Goal: Task Accomplishment & Management: Manage account settings

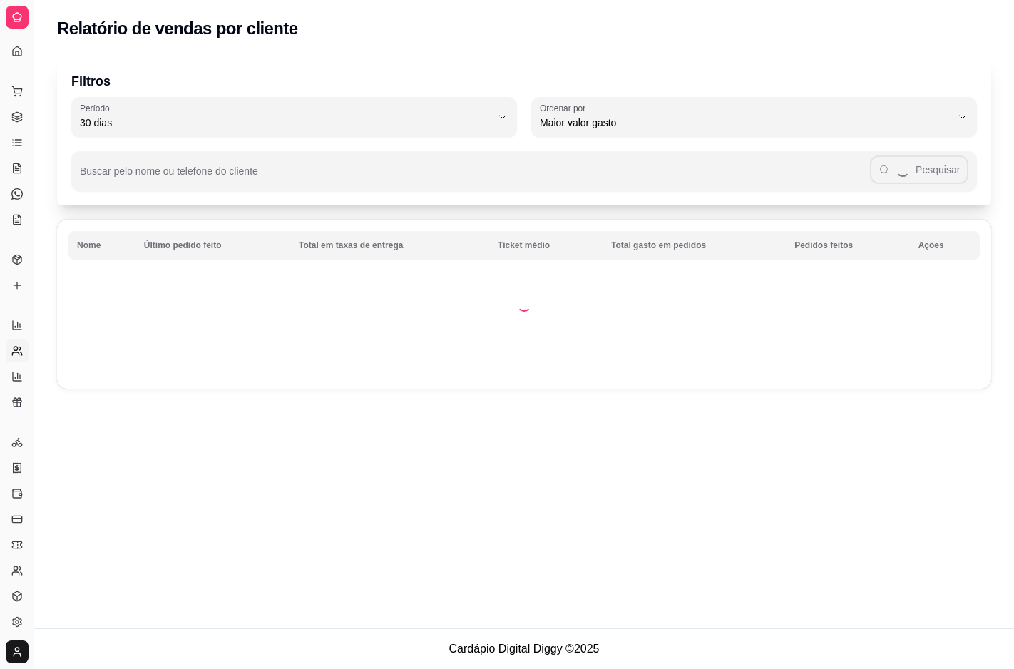
select select "30"
select select "HIGHEST_TOTAL_SPENT_WITH_ORDERS"
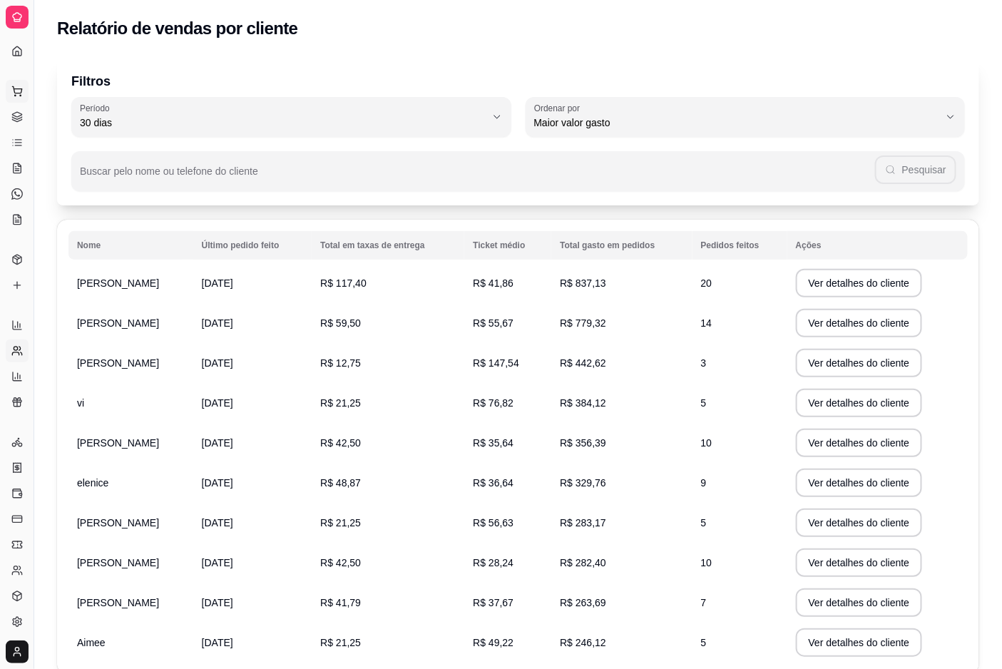
click at [11, 96] on icon at bounding box center [16, 91] width 11 height 11
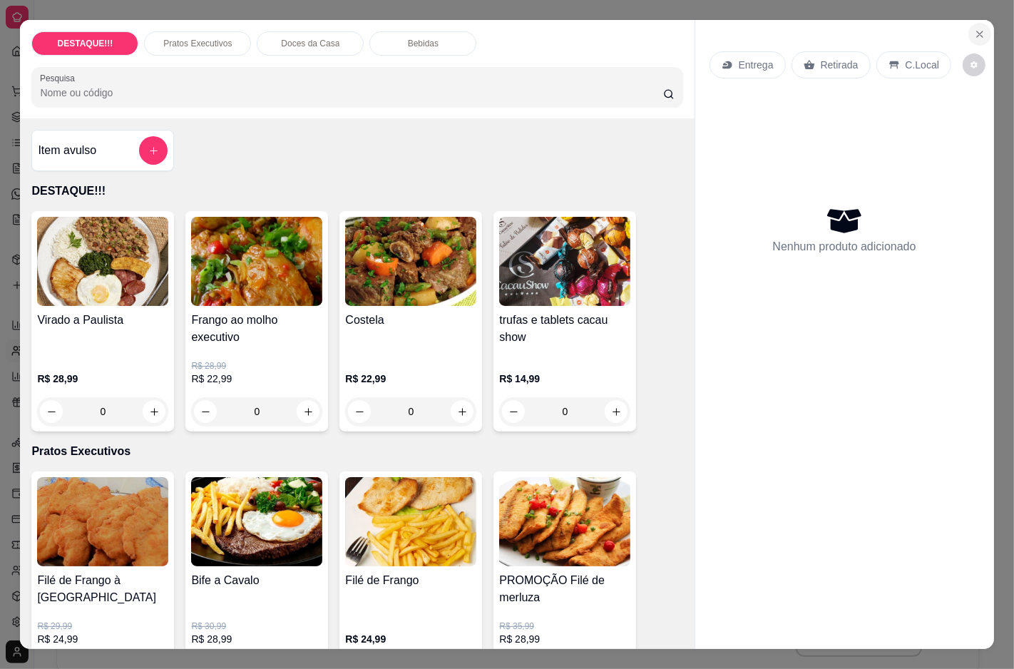
click at [972, 23] on button "Close" at bounding box center [979, 34] width 23 height 23
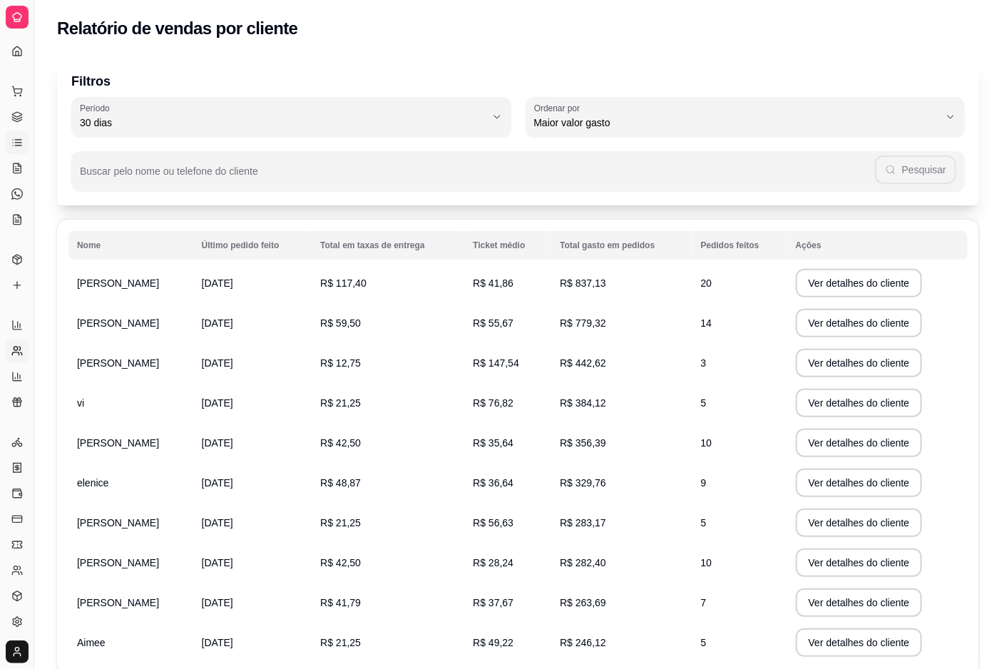
click at [15, 140] on icon at bounding box center [16, 142] width 11 height 11
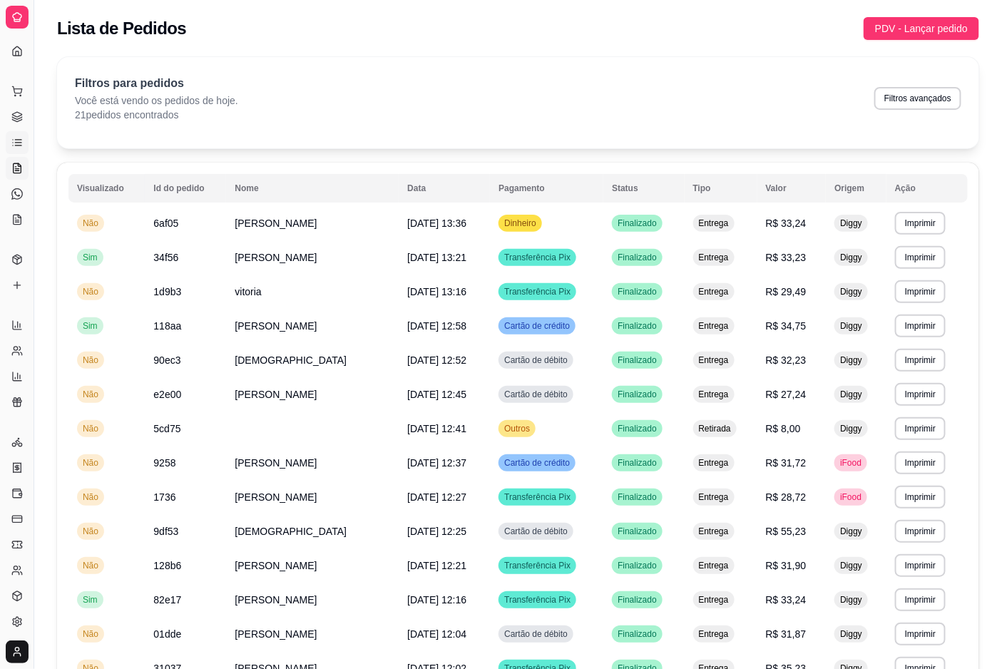
click at [18, 164] on icon at bounding box center [19, 164] width 3 height 3
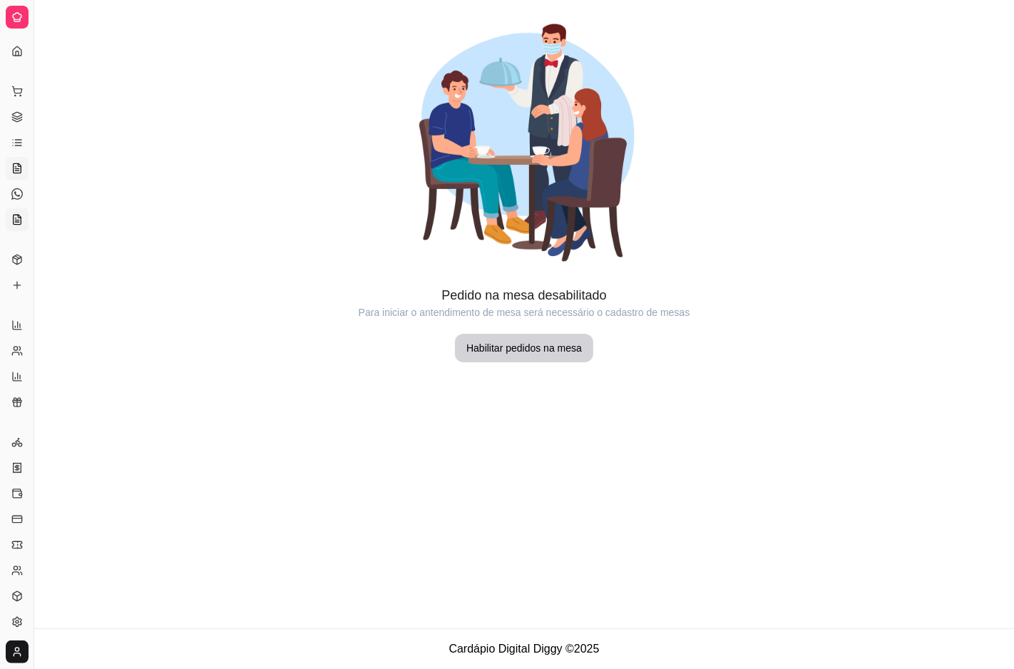
click at [11, 217] on icon at bounding box center [16, 219] width 11 height 11
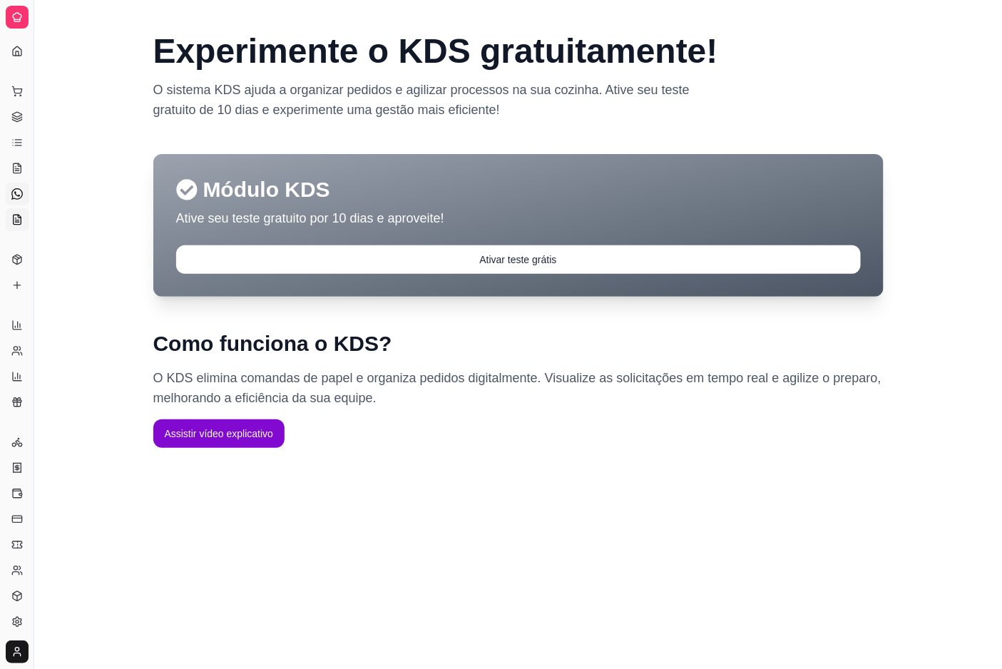
click at [16, 191] on icon at bounding box center [16, 193] width 11 height 11
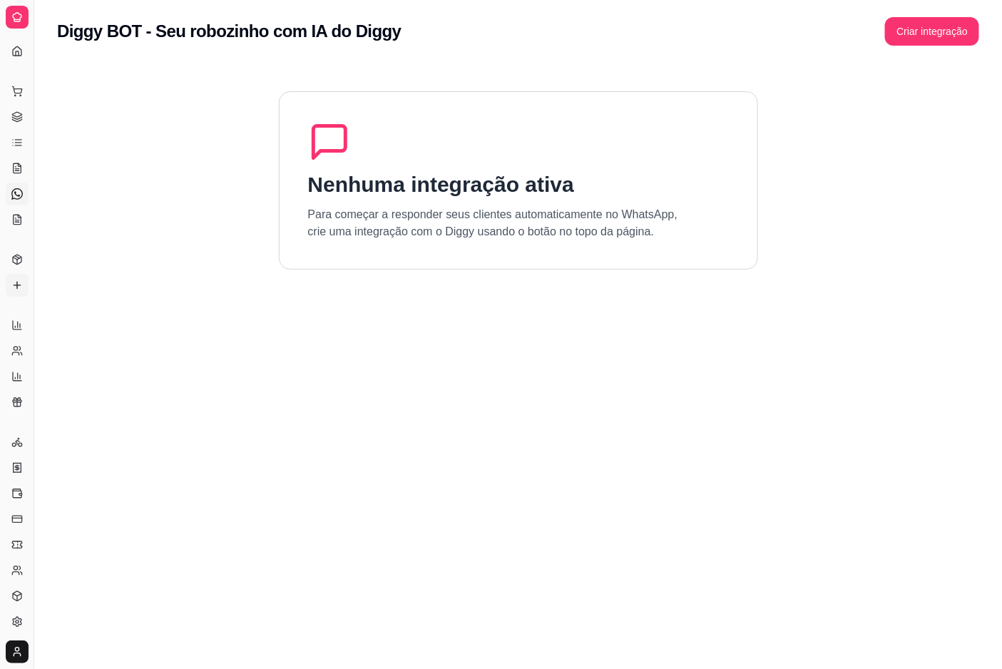
click at [12, 278] on link "Complementos" at bounding box center [17, 285] width 23 height 23
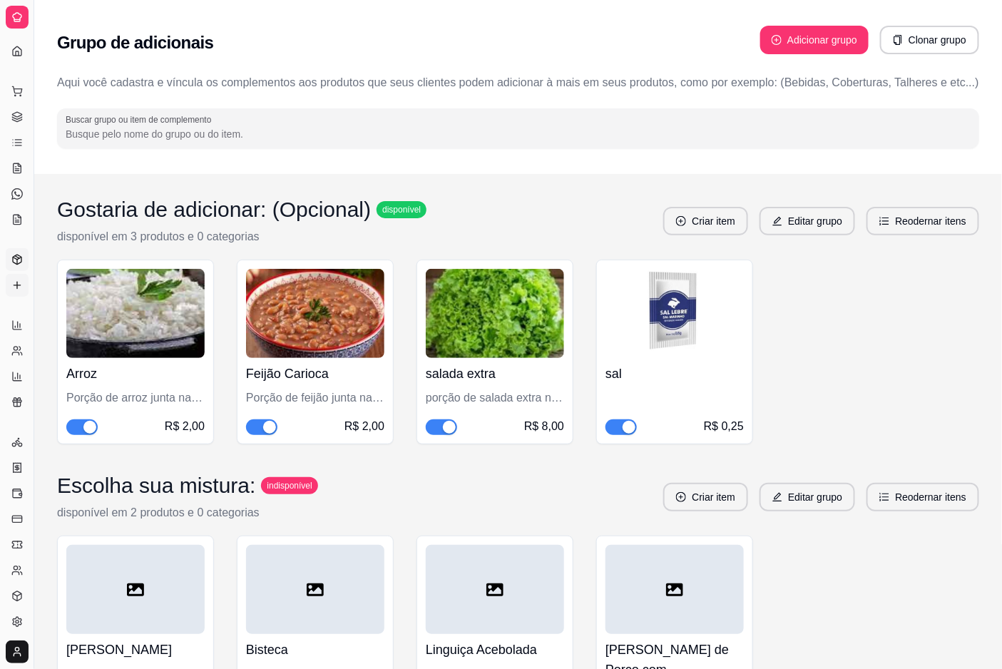
click at [22, 259] on icon at bounding box center [16, 259] width 11 height 11
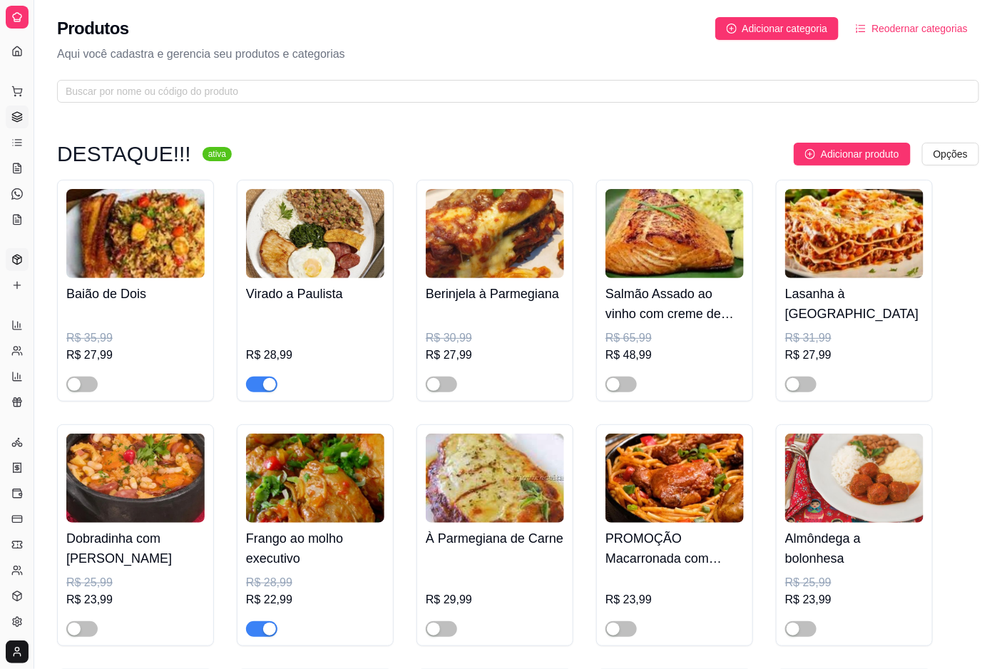
click at [16, 121] on icon at bounding box center [16, 120] width 9 height 2
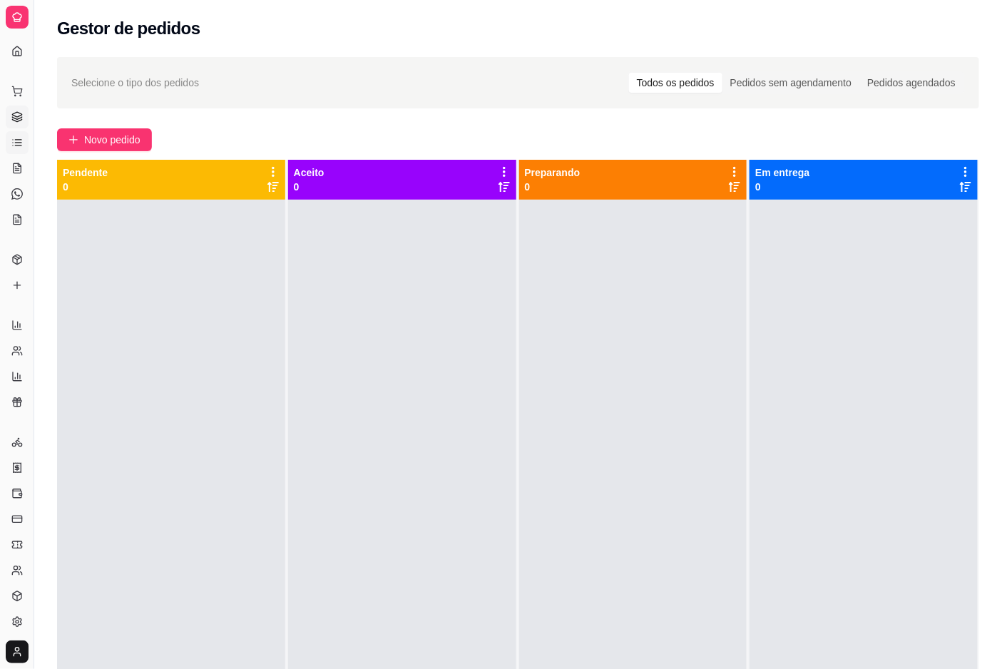
click at [12, 144] on icon at bounding box center [16, 142] width 11 height 11
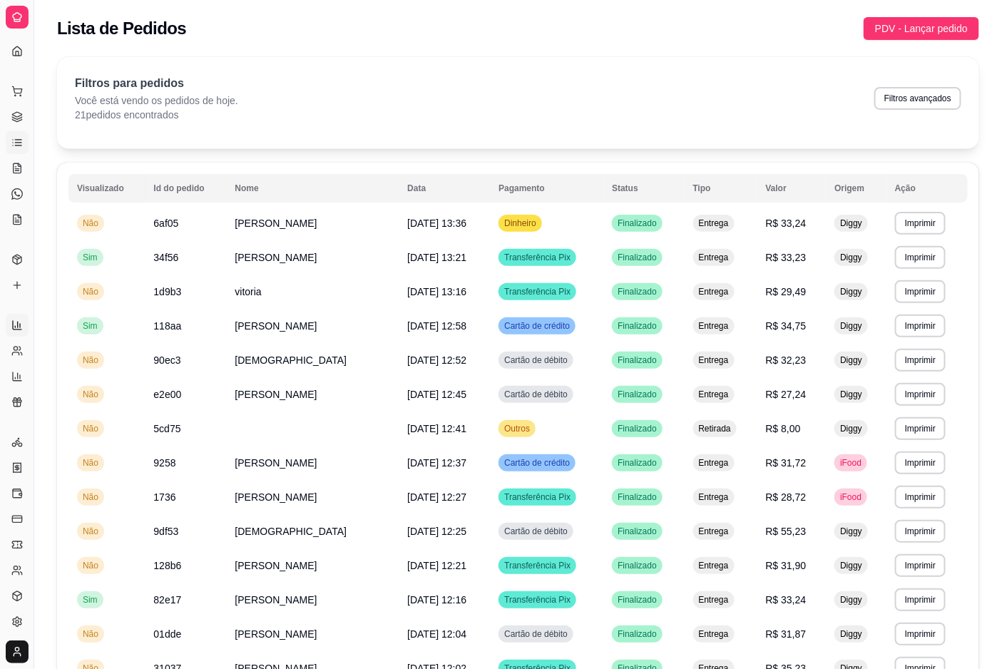
click at [16, 331] on link "Relatórios de vendas" at bounding box center [17, 325] width 23 height 23
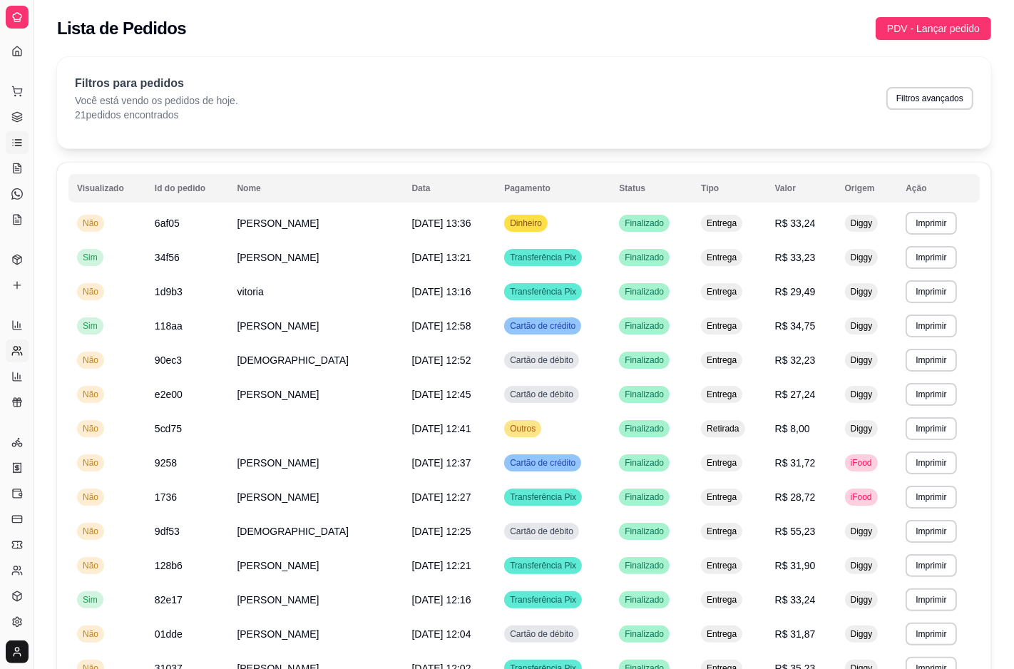
select select "ALL"
select select "0"
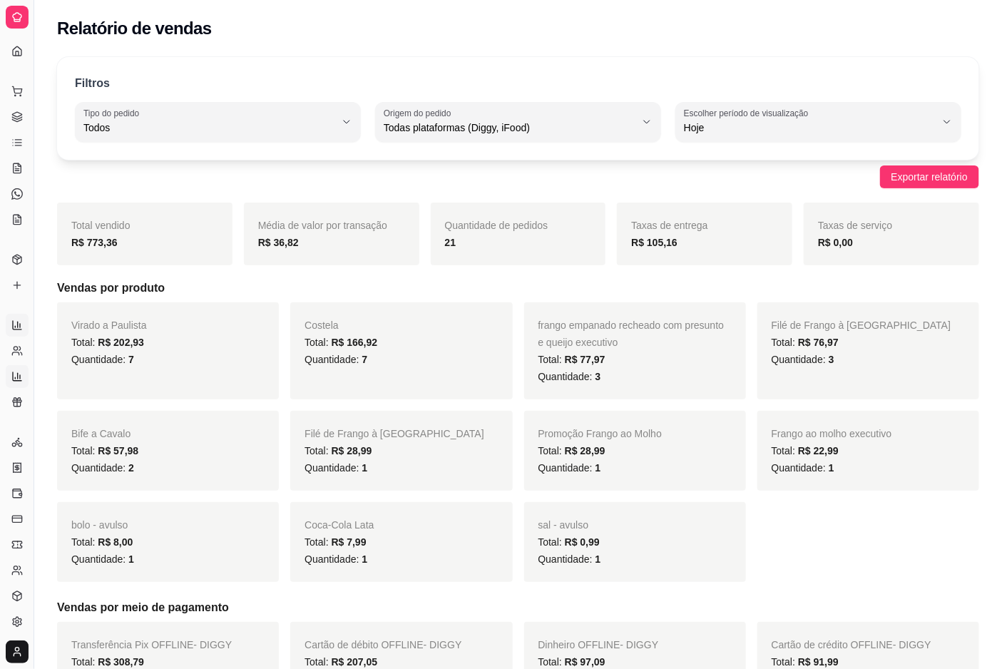
click at [22, 375] on icon at bounding box center [16, 376] width 11 height 11
select select "TOTAL_OF_ORDERS"
select select "7"
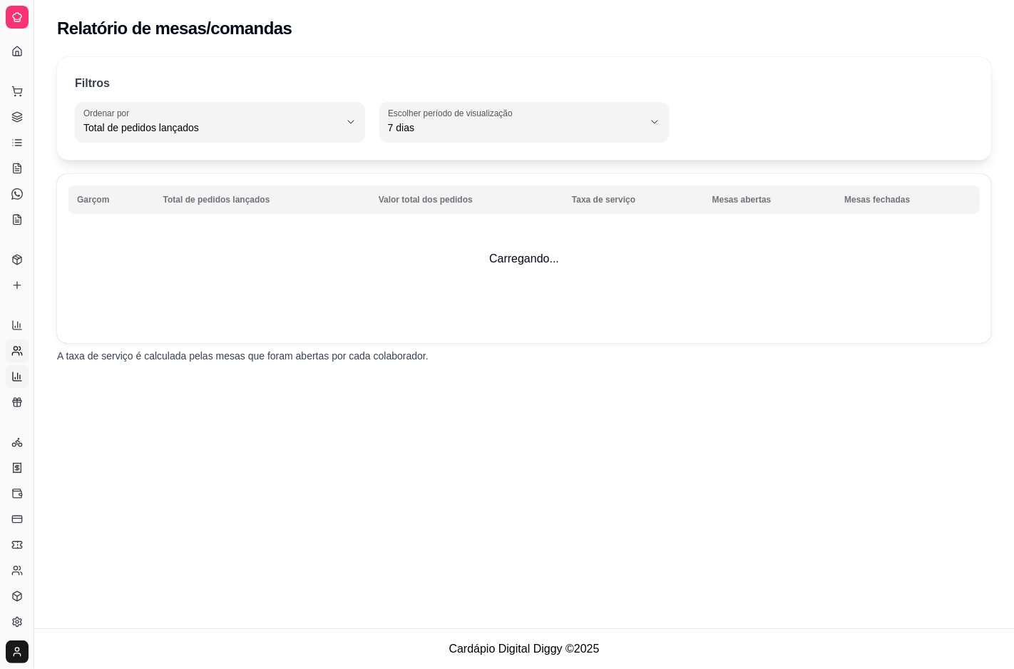
click at [22, 351] on icon at bounding box center [16, 350] width 11 height 11
select select "30"
select select "HIGHEST_TOTAL_SPENT_WITH_ORDERS"
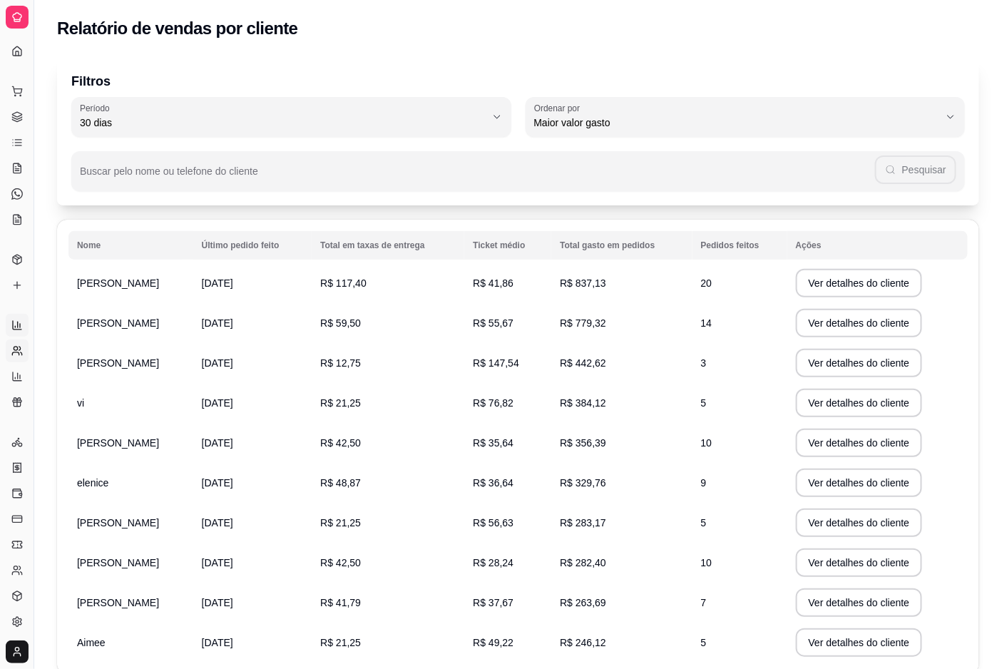
click at [20, 329] on icon at bounding box center [17, 325] width 9 height 9
select select "ALL"
select select "0"
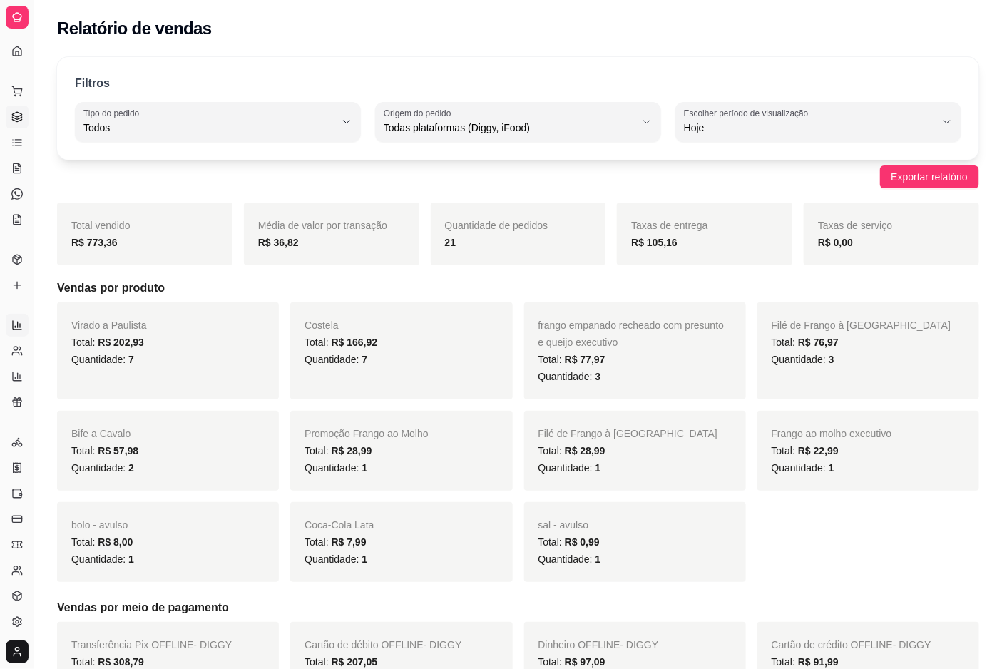
click at [16, 111] on icon at bounding box center [16, 116] width 11 height 11
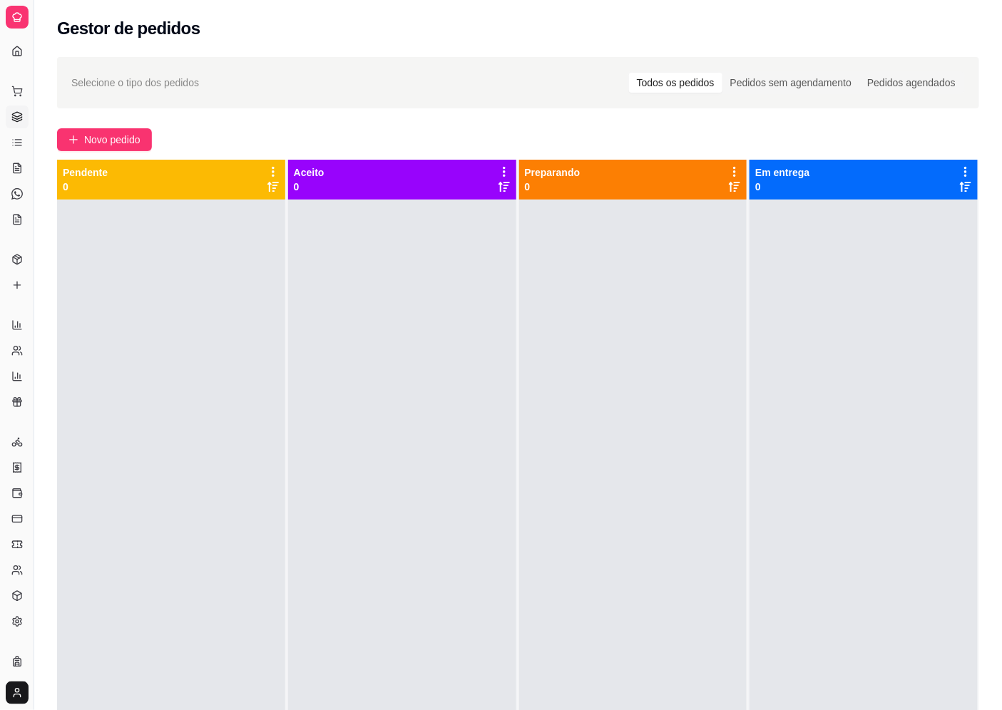
drag, startPoint x: 357, startPoint y: 123, endPoint x: 346, endPoint y: 291, distance: 167.9
drag, startPoint x: 346, startPoint y: 291, endPoint x: 312, endPoint y: 210, distance: 88.2
click at [312, 210] on div at bounding box center [402, 555] width 228 height 710
click at [8, 122] on link "Gestor de Pedidos" at bounding box center [17, 117] width 23 height 23
click at [133, 148] on button "Novo pedido" at bounding box center [104, 139] width 95 height 23
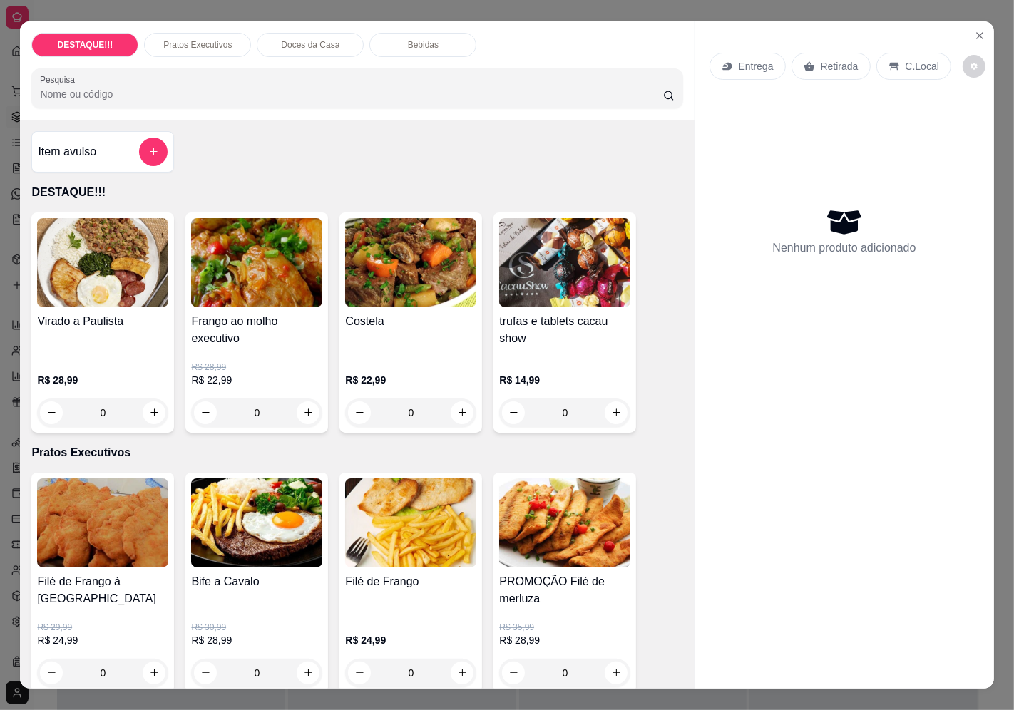
click at [741, 69] on div "Entrega" at bounding box center [747, 66] width 76 height 27
drag, startPoint x: 538, startPoint y: 116, endPoint x: 649, endPoint y: 190, distance: 133.9
click at [633, 165] on div "Busque pelo cliente Número de contato Nome do cliente CEP Rua/[GEOGRAPHIC_DATA]" at bounding box center [506, 324] width 319 height 480
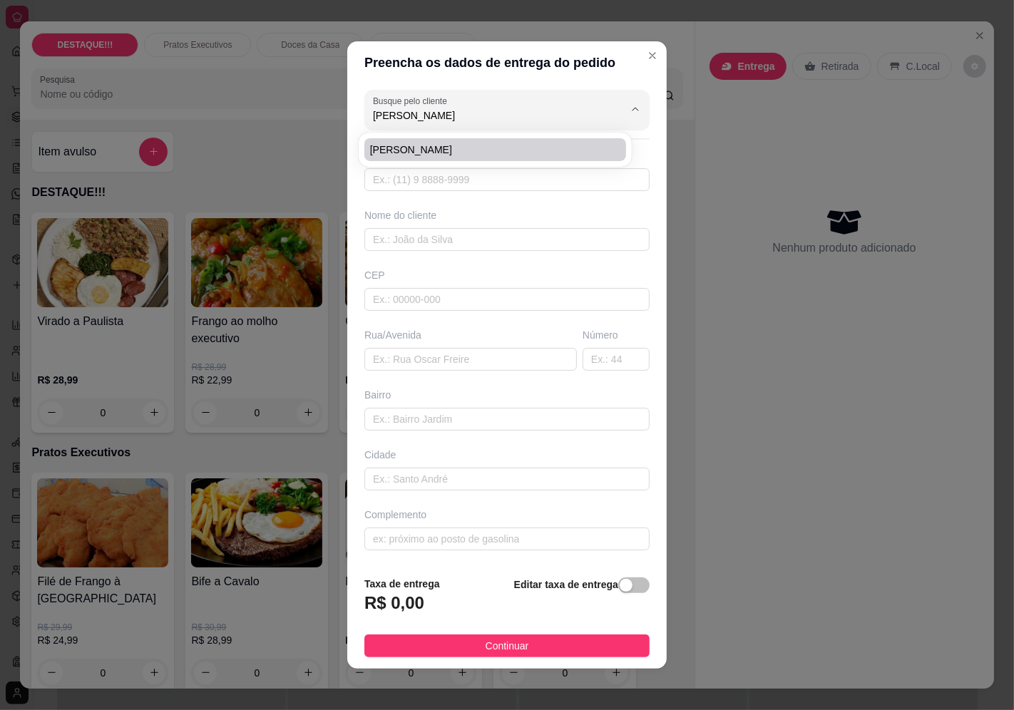
click at [483, 148] on span "[PERSON_NAME]" at bounding box center [488, 150] width 236 height 14
type input "[PERSON_NAME]"
type input "11964840187"
type input "[PERSON_NAME]"
type input "04376002"
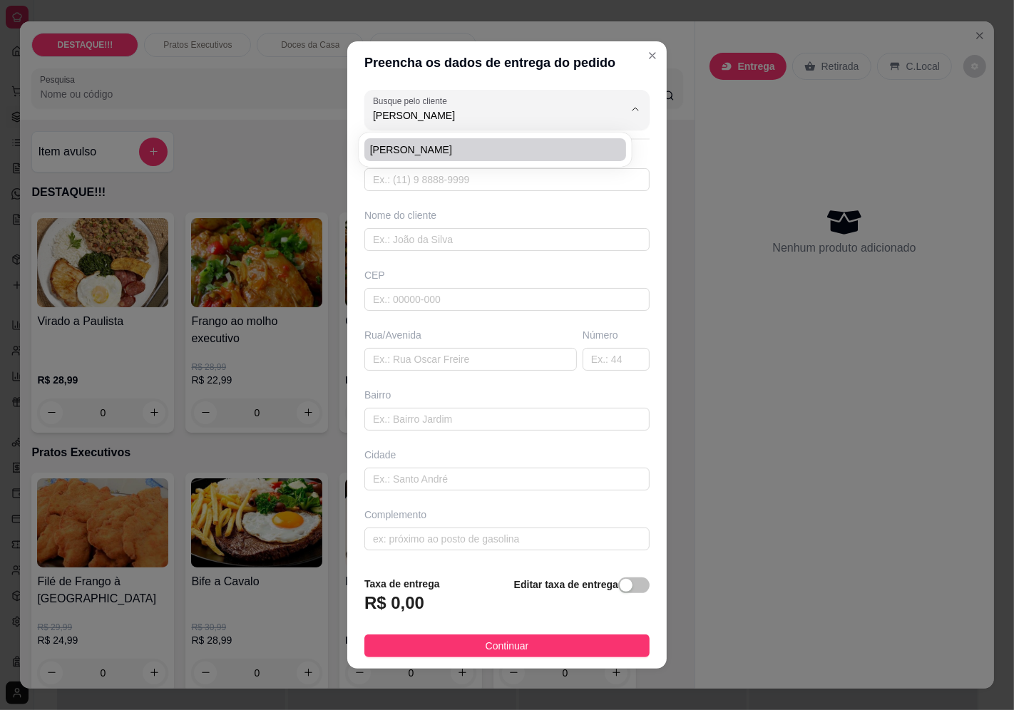
type input "Rua [PERSON_NAME]"
type input "596"
type input "[GEOGRAPHIC_DATA]"
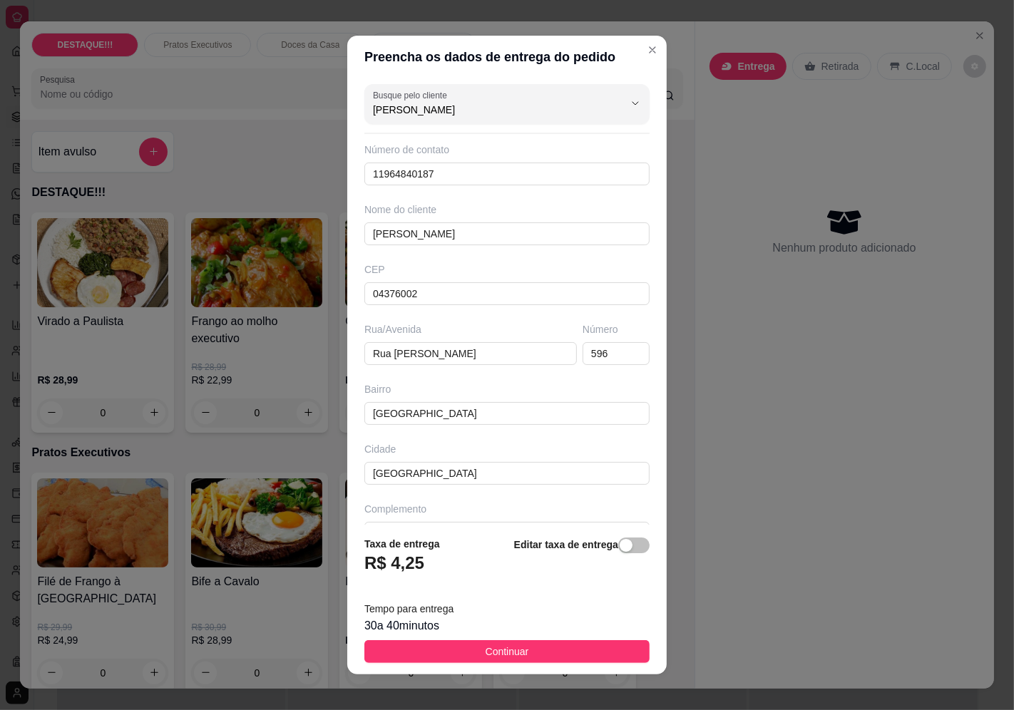
type input "[PERSON_NAME]"
click at [795, 125] on div "Preencha os dados de entrega do pedido Busque pelo cliente [PERSON_NAME] loja N…" at bounding box center [507, 355] width 1014 height 710
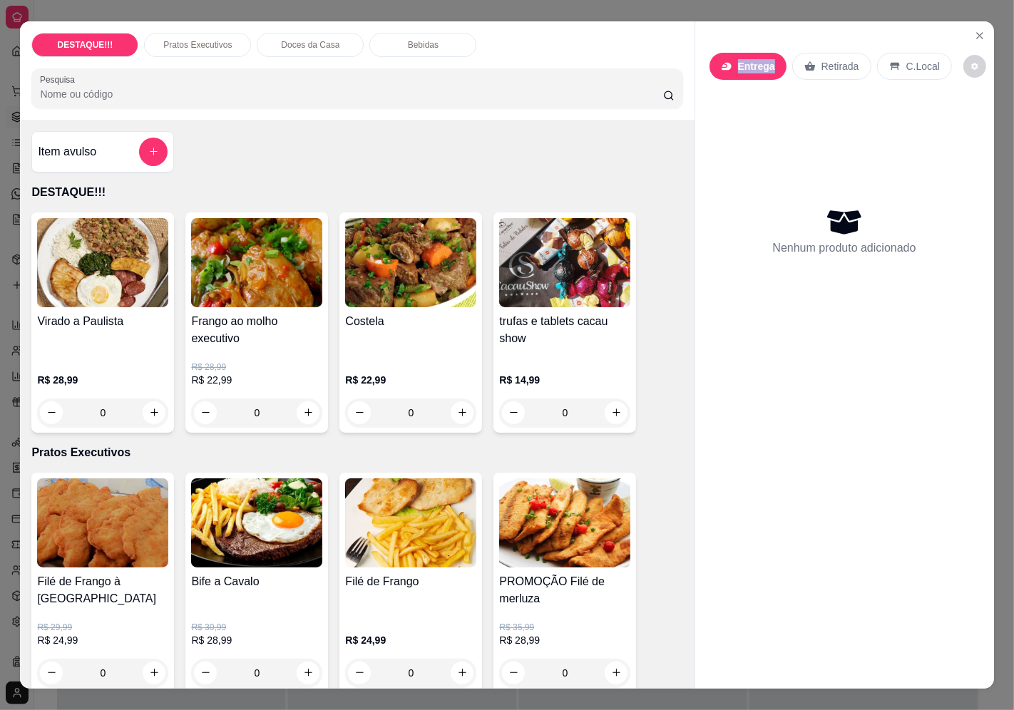
click at [754, 63] on p "Entrega" at bounding box center [756, 66] width 37 height 14
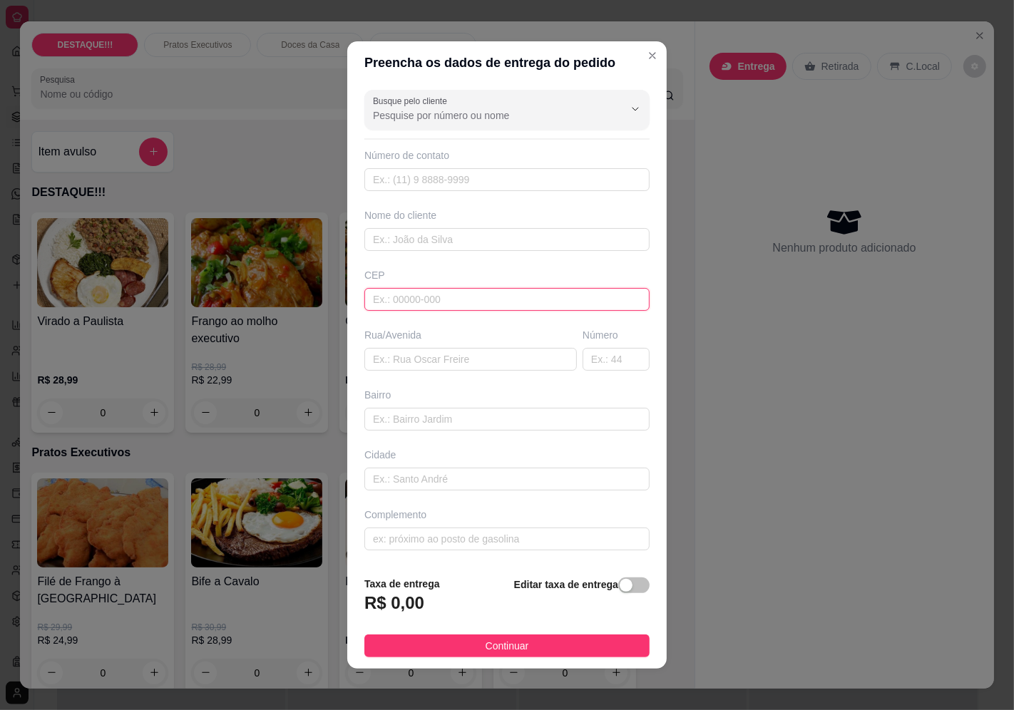
click at [423, 310] on input "text" at bounding box center [506, 299] width 285 height 23
click at [423, 308] on input "text" at bounding box center [506, 299] width 285 height 23
paste input "04346000"
type input "04346000"
type input "[GEOGRAPHIC_DATA][PERSON_NAME]"
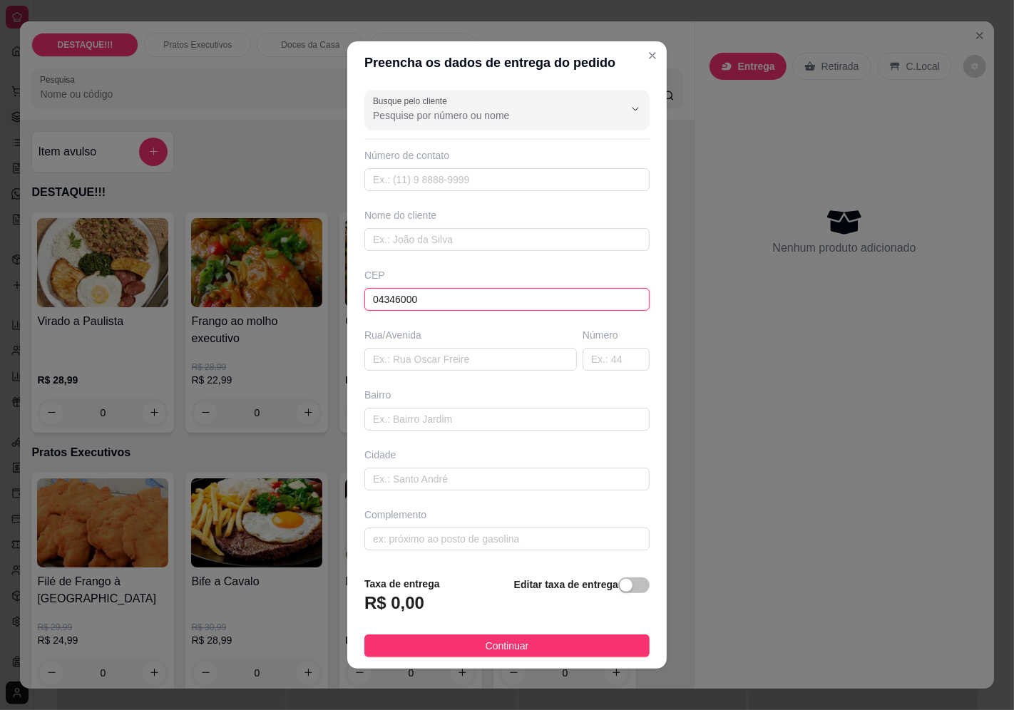
type input "[GEOGRAPHIC_DATA]"
type input "04346000"
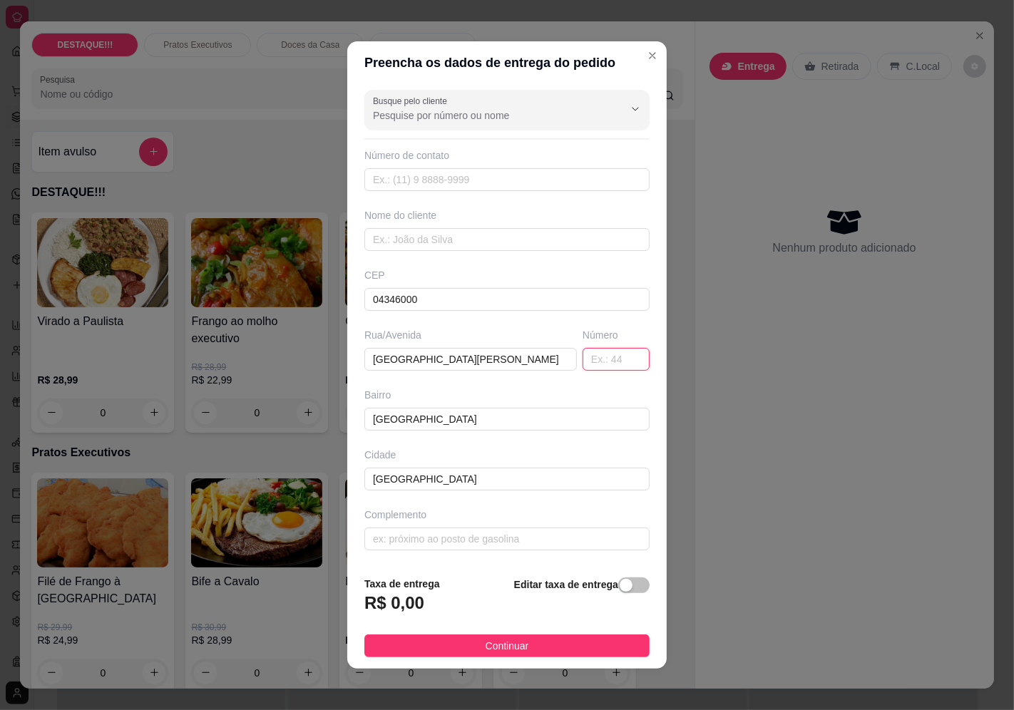
click at [593, 359] on input "text" at bounding box center [615, 359] width 67 height 23
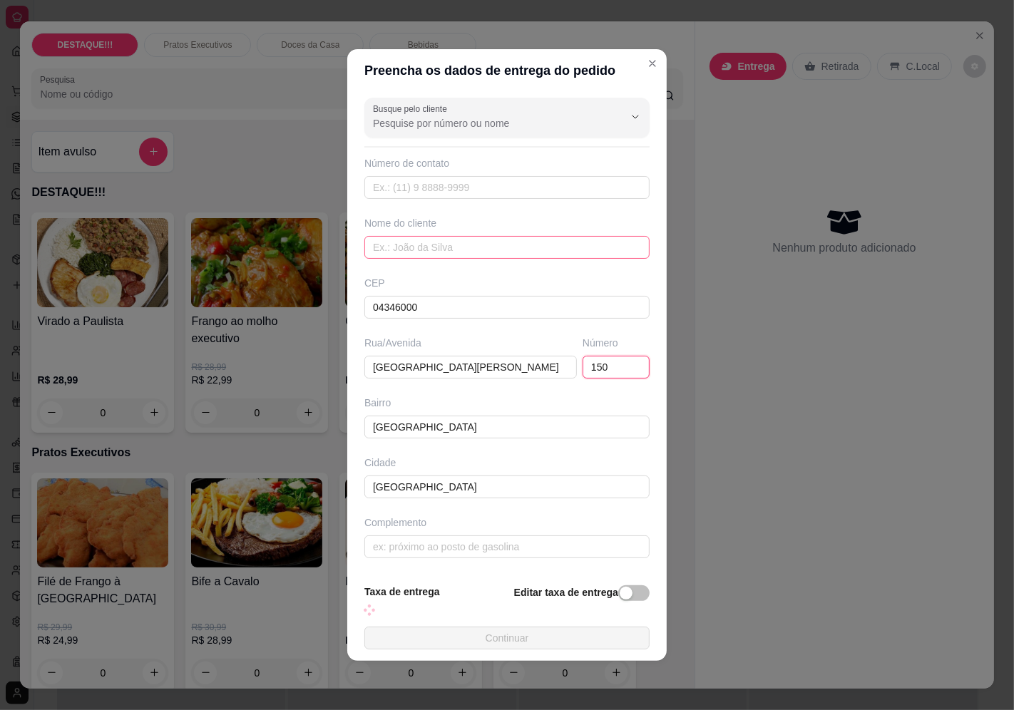
type input "150"
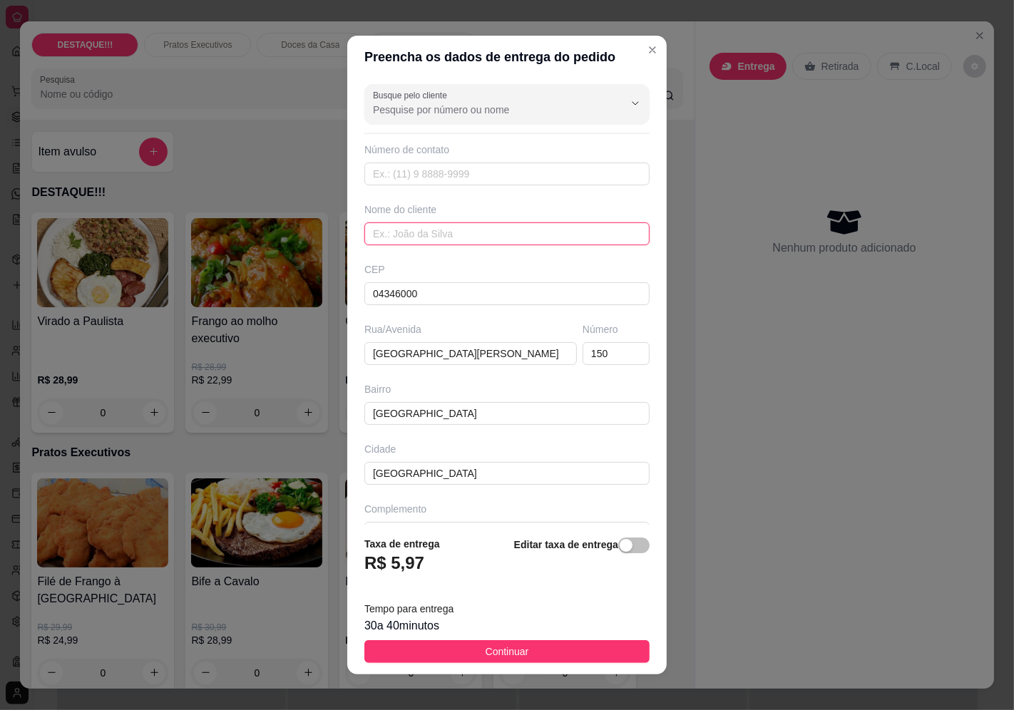
drag, startPoint x: 538, startPoint y: 240, endPoint x: 518, endPoint y: 245, distance: 20.6
click at [519, 245] on input "text" at bounding box center [506, 233] width 285 height 23
type input "[PERSON_NAME]"
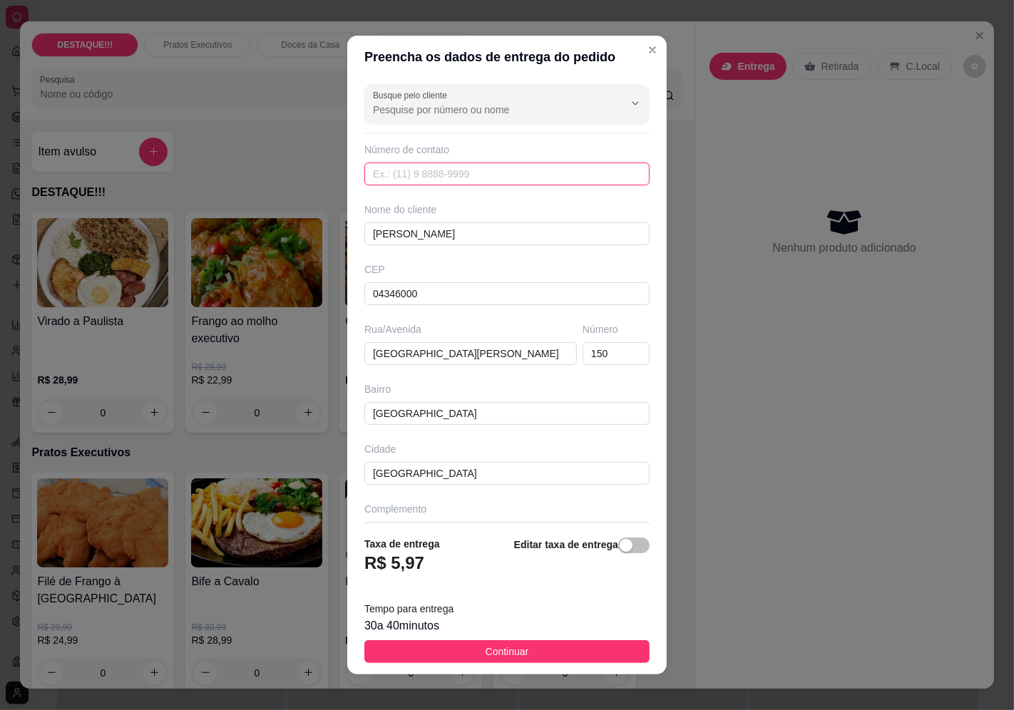
click at [482, 174] on input "text" at bounding box center [506, 174] width 285 height 23
paste input "[PHONE_NUMBER]"
type input "[PHONE_NUMBER]"
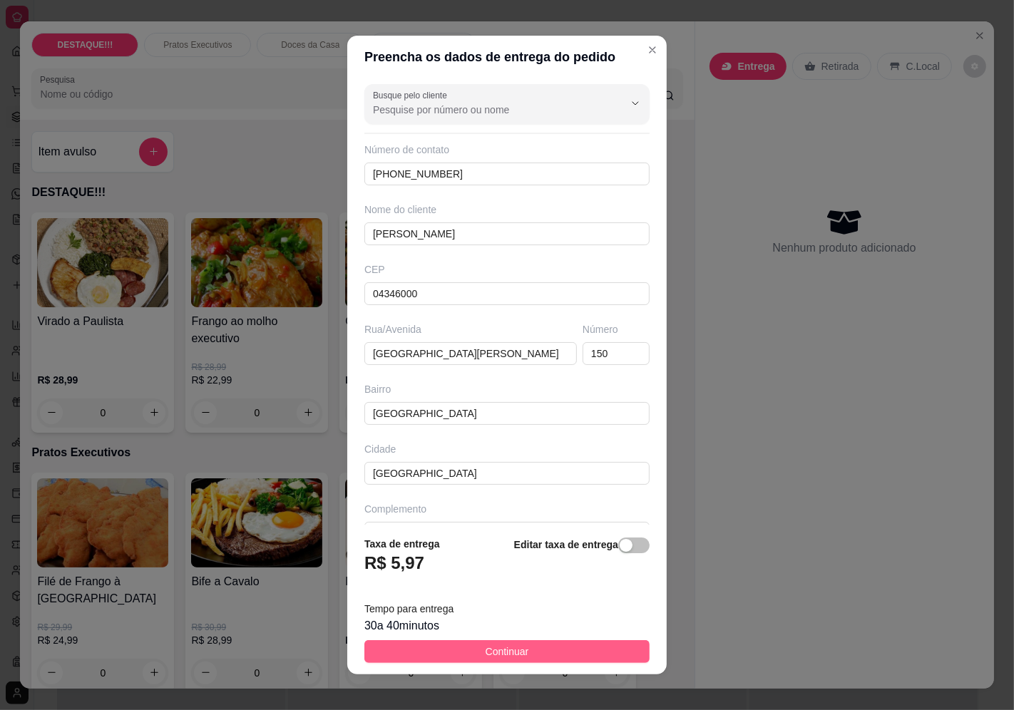
click at [579, 652] on button "Continuar" at bounding box center [506, 651] width 285 height 23
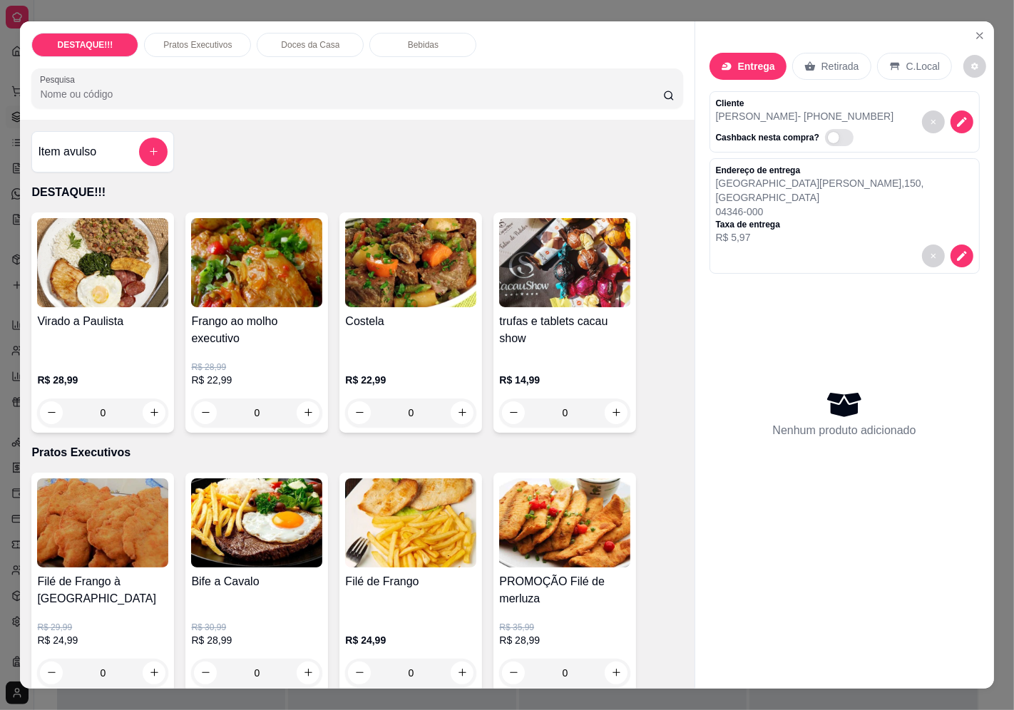
click at [397, 364] on div "R$ 22,99 0" at bounding box center [410, 393] width 131 height 68
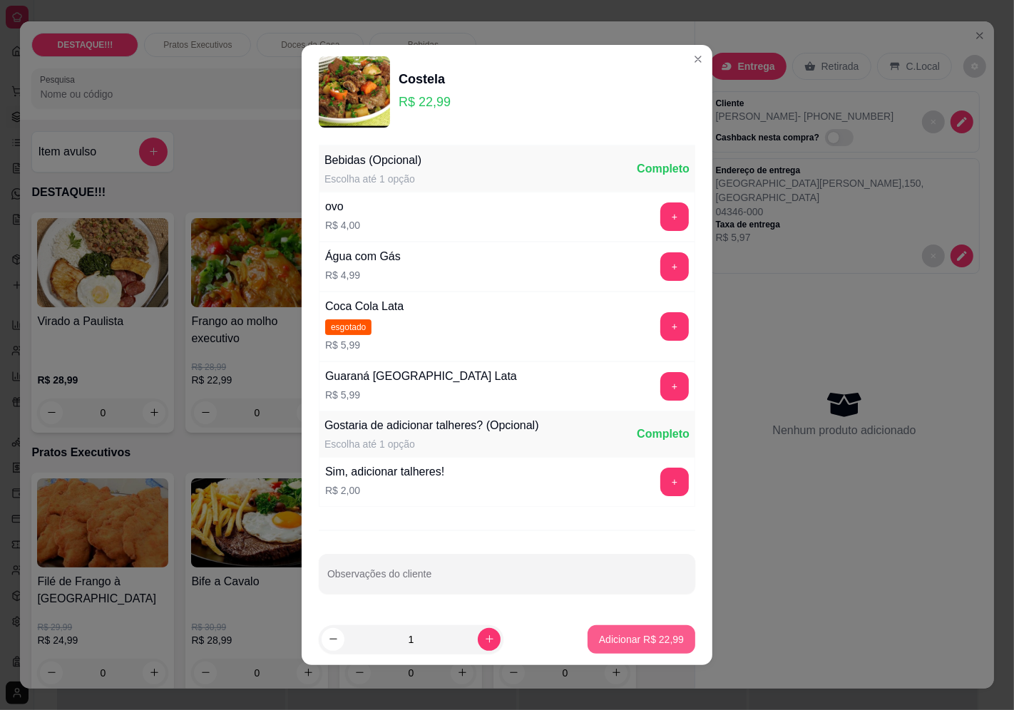
click at [619, 643] on p "Adicionar R$ 22,99" at bounding box center [641, 639] width 85 height 14
type input "1"
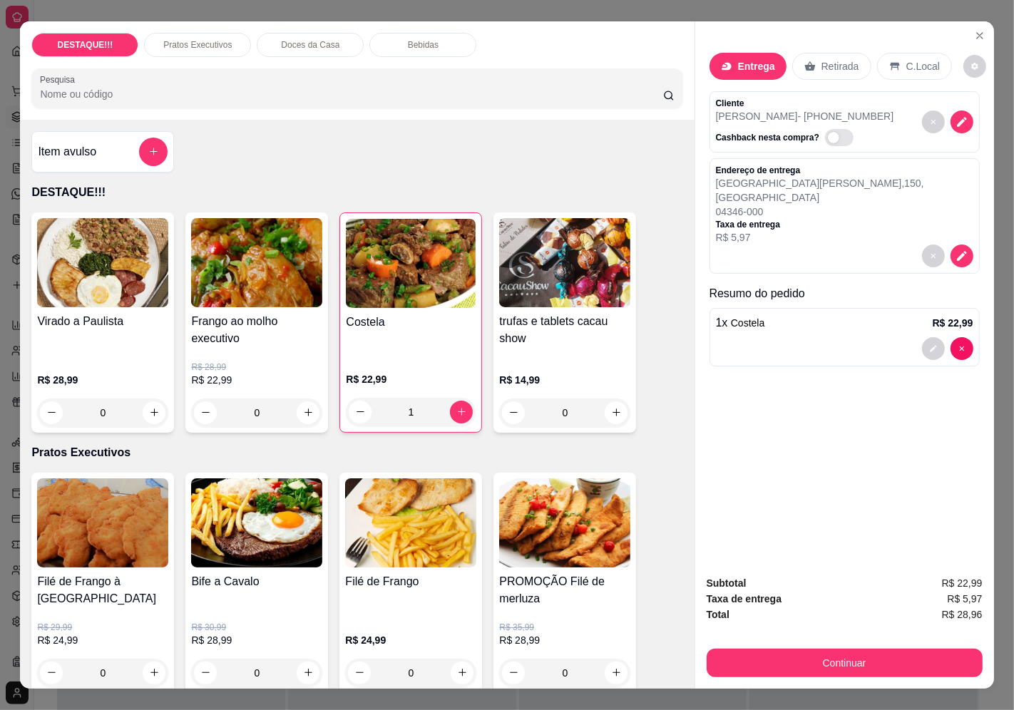
click at [899, 660] on button "Continuar" at bounding box center [844, 663] width 276 height 29
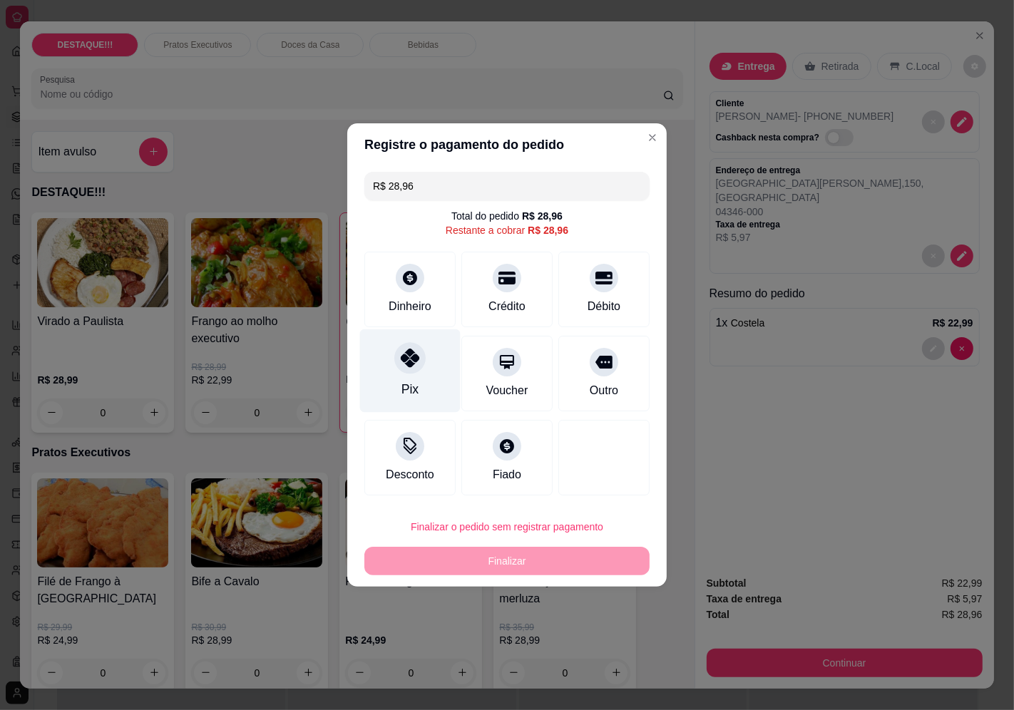
click at [431, 373] on div "Pix" at bounding box center [410, 370] width 101 height 83
type input "R$ 0,00"
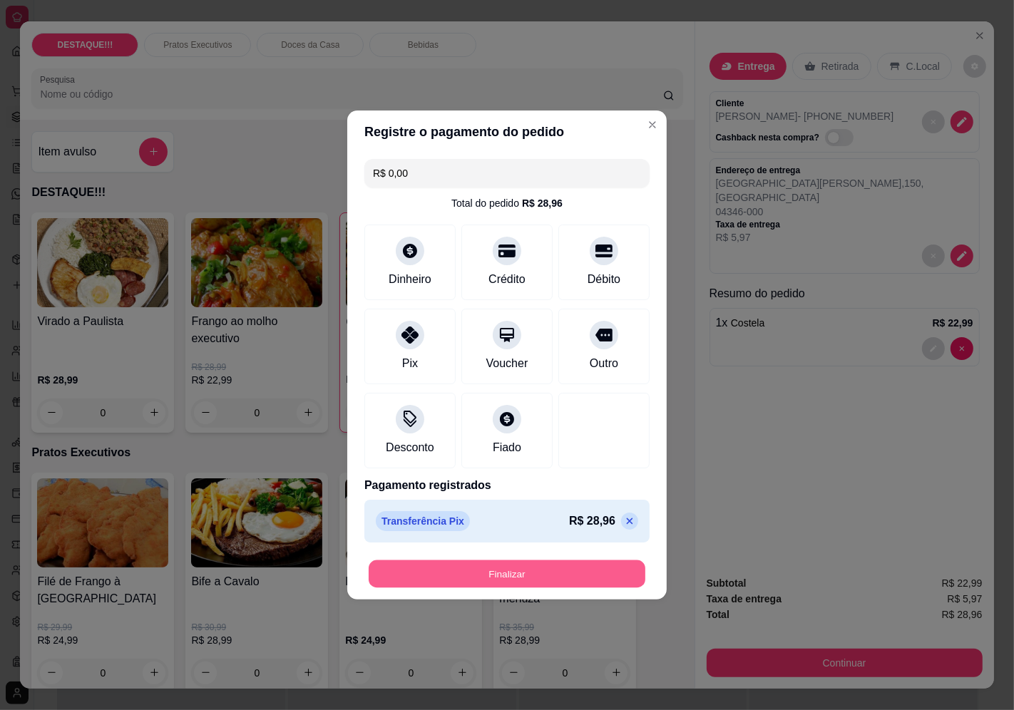
click at [557, 568] on button "Finalizar" at bounding box center [507, 574] width 277 height 28
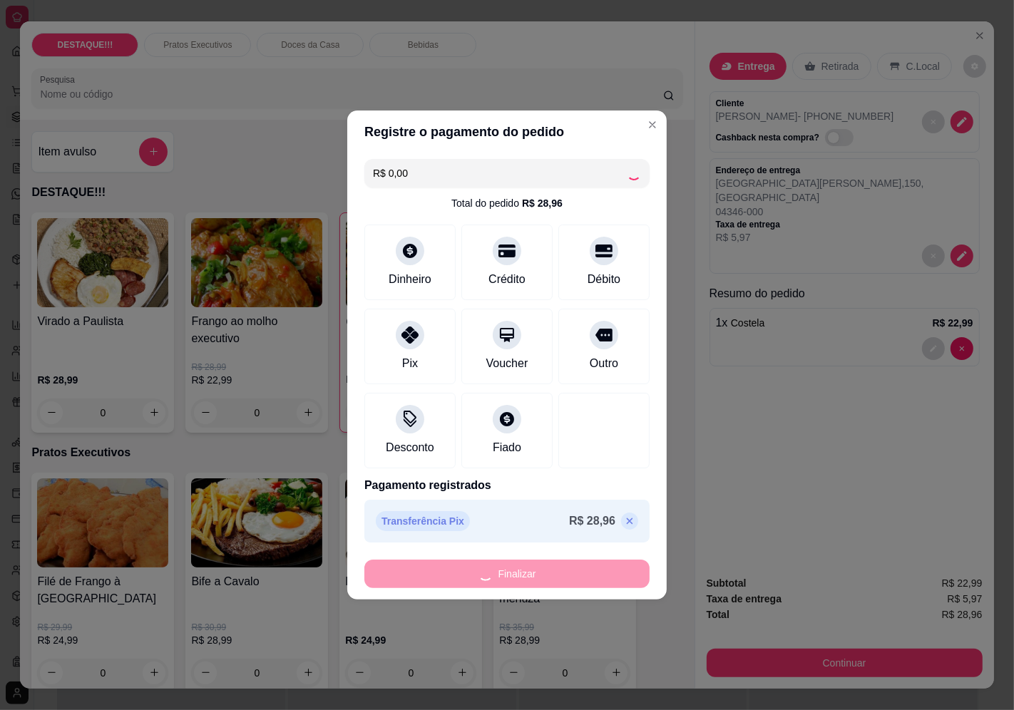
type input "0"
type input "-R$ 28,96"
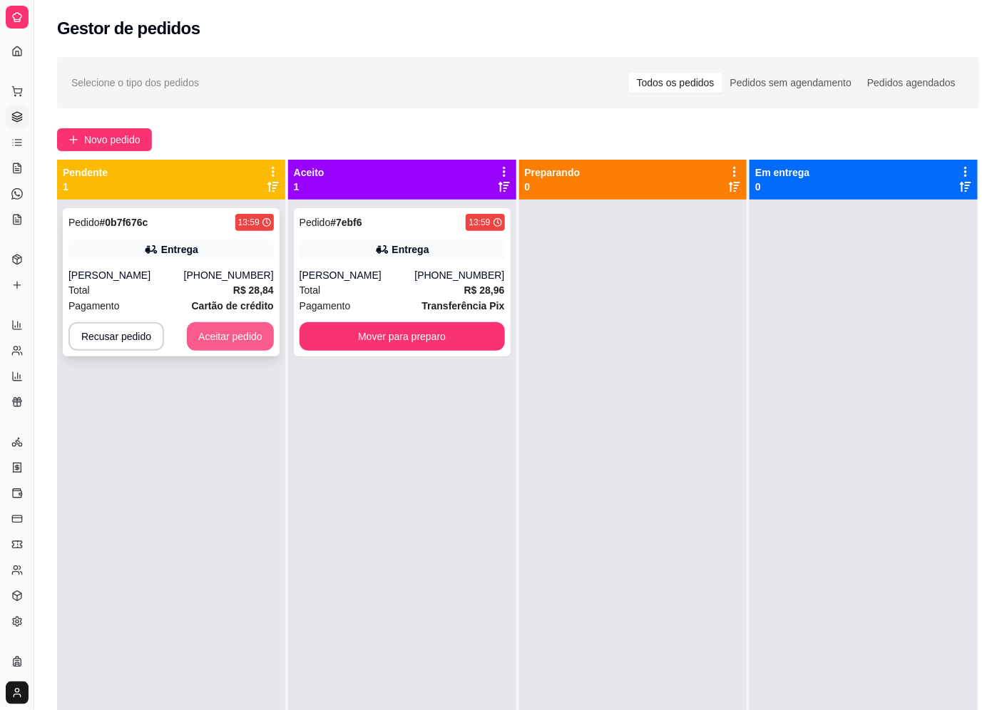
click at [243, 364] on div "Pedido # 0b7f676c 13:59 Entrega [PERSON_NAME] [PHONE_NUMBER] Total R$ 28,84 Pag…" at bounding box center [171, 555] width 228 height 710
click at [237, 336] on button "Aceitar pedido" at bounding box center [230, 336] width 87 height 29
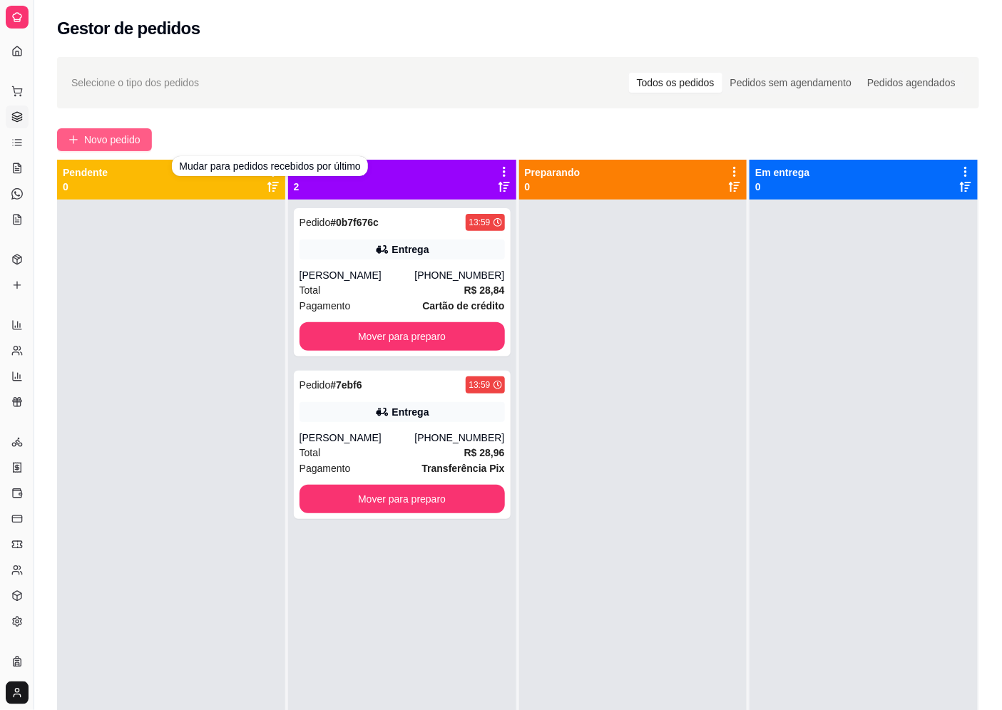
click at [117, 143] on span "Novo pedido" at bounding box center [112, 140] width 56 height 16
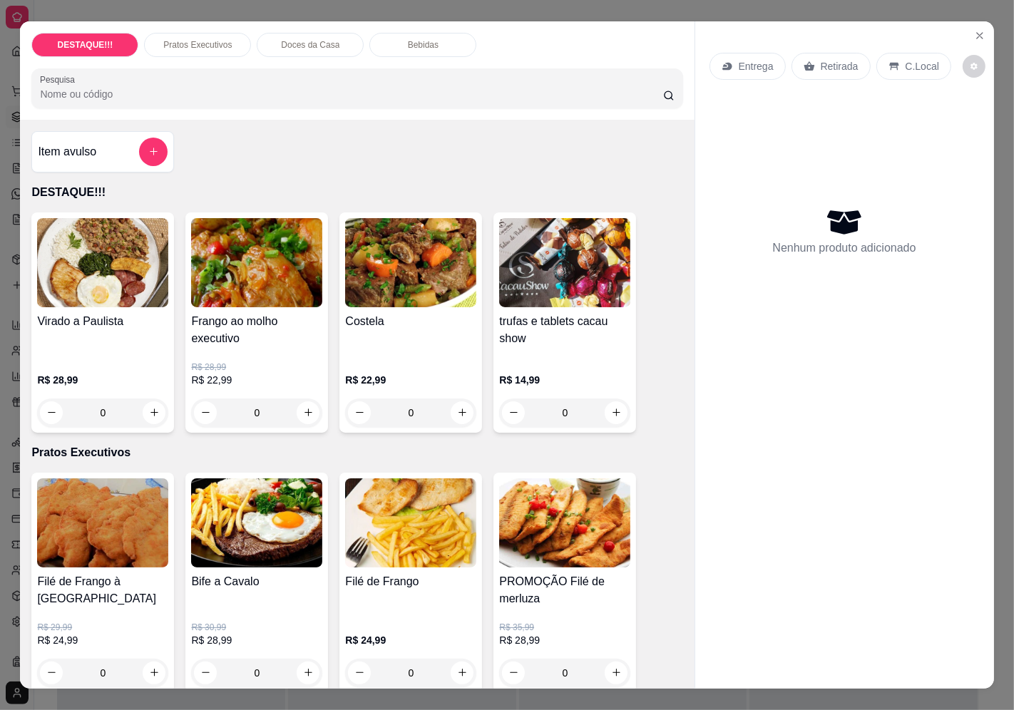
click at [739, 53] on div "Entrega" at bounding box center [747, 66] width 76 height 27
click at [548, 112] on input "Busque pelo cliente" at bounding box center [487, 115] width 228 height 14
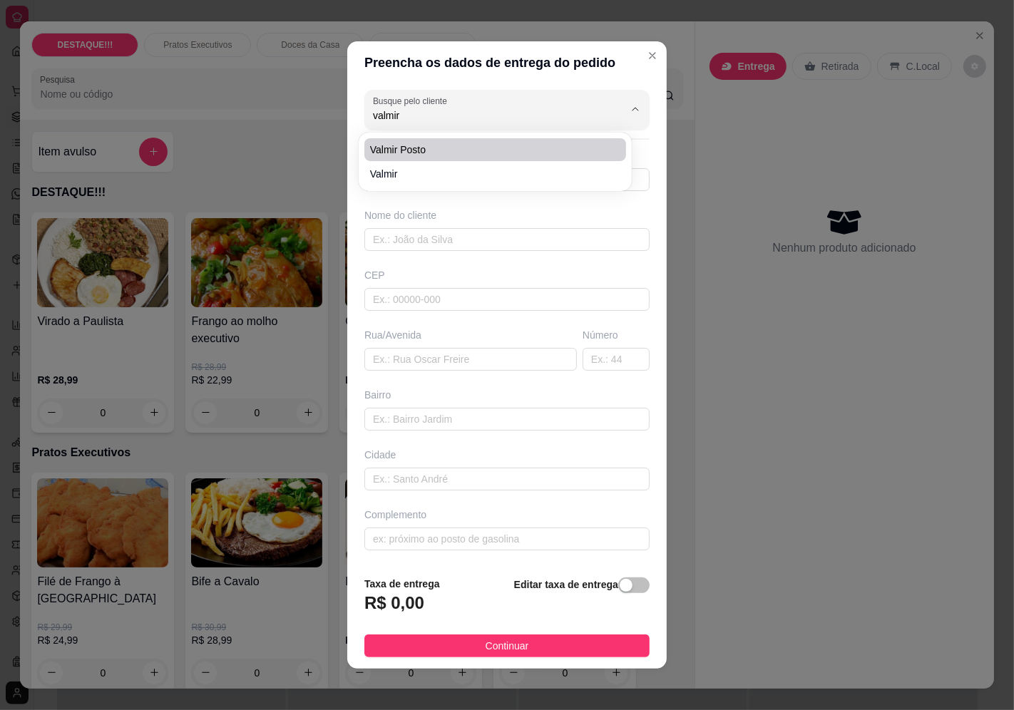
click at [433, 154] on span "Valmir Posto" at bounding box center [488, 150] width 236 height 14
type input "Valmir Posto"
type input "11945056290"
type input "Valmir Posto"
type input "04381000"
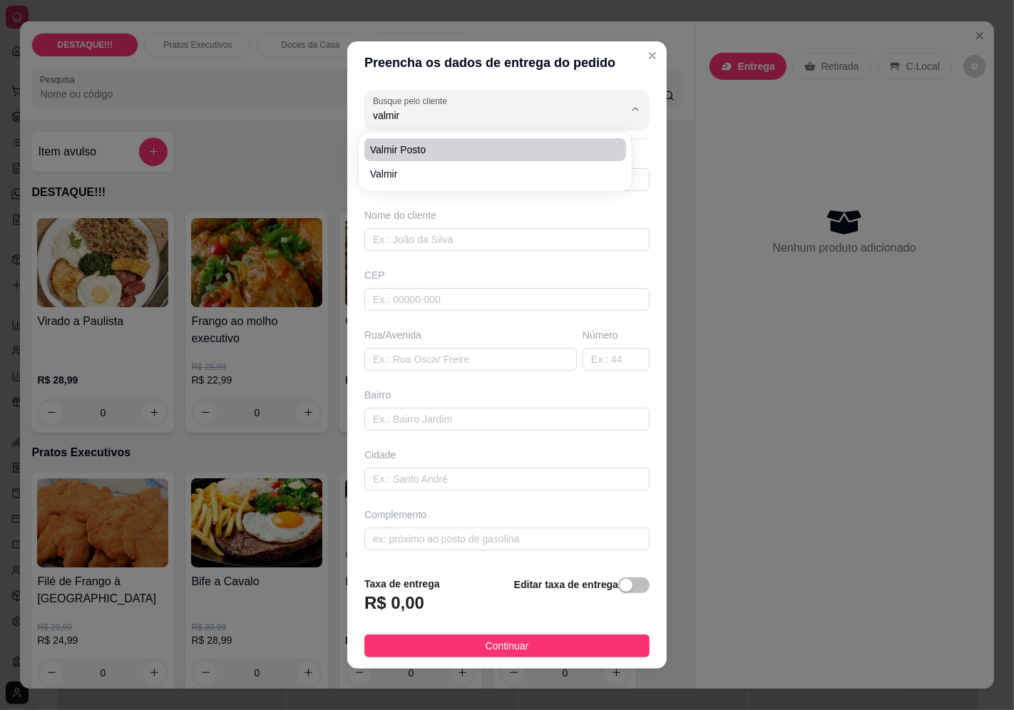
type input "[GEOGRAPHIC_DATA][PERSON_NAME]"
type input "627"
type input "Jardim Prudência"
type input "[GEOGRAPHIC_DATA]"
type input "Posto Shell"
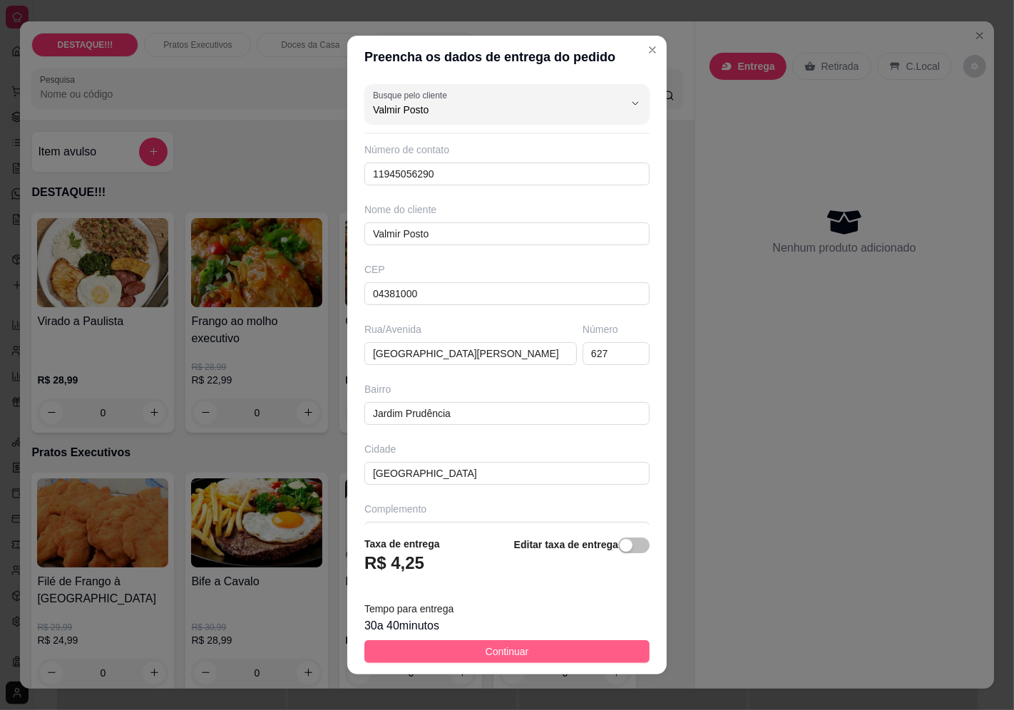
type input "Valmir Posto"
click at [607, 644] on button "Continuar" at bounding box center [506, 651] width 285 height 23
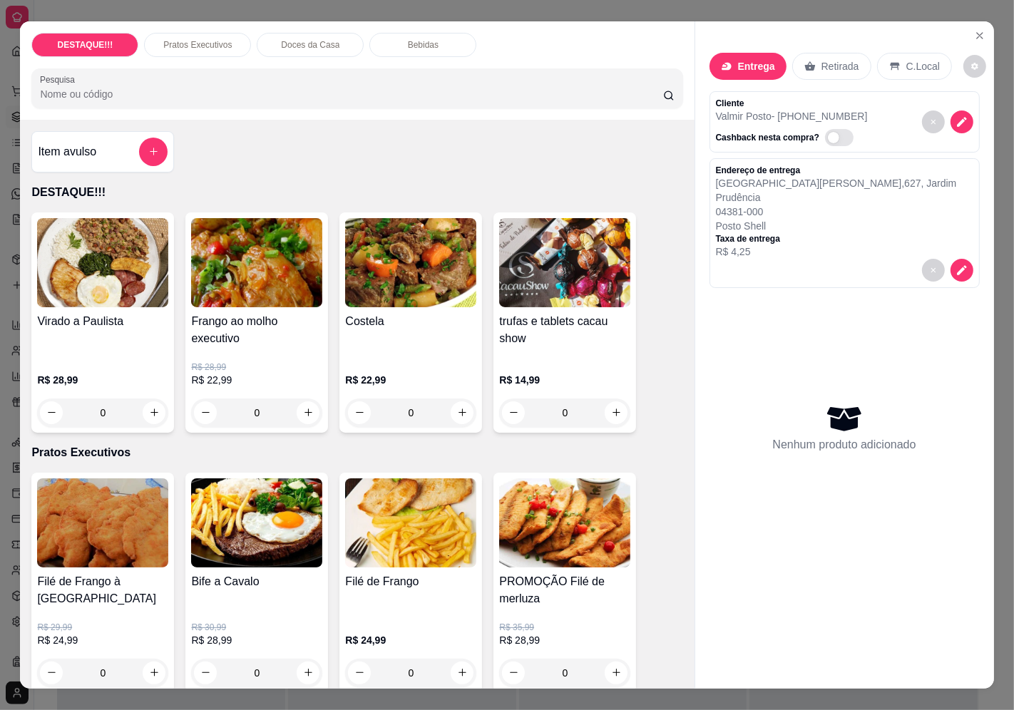
click at [200, 317] on h4 "Frango ao molho executivo" at bounding box center [256, 330] width 131 height 34
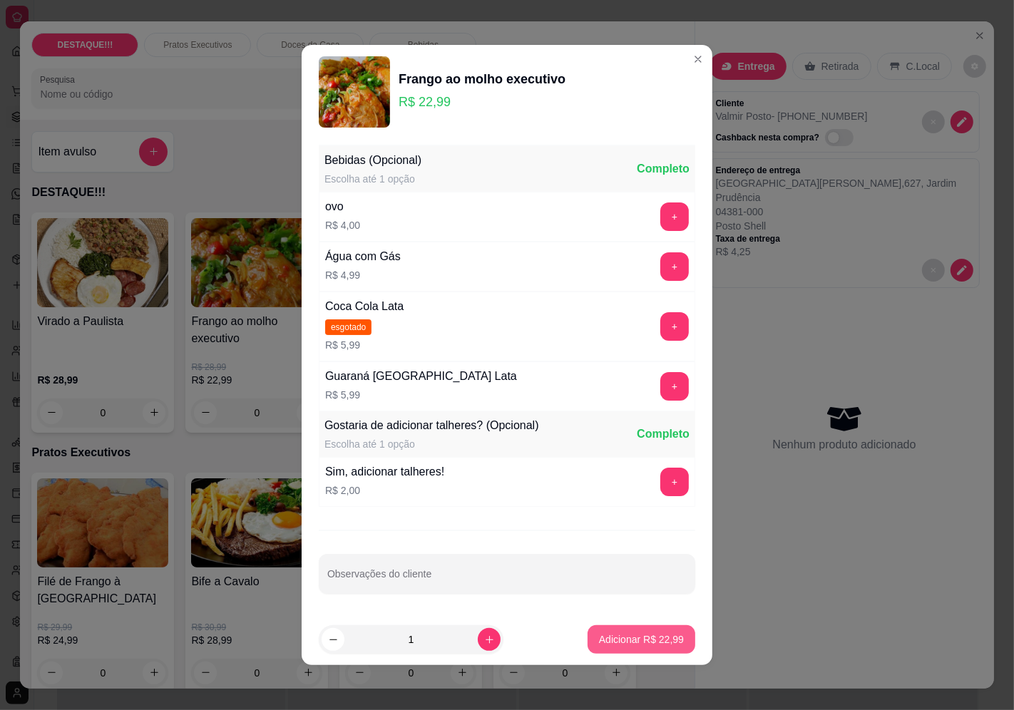
click at [645, 637] on p "Adicionar R$ 22,99" at bounding box center [641, 639] width 85 height 14
type input "1"
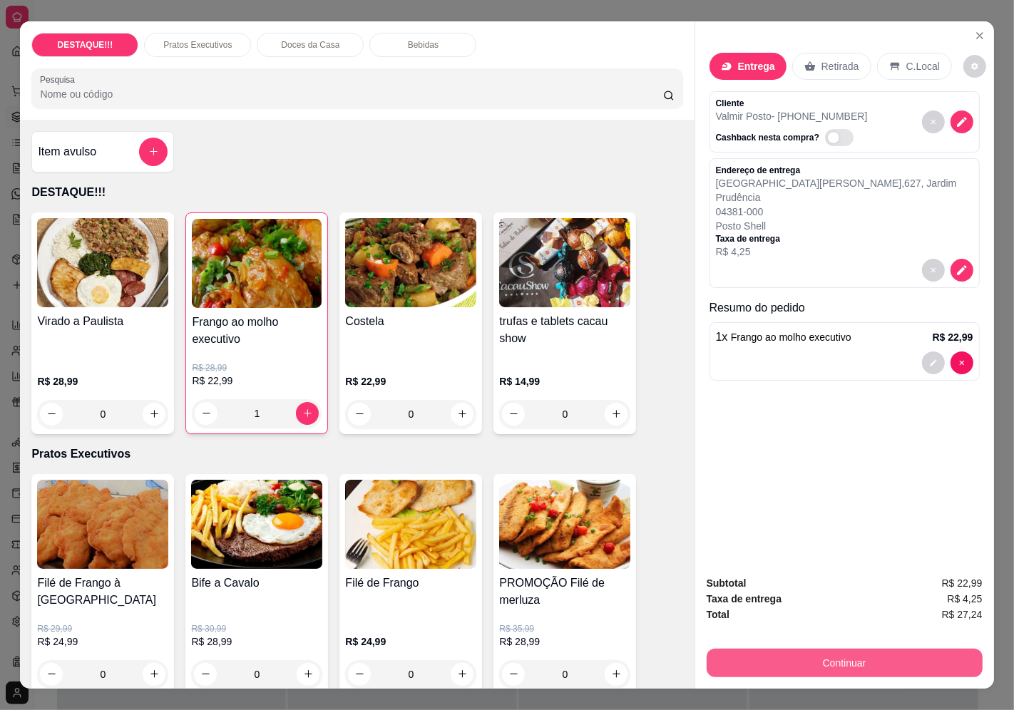
click at [832, 665] on button "Continuar" at bounding box center [844, 663] width 276 height 29
click at [565, 292] on div "Débito" at bounding box center [604, 286] width 101 height 83
type input "R$ 0,00"
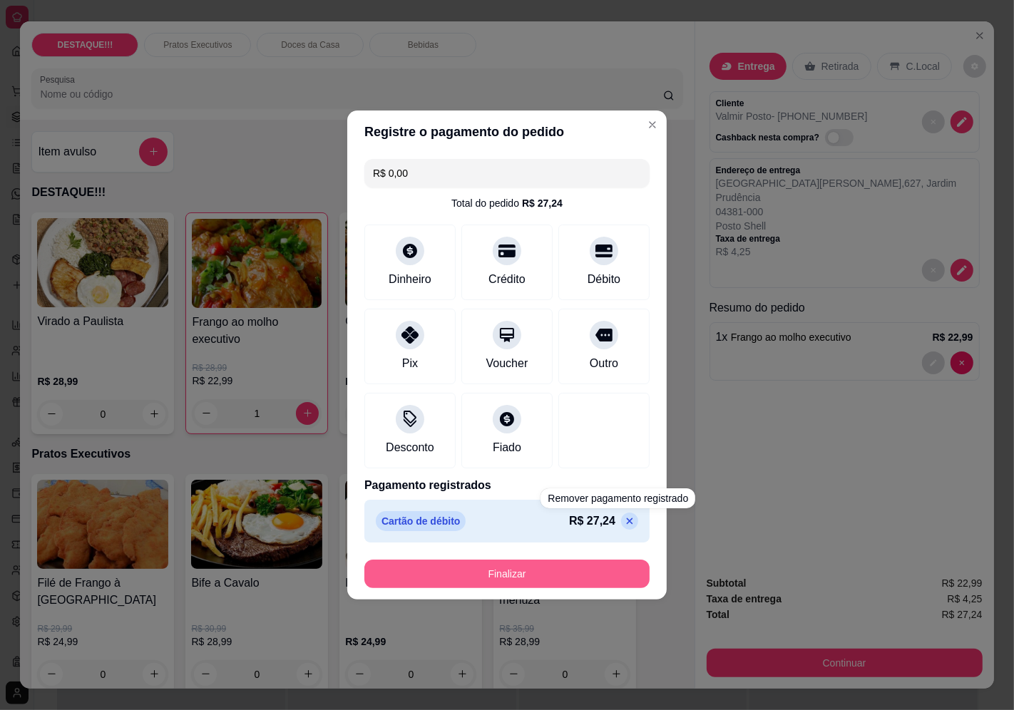
click at [607, 582] on button "Finalizar" at bounding box center [506, 574] width 285 height 29
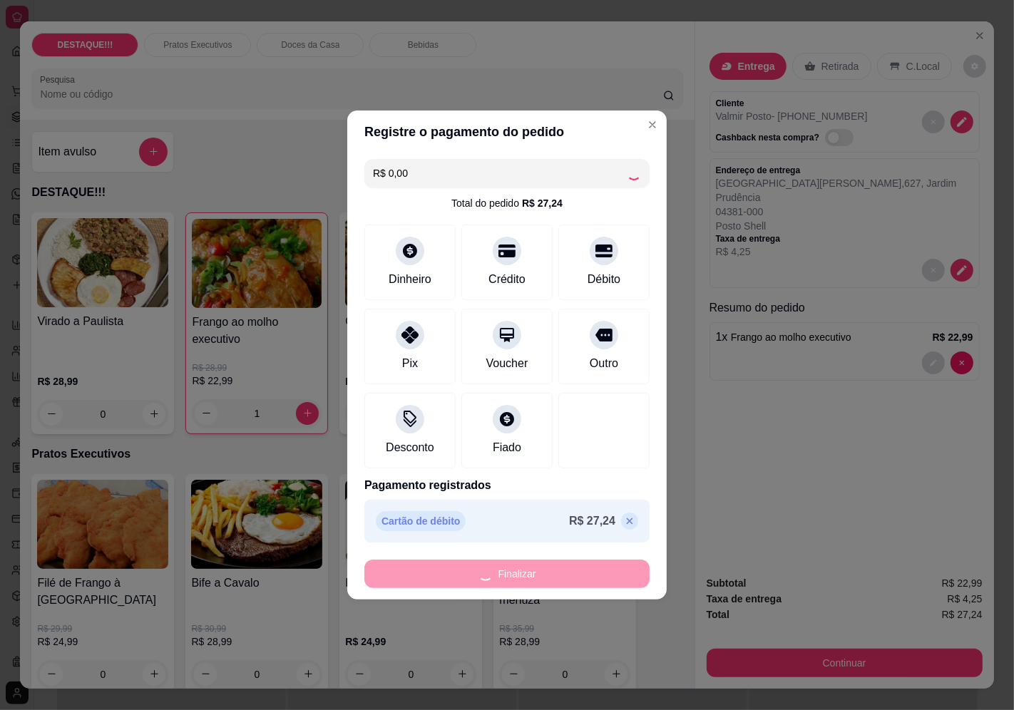
type input "0"
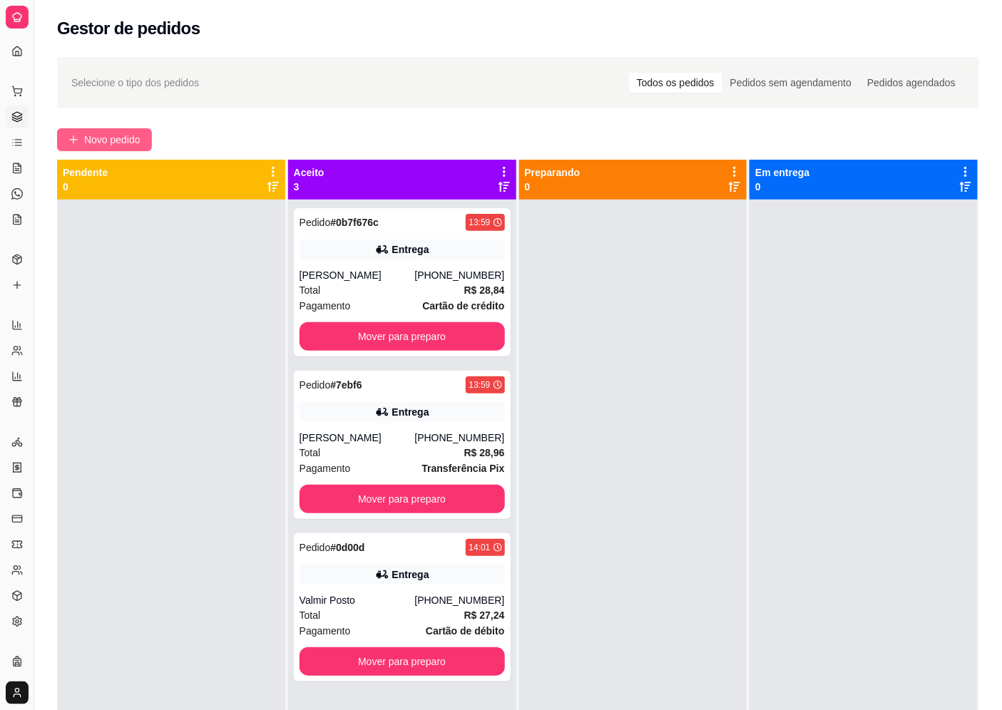
click at [108, 132] on span "Novo pedido" at bounding box center [112, 140] width 56 height 16
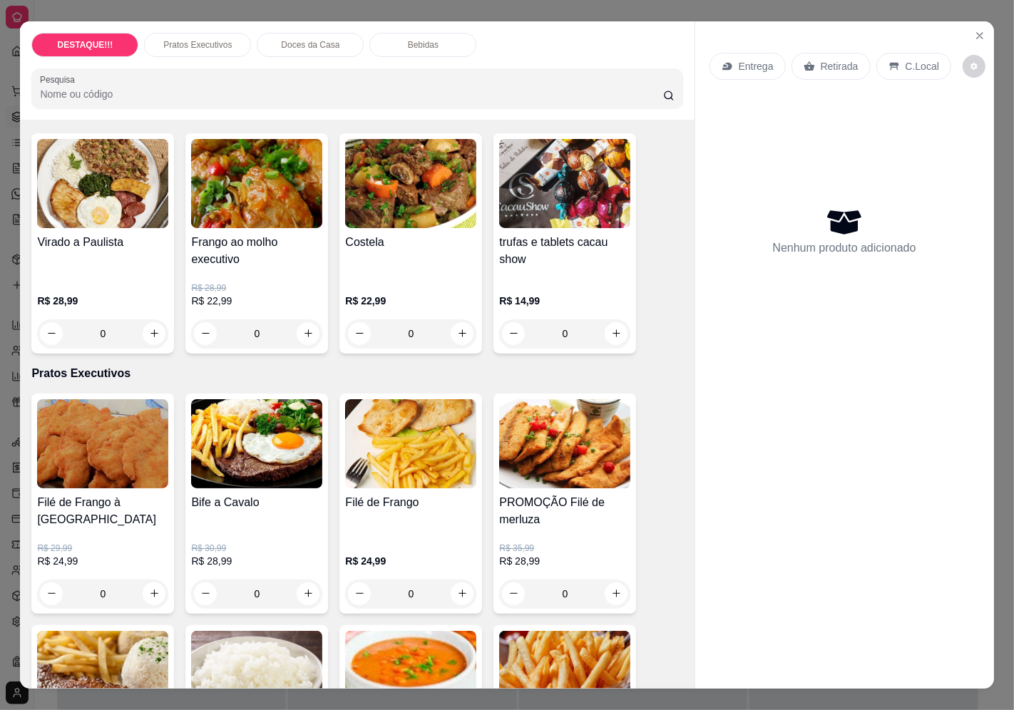
scroll to position [158, 0]
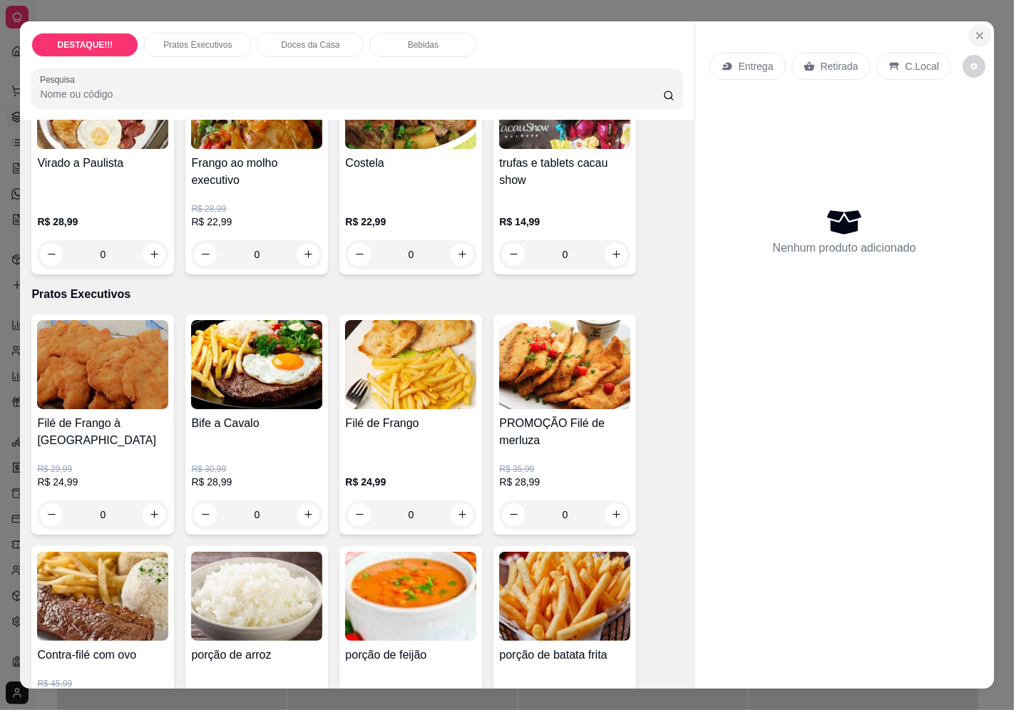
click at [974, 30] on icon "Close" at bounding box center [979, 35] width 11 height 11
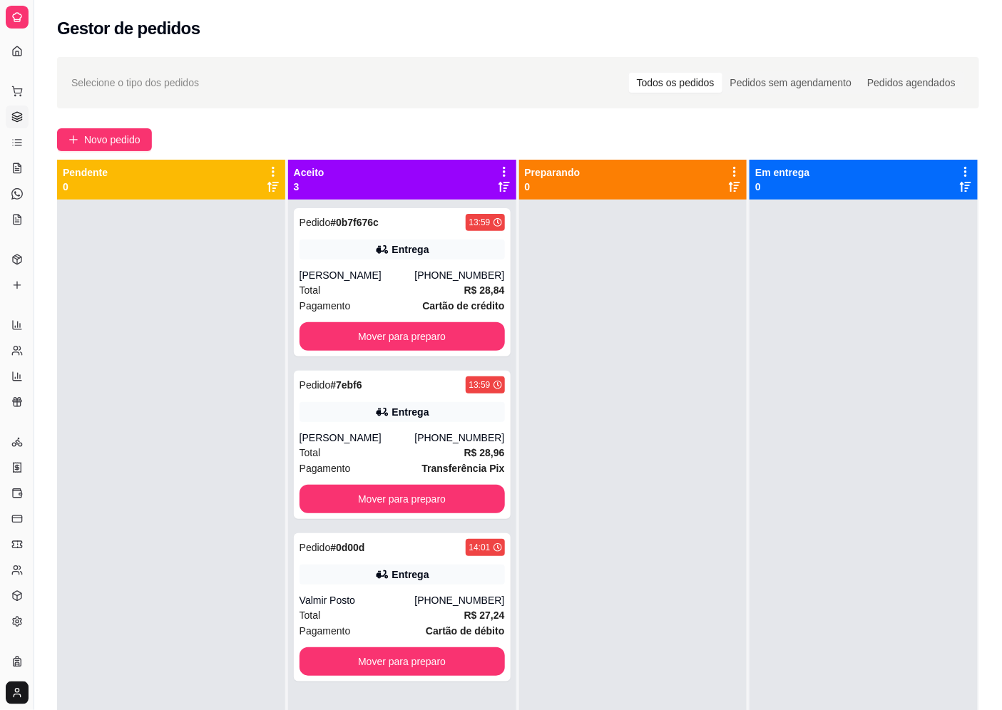
click at [100, 125] on div "Selecione o tipo dos pedidos Todos os pedidos Pedidos sem agendamento Pedidos a…" at bounding box center [517, 467] width 967 height 838
click at [106, 130] on button "Novo pedido" at bounding box center [104, 139] width 95 height 23
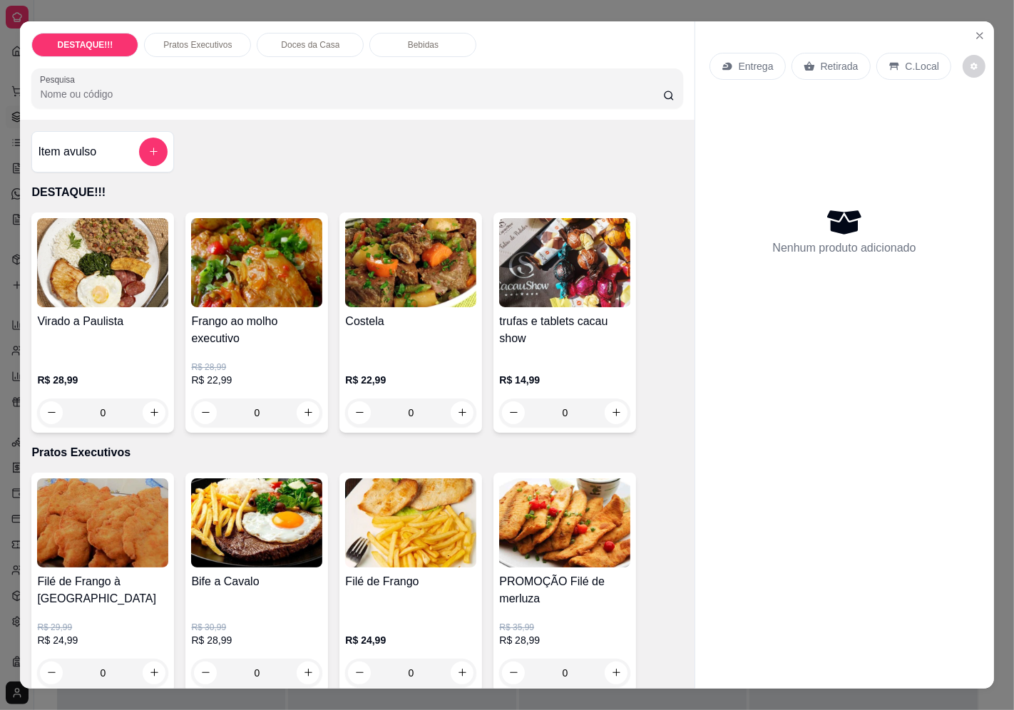
click at [721, 65] on icon at bounding box center [726, 66] width 11 height 11
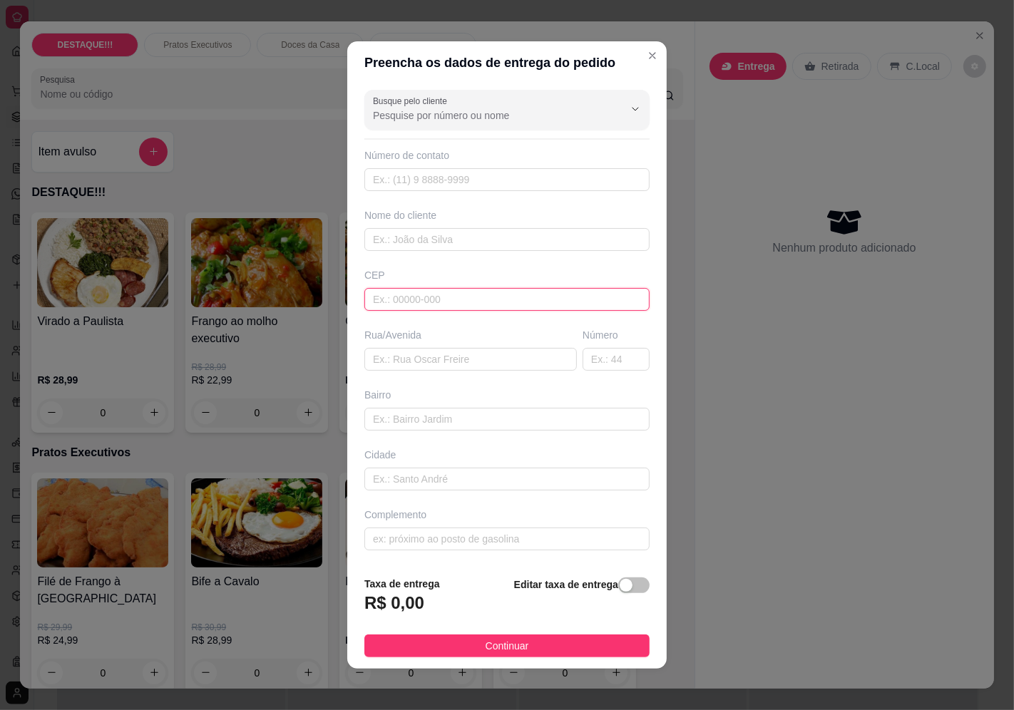
click at [449, 310] on input "text" at bounding box center [506, 299] width 285 height 23
paste input "04345001"
type input "04345001"
type input "[GEOGRAPHIC_DATA][PERSON_NAME]"
type input "Jabaquara"
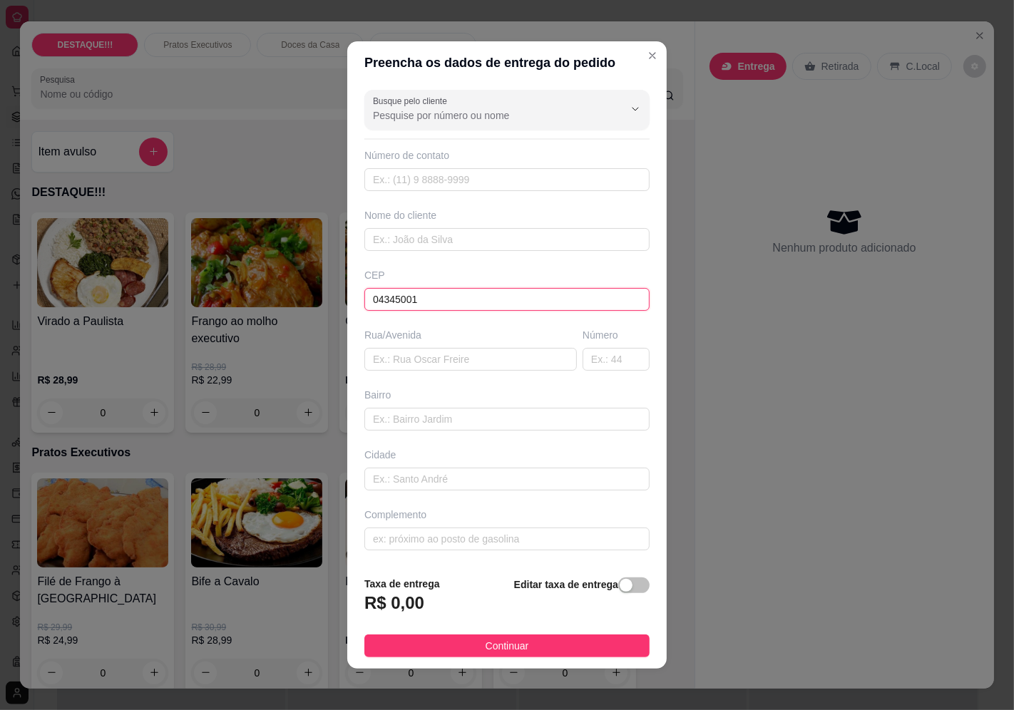
type input "[GEOGRAPHIC_DATA]"
type input "04345001"
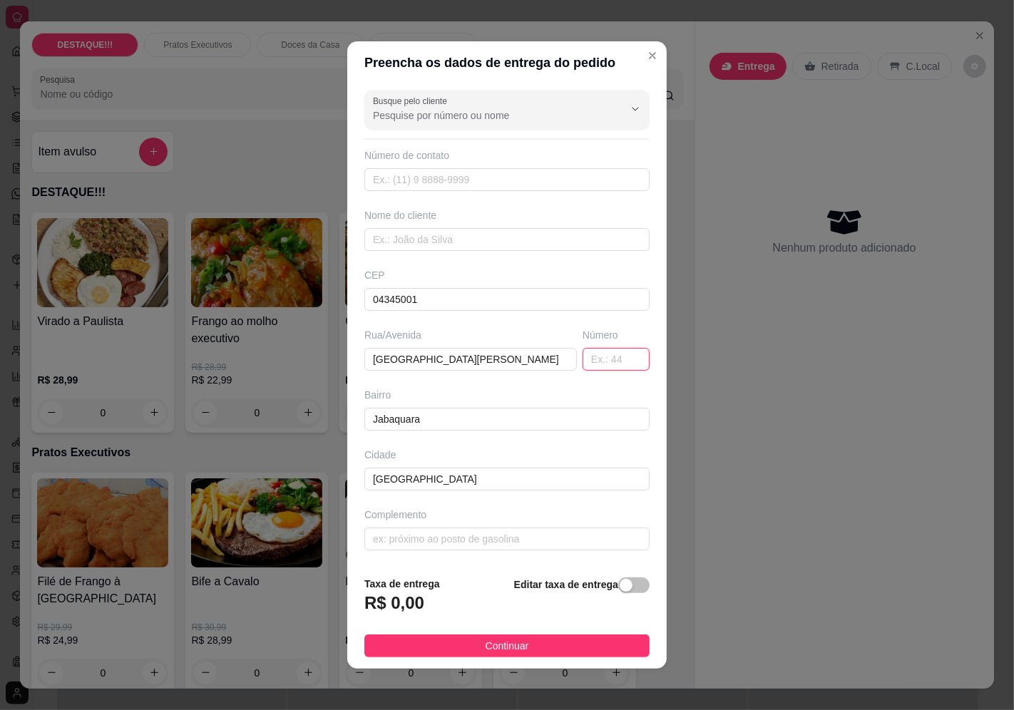
click at [585, 362] on input "text" at bounding box center [615, 359] width 67 height 23
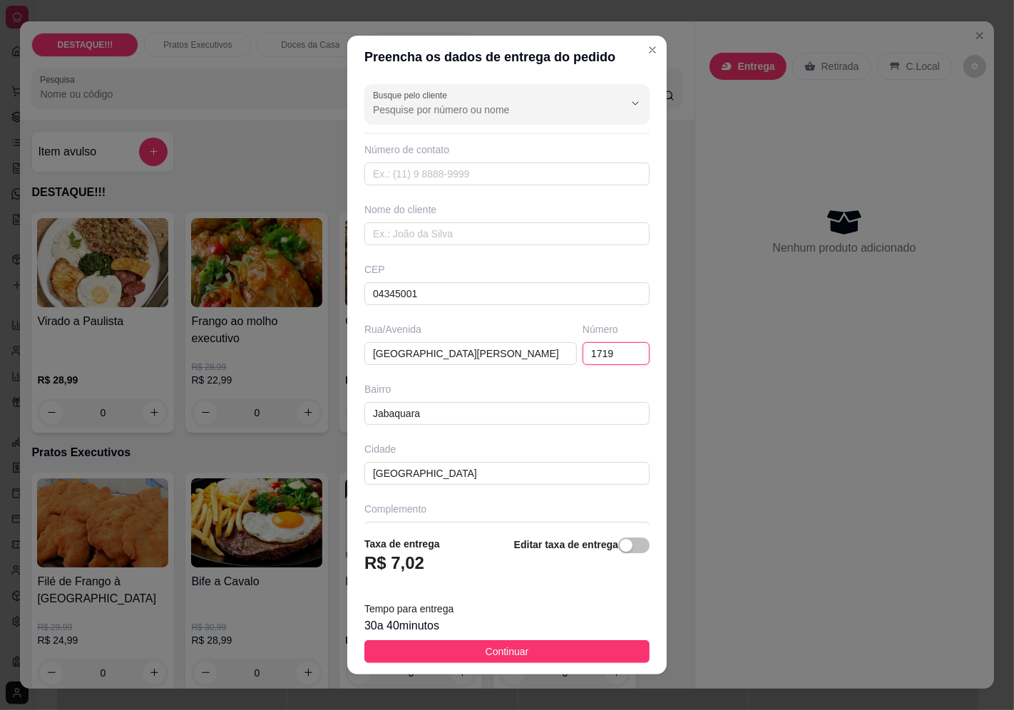
type input "1719"
click at [473, 180] on input "text" at bounding box center [506, 174] width 285 height 23
click at [468, 240] on input "text" at bounding box center [506, 233] width 285 height 23
type input "luana"
click at [418, 176] on input "text" at bounding box center [506, 174] width 285 height 23
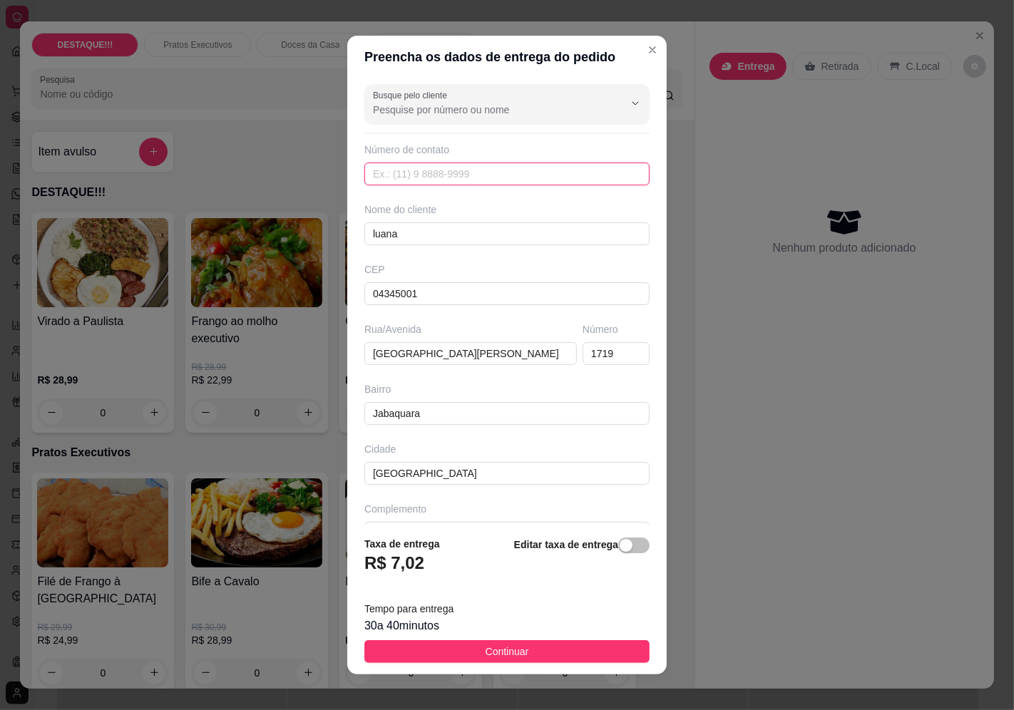
paste input "[PHONE_NUMBER]"
type input "[PHONE_NUMBER]"
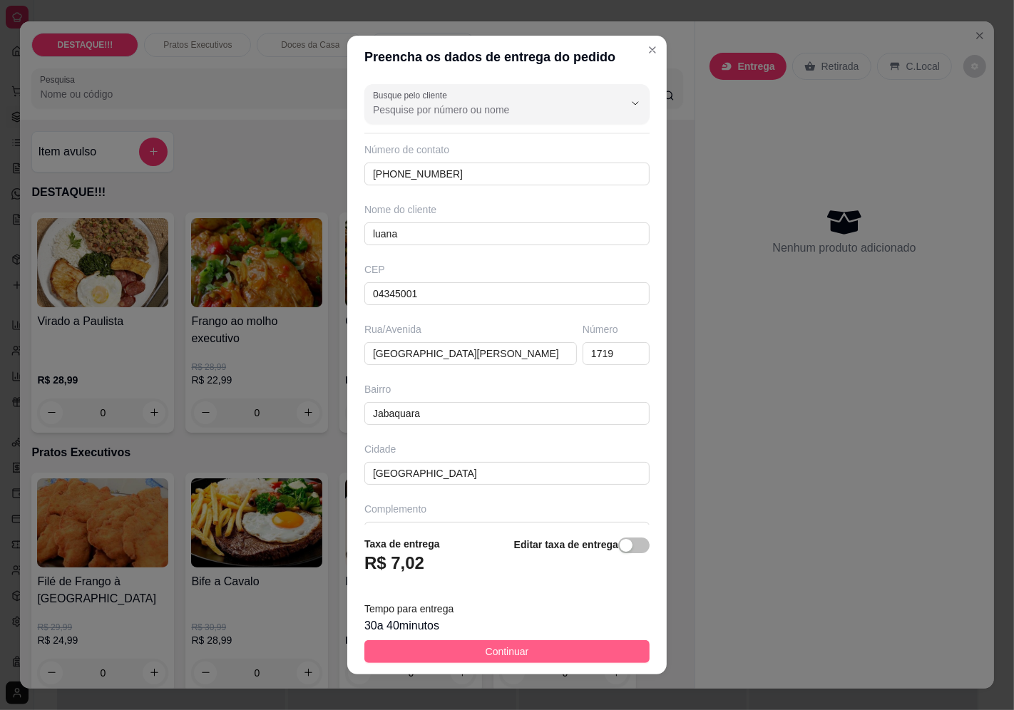
click at [471, 650] on button "Continuar" at bounding box center [506, 651] width 285 height 23
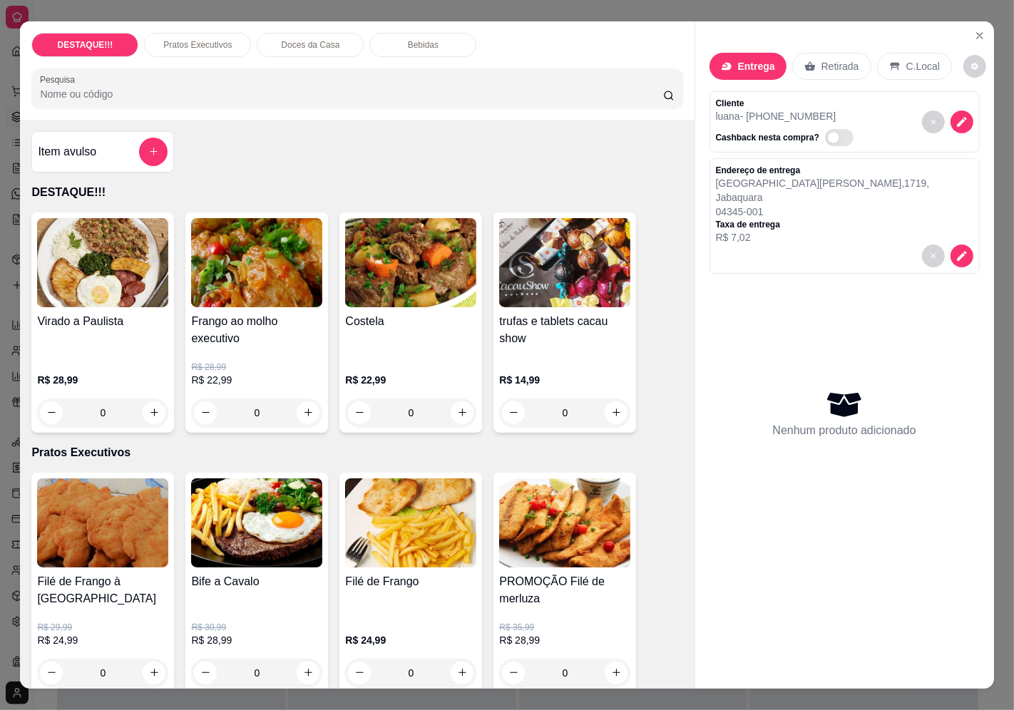
click at [406, 328] on div "Costela" at bounding box center [410, 336] width 131 height 46
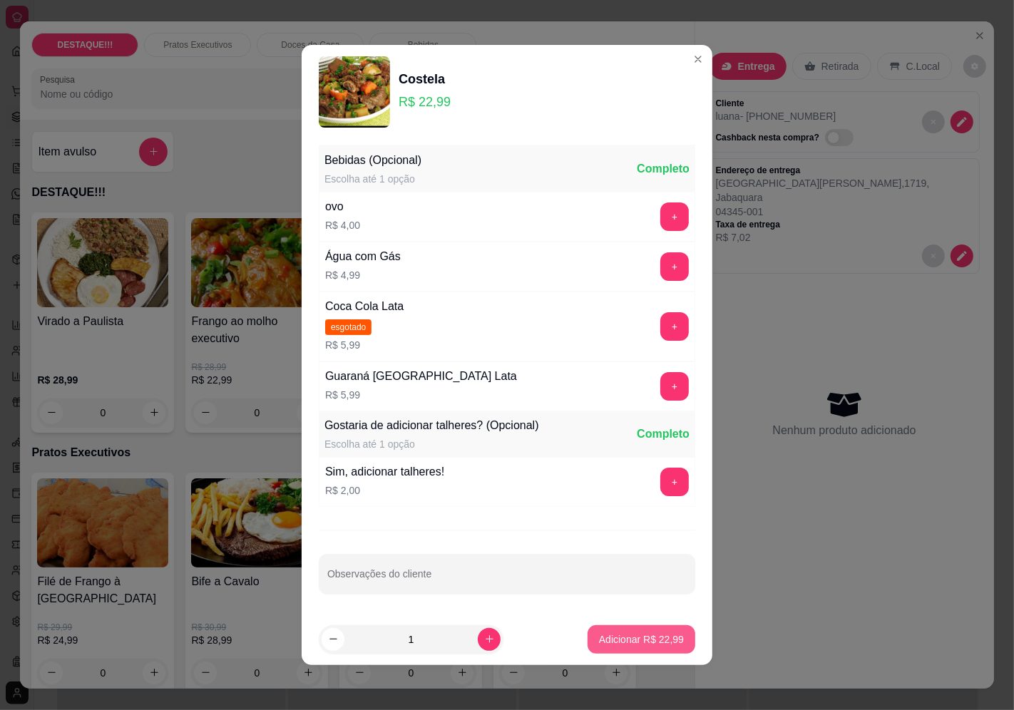
click at [634, 639] on p "Adicionar R$ 22,99" at bounding box center [641, 639] width 85 height 14
type input "1"
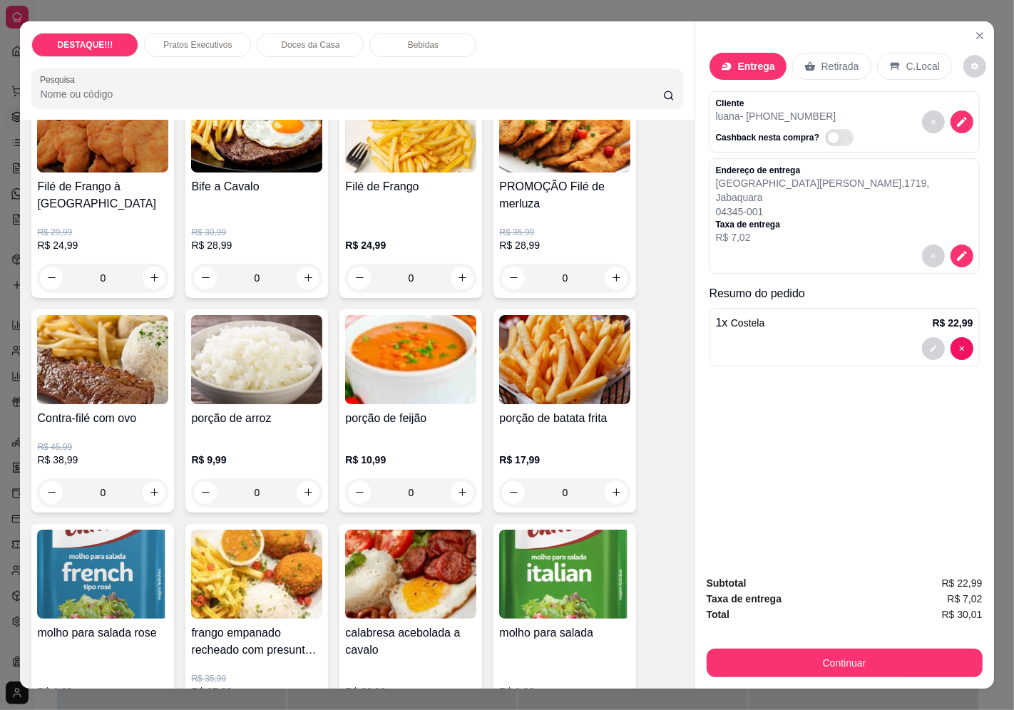
scroll to position [396, 0]
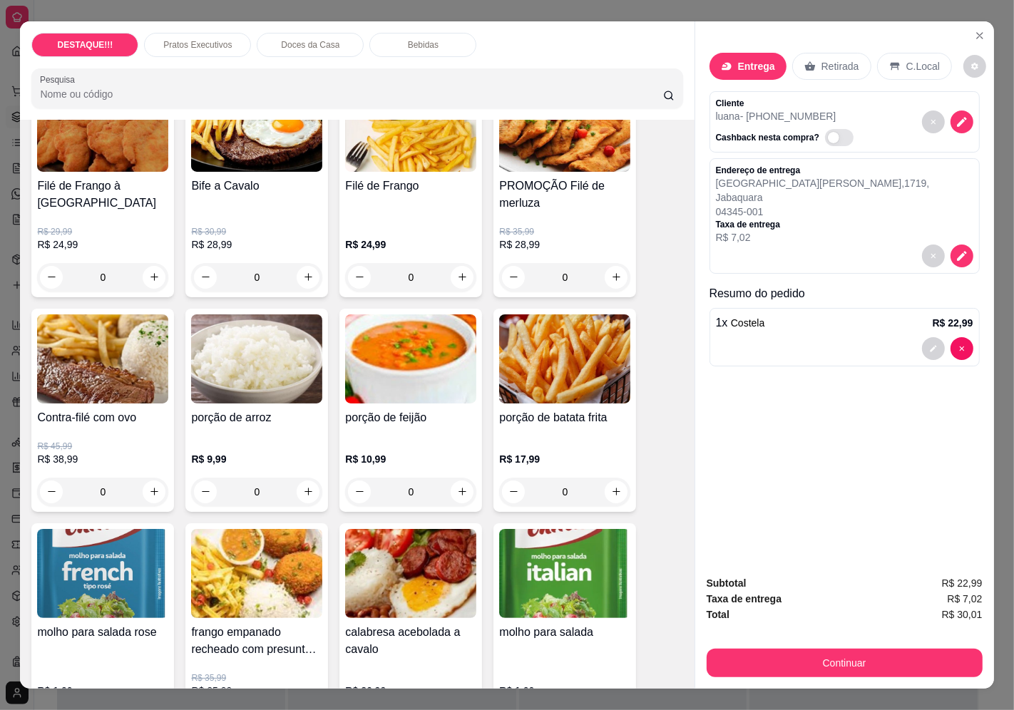
click at [103, 432] on div "R$ 45,99 R$ 38,99 0" at bounding box center [102, 466] width 131 height 80
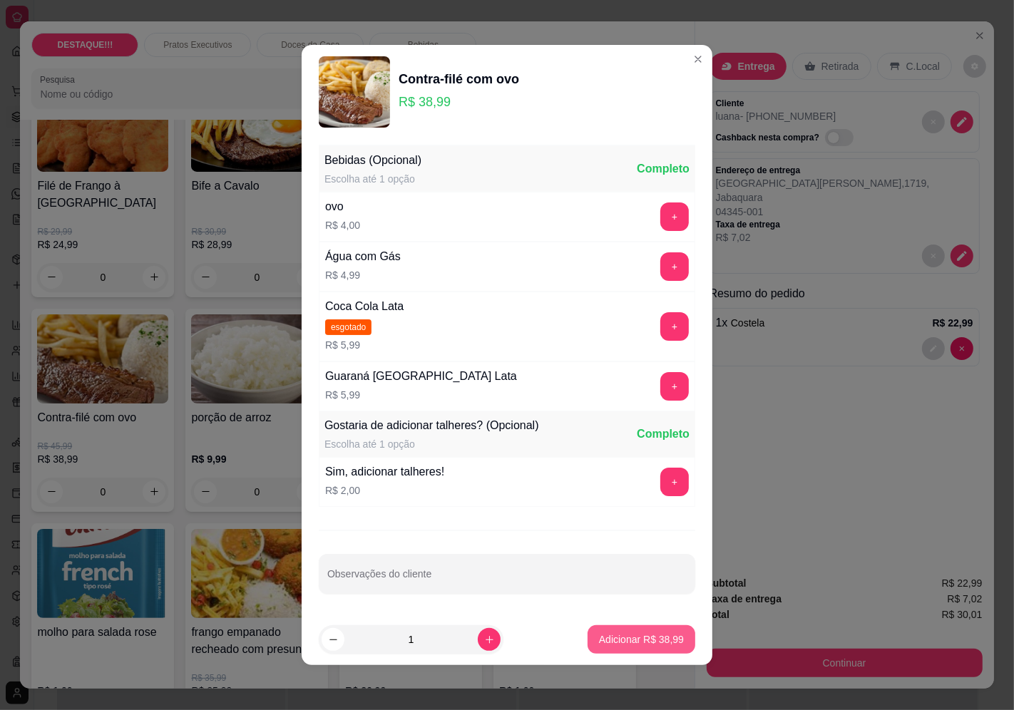
click at [642, 646] on p "Adicionar R$ 38,99" at bounding box center [641, 639] width 85 height 14
type input "1"
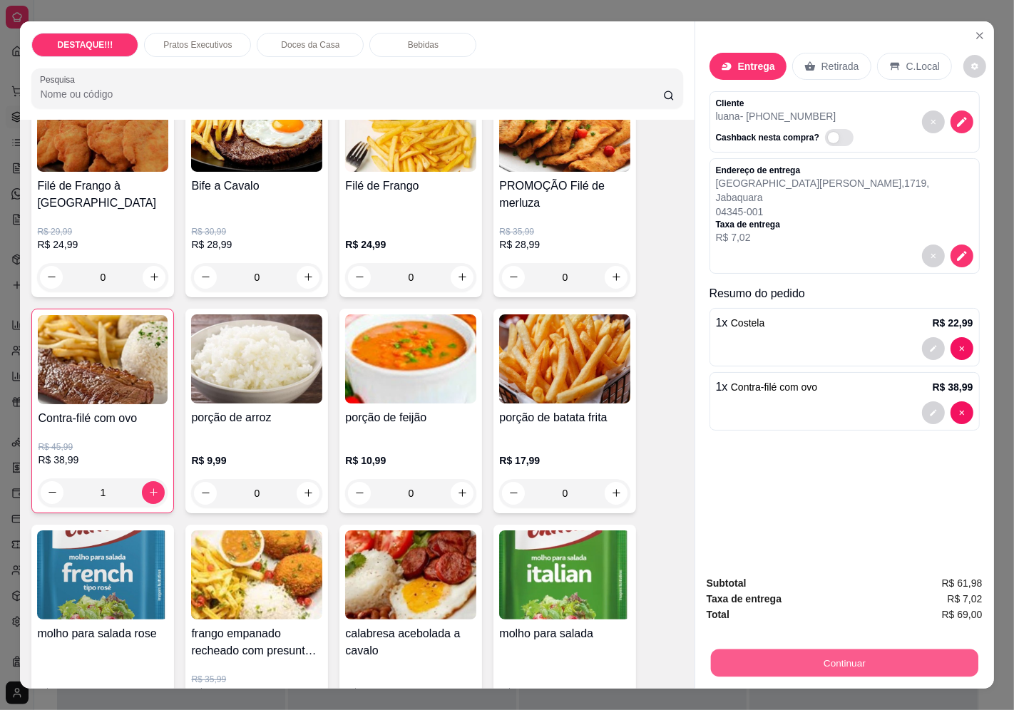
click at [760, 649] on button "Continuar" at bounding box center [843, 663] width 267 height 28
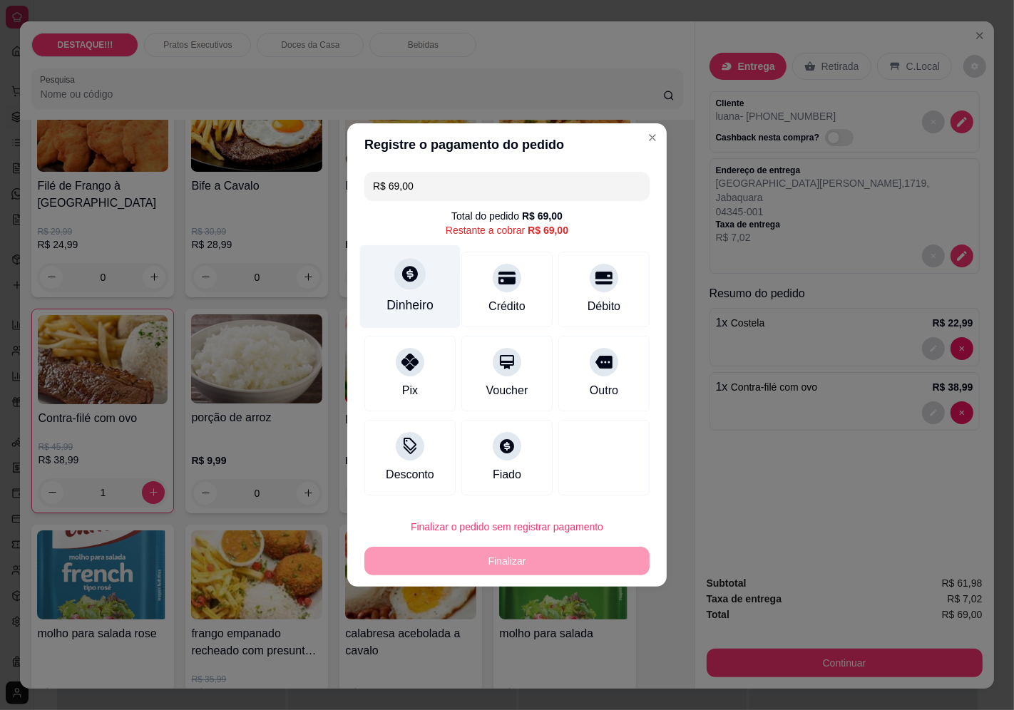
click at [416, 269] on icon at bounding box center [410, 273] width 19 height 19
type input "R$ 0,00"
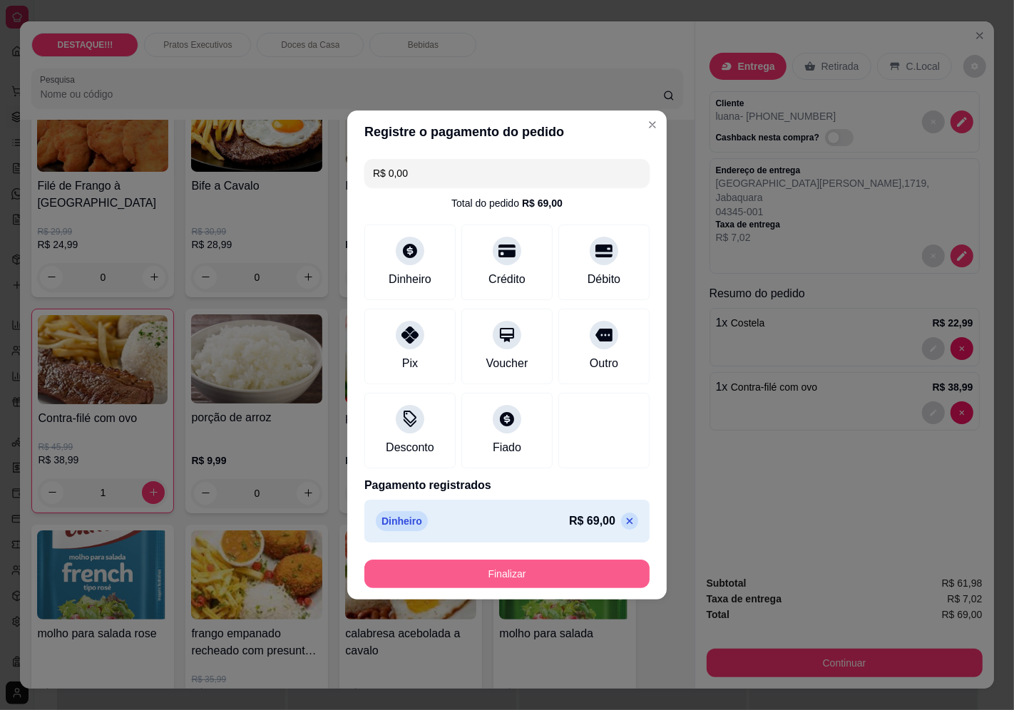
click at [572, 581] on button "Finalizar" at bounding box center [506, 574] width 285 height 29
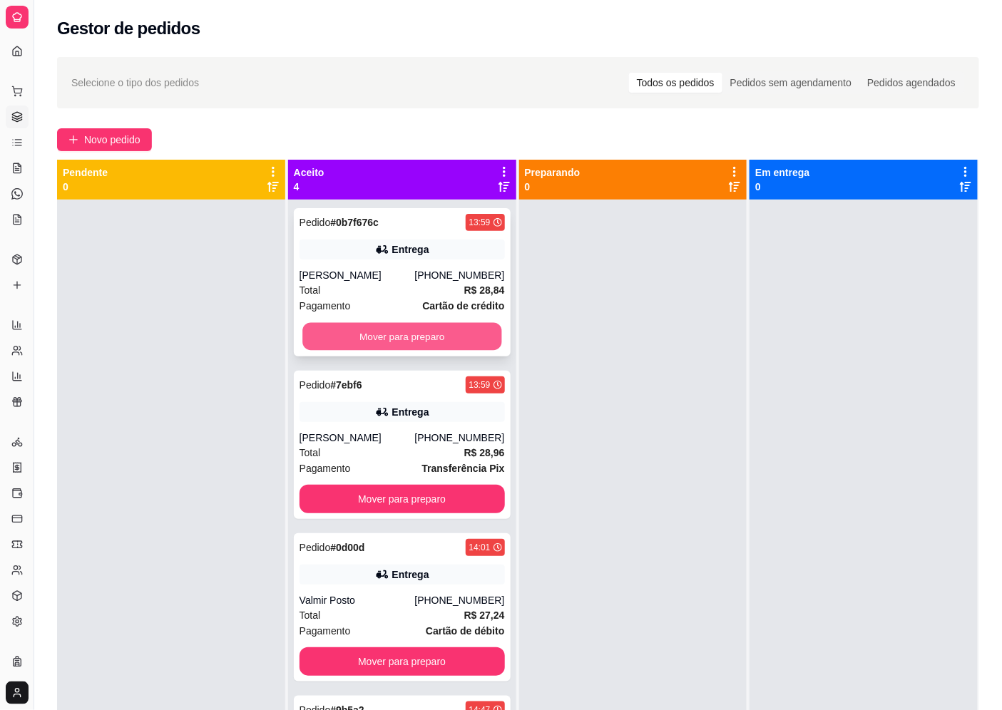
click at [471, 343] on button "Mover para preparo" at bounding box center [401, 337] width 199 height 28
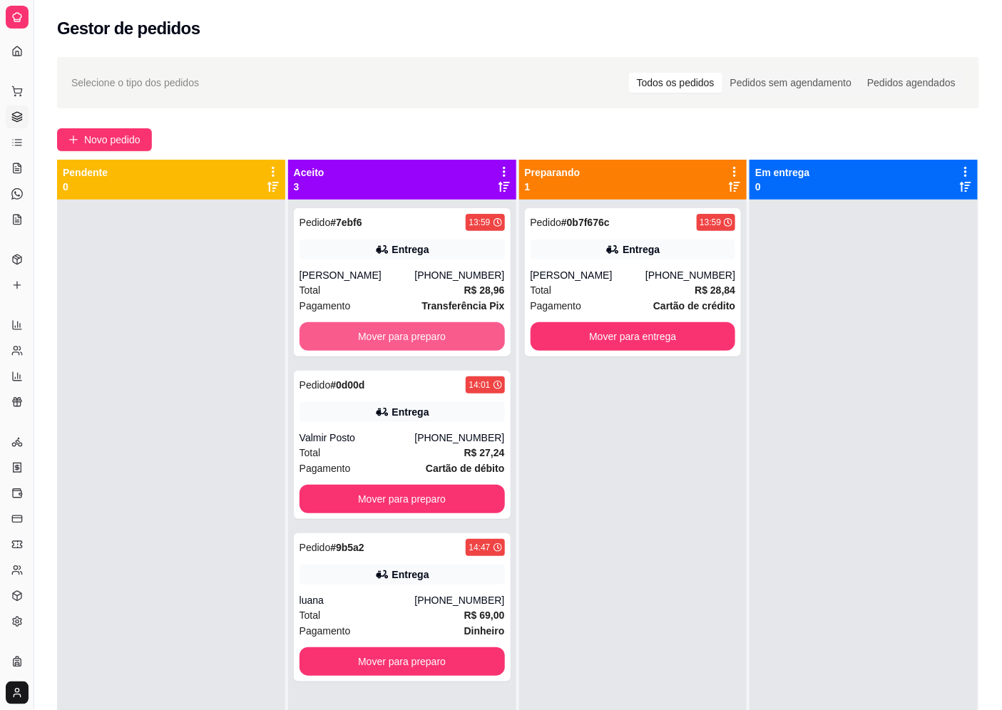
click at [471, 343] on button "Mover para preparo" at bounding box center [401, 336] width 205 height 29
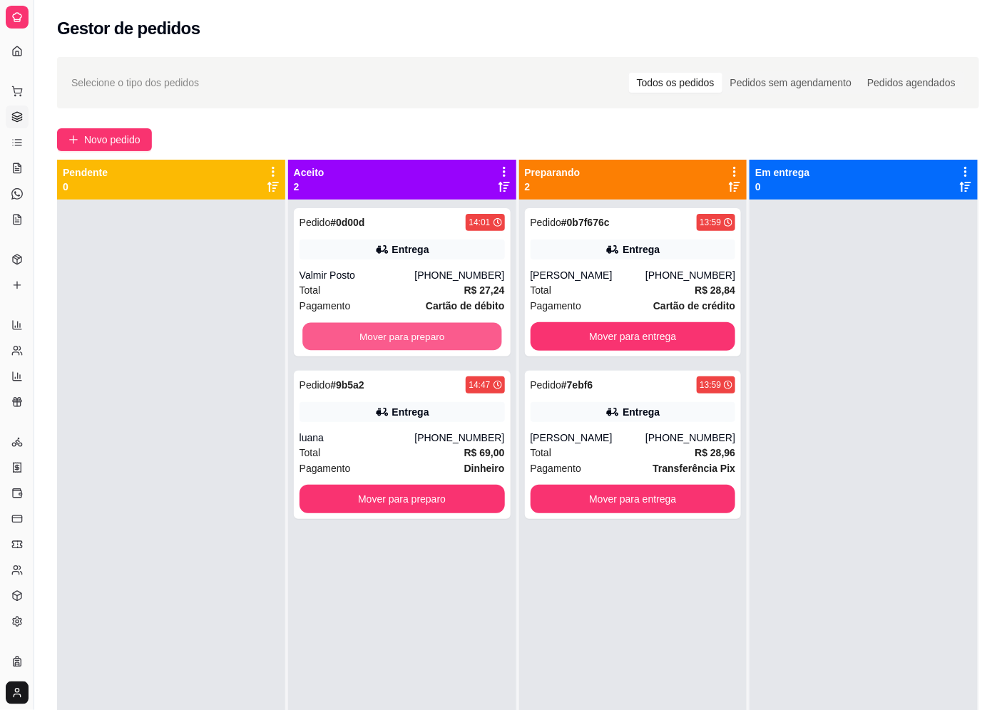
click at [471, 343] on button "Mover para preparo" at bounding box center [401, 337] width 199 height 28
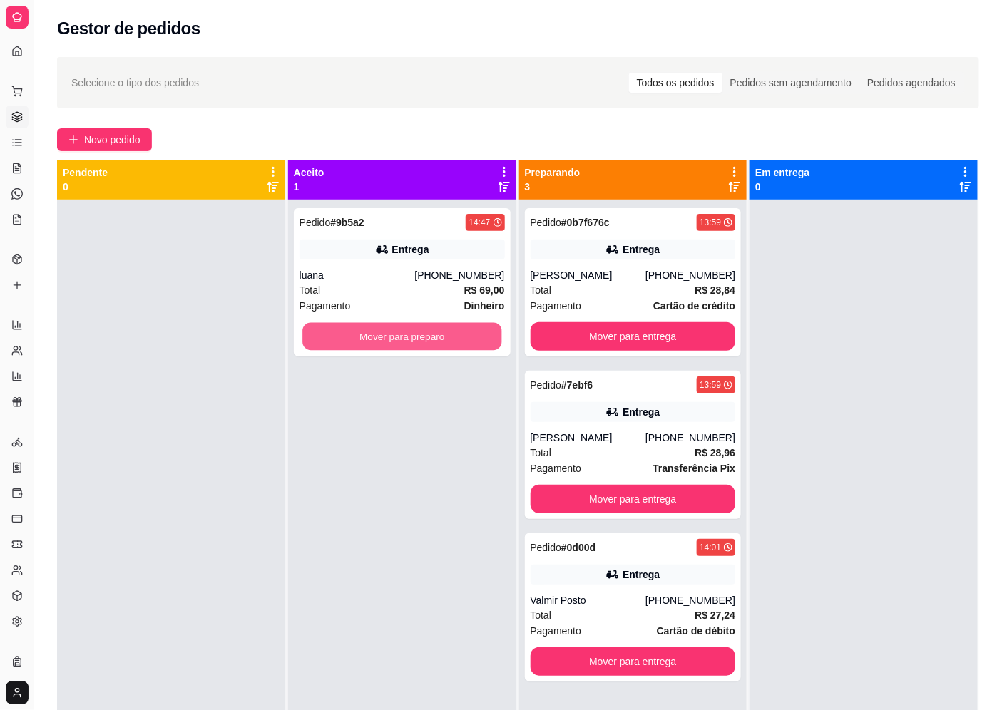
click at [471, 343] on button "Mover para preparo" at bounding box center [401, 337] width 199 height 28
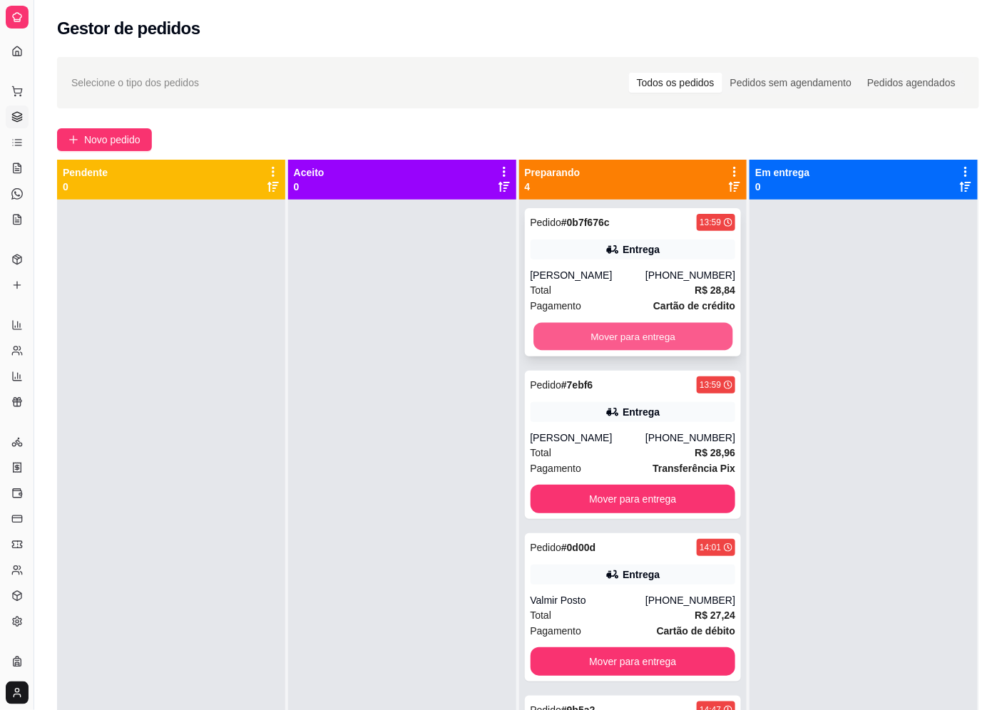
click at [657, 339] on button "Mover para entrega" at bounding box center [632, 337] width 199 height 28
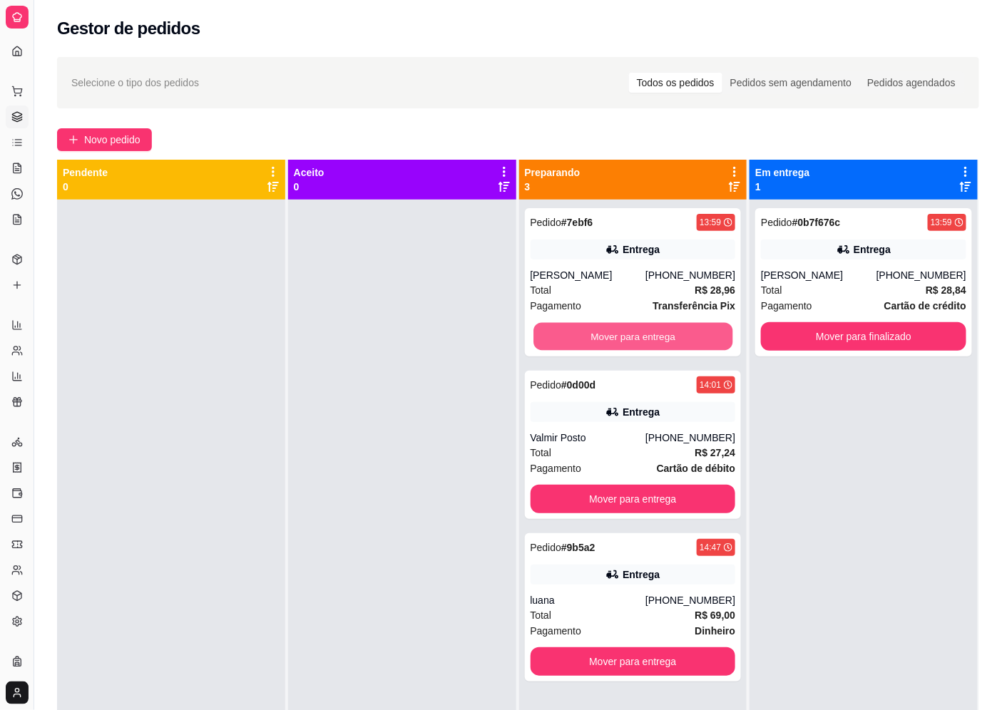
click at [657, 339] on button "Mover para entrega" at bounding box center [632, 337] width 199 height 28
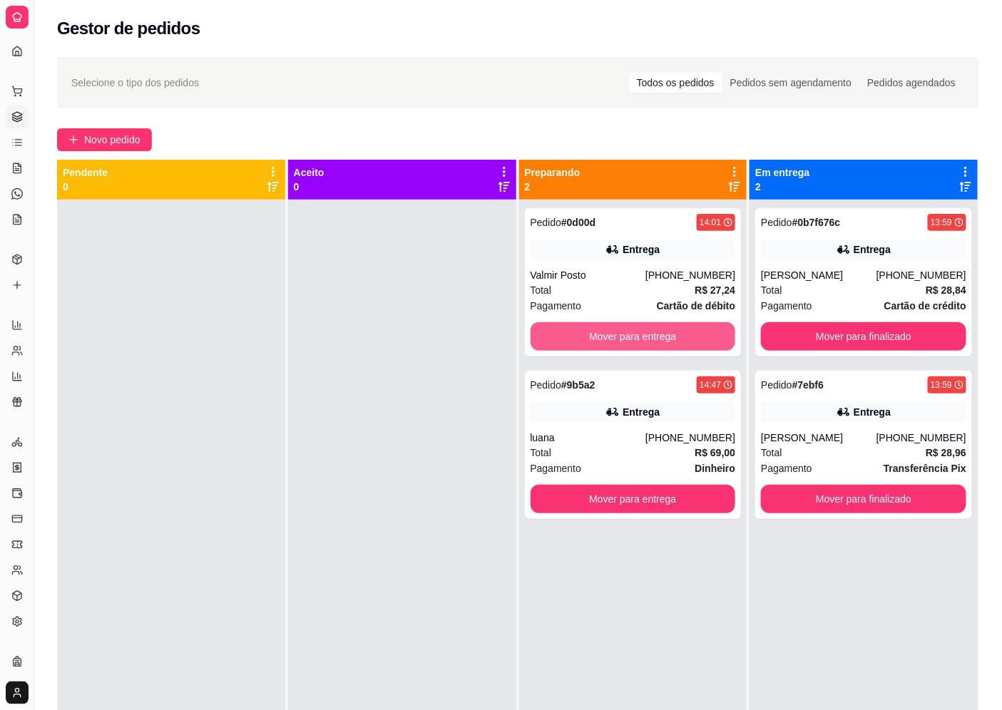
click at [657, 339] on button "Mover para entrega" at bounding box center [632, 336] width 205 height 29
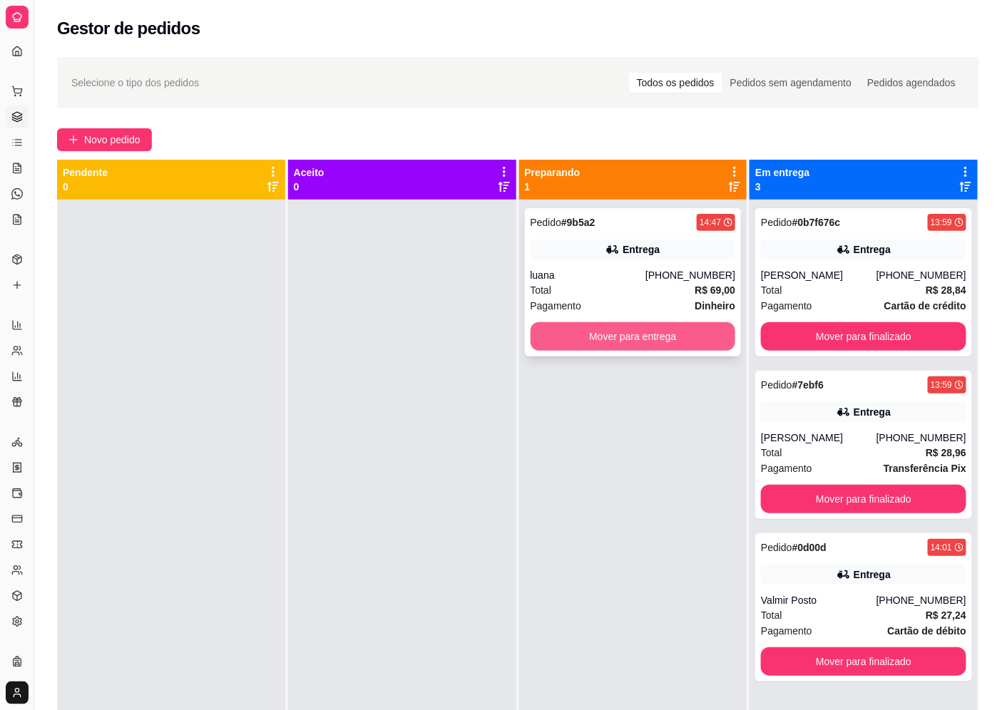
click at [657, 339] on button "Mover para entrega" at bounding box center [632, 336] width 205 height 29
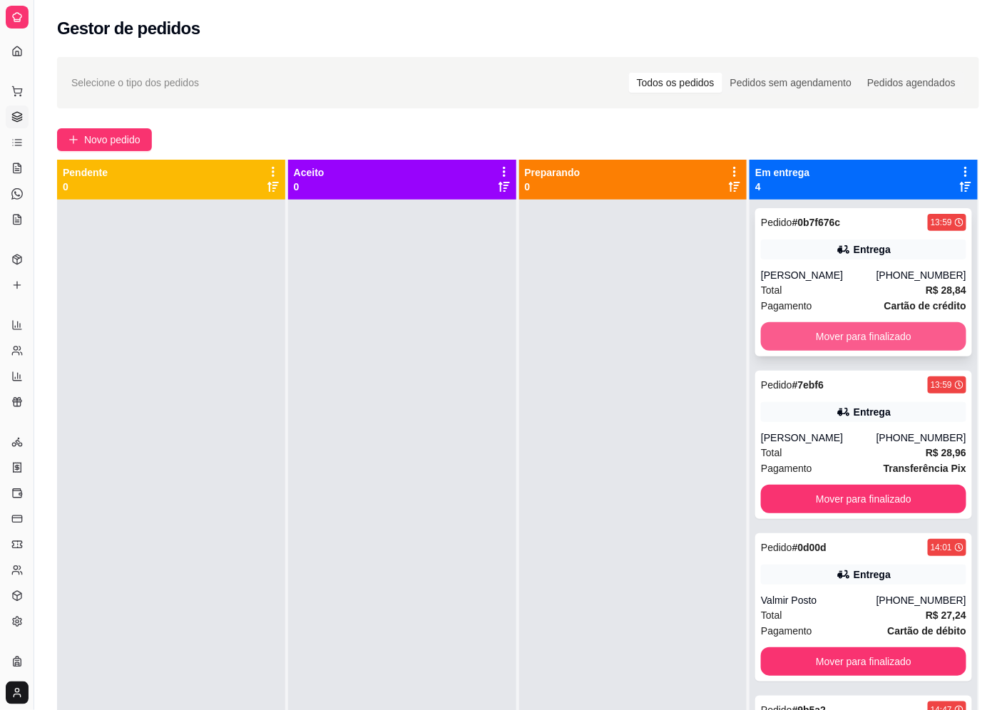
click at [893, 335] on button "Mover para finalizado" at bounding box center [863, 336] width 205 height 29
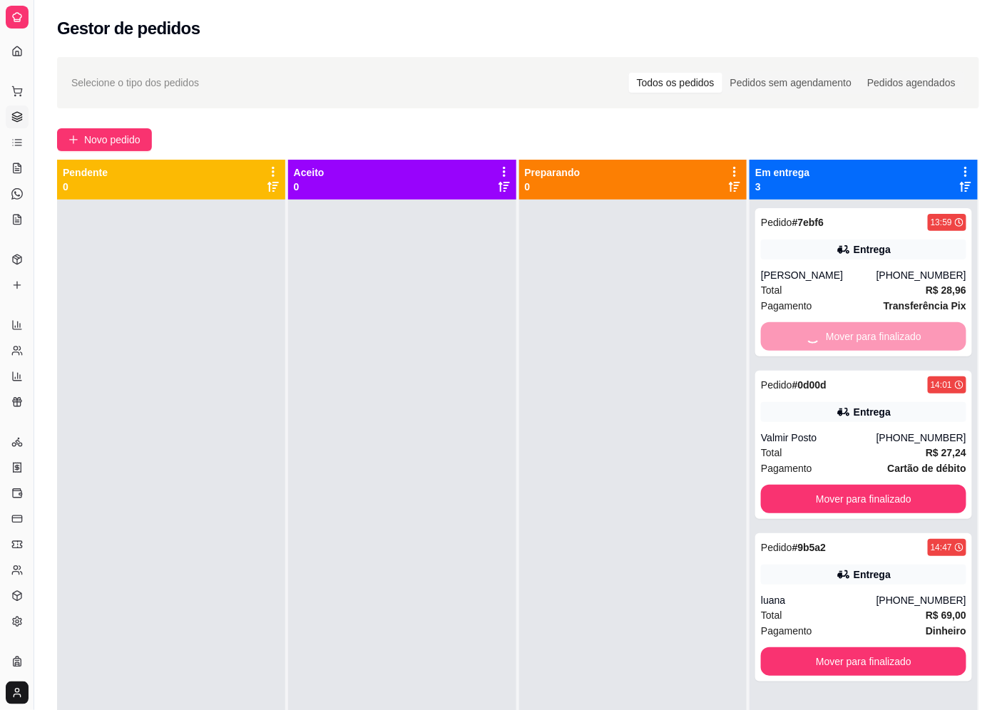
click at [893, 485] on button "Mover para finalizado" at bounding box center [863, 499] width 205 height 29
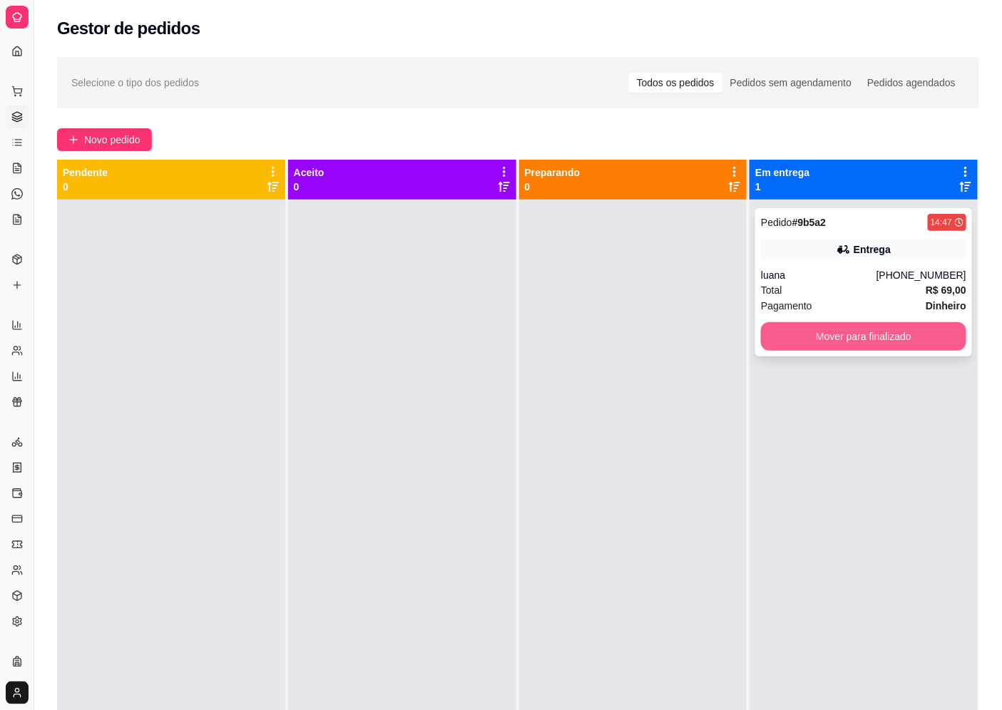
click at [868, 346] on button "Mover para finalizado" at bounding box center [863, 336] width 205 height 29
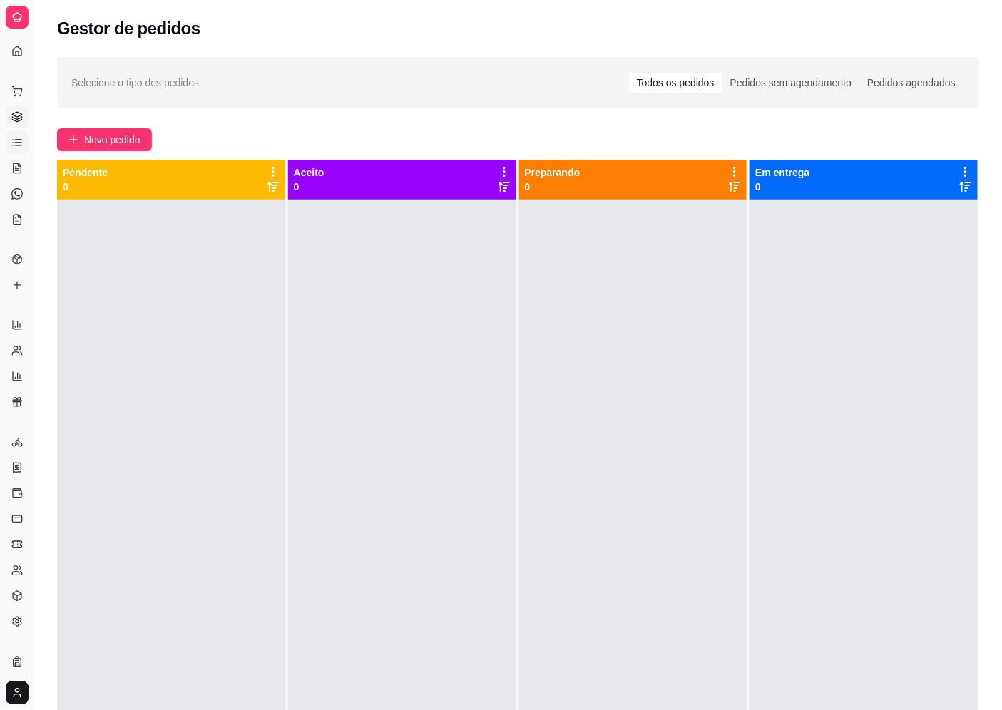
click at [13, 143] on icon at bounding box center [13, 143] width 0 height 0
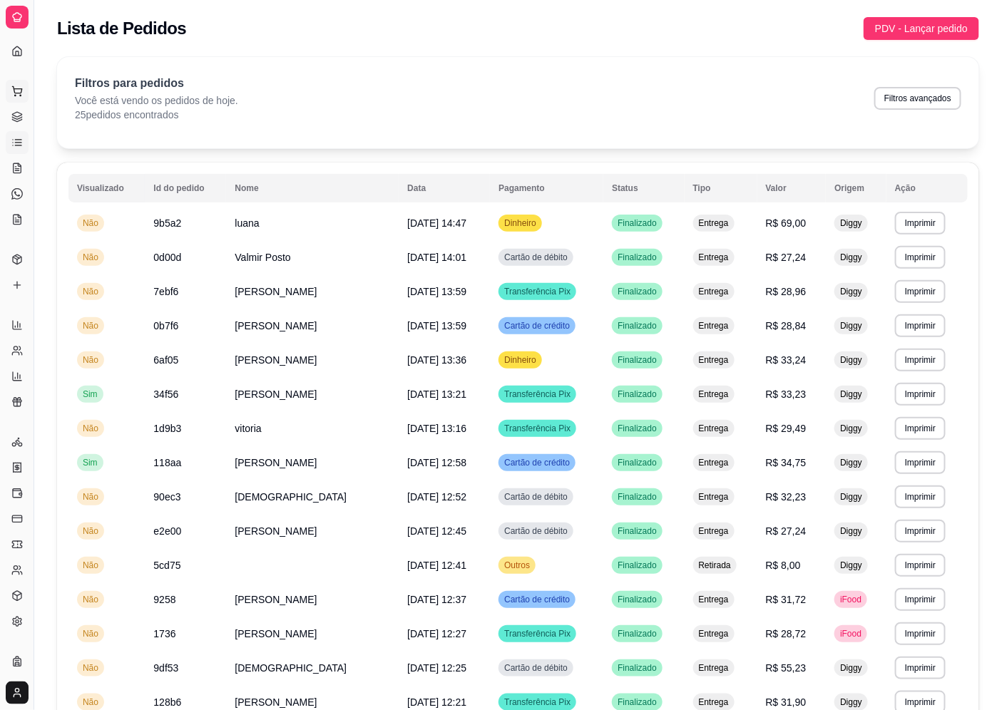
click at [16, 98] on button "Pedidos balcão (PDV)" at bounding box center [17, 91] width 23 height 23
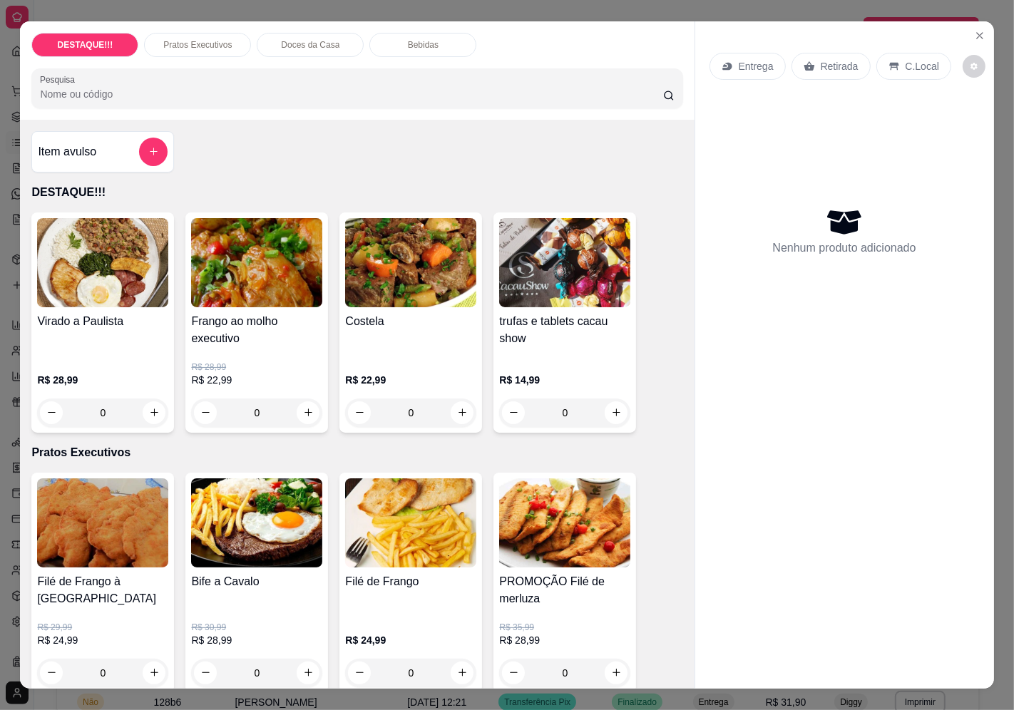
click at [810, 60] on div "Retirada" at bounding box center [830, 66] width 79 height 27
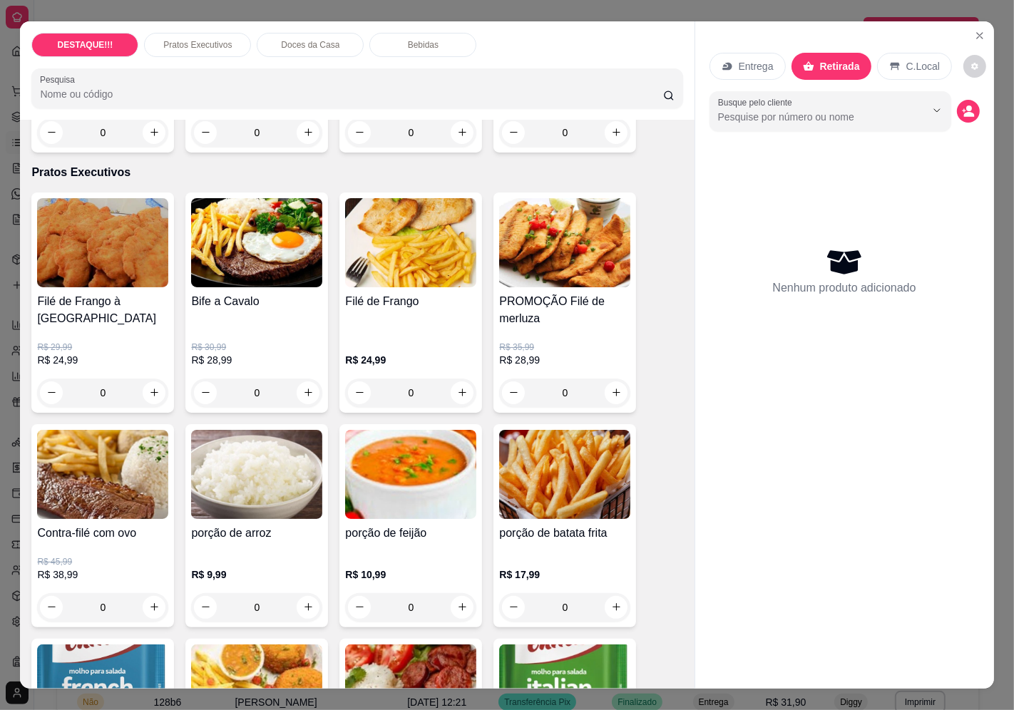
scroll to position [317, 0]
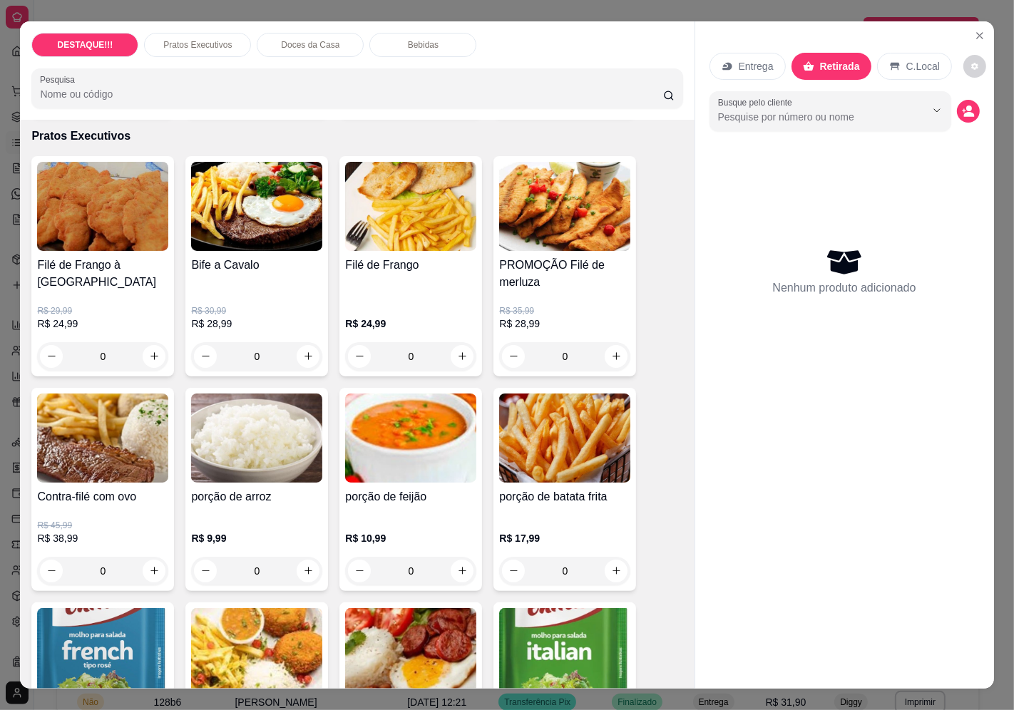
click at [105, 184] on img at bounding box center [102, 206] width 131 height 89
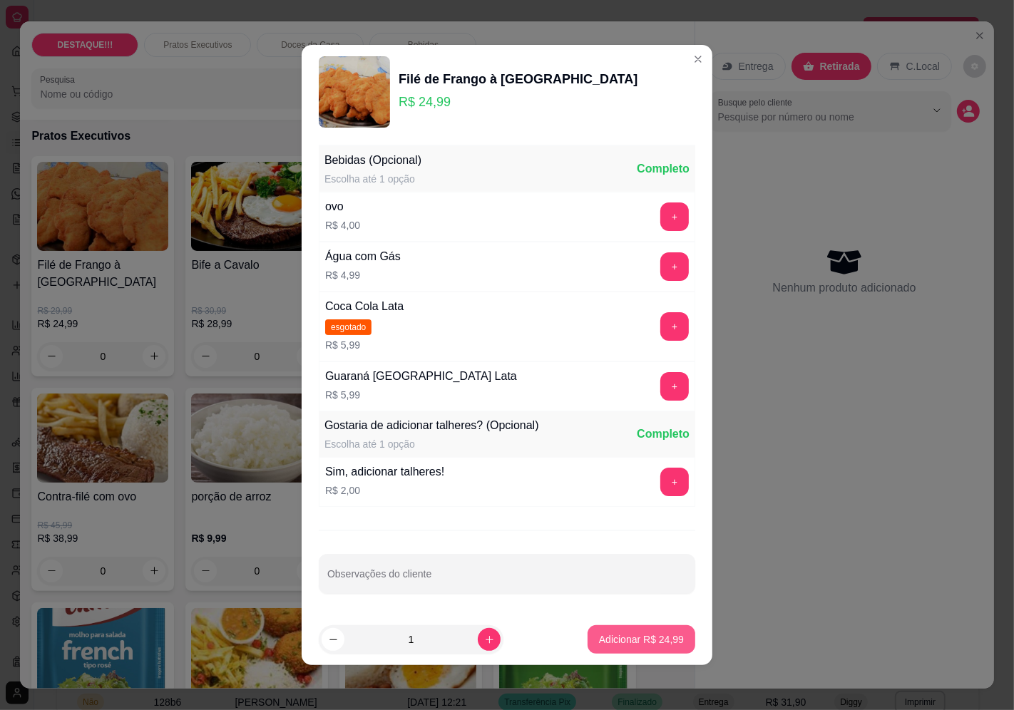
click at [647, 647] on button "Adicionar R$ 24,99" at bounding box center [641, 639] width 108 height 29
type input "1"
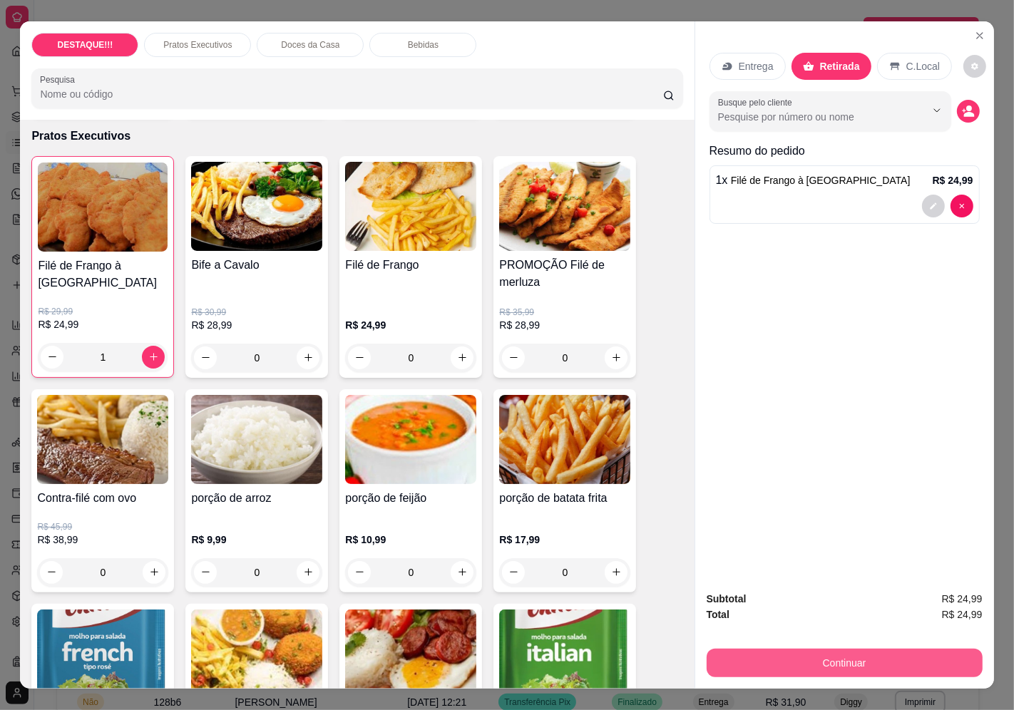
click at [784, 666] on button "Continuar" at bounding box center [844, 663] width 276 height 29
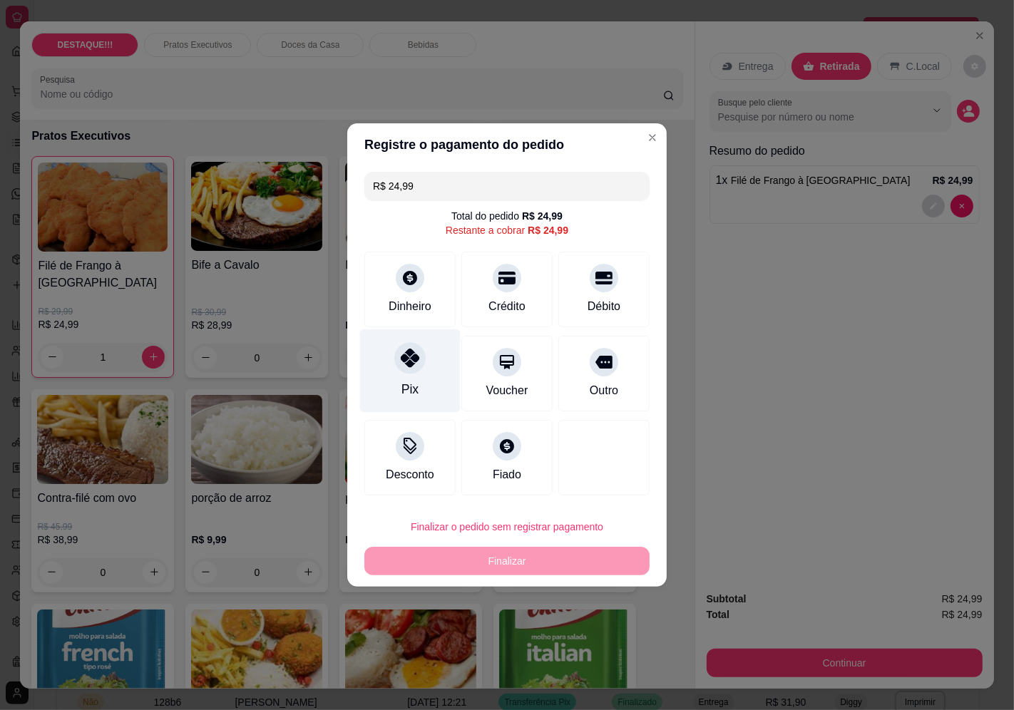
click at [416, 374] on div "Pix" at bounding box center [410, 370] width 101 height 83
type input "R$ 0,00"
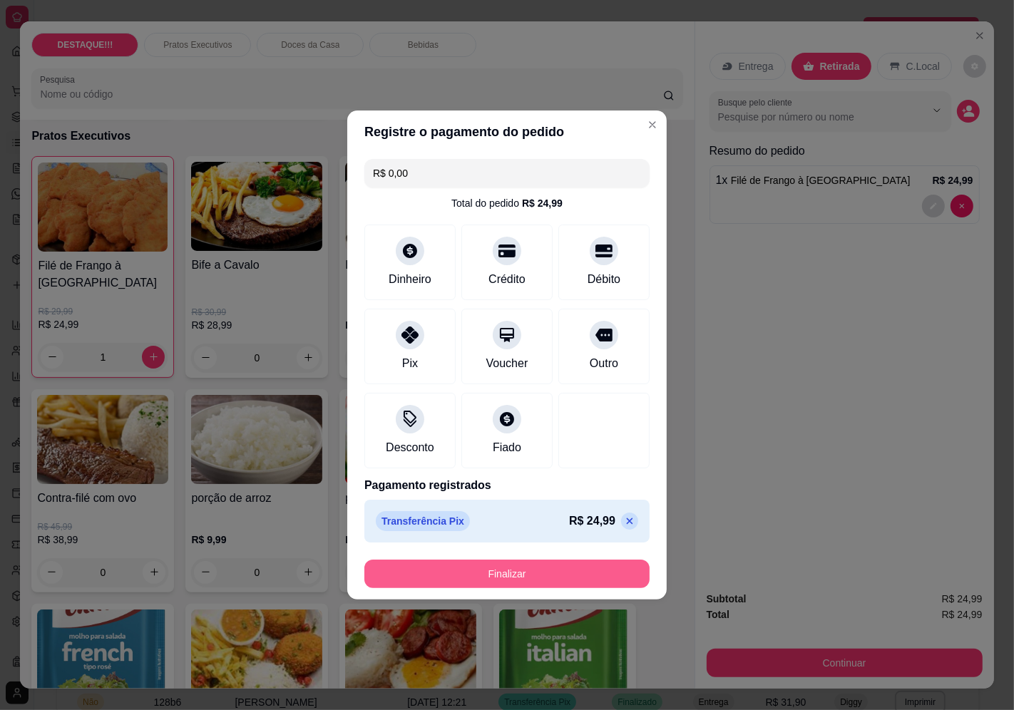
click at [551, 567] on button "Finalizar" at bounding box center [506, 574] width 285 height 29
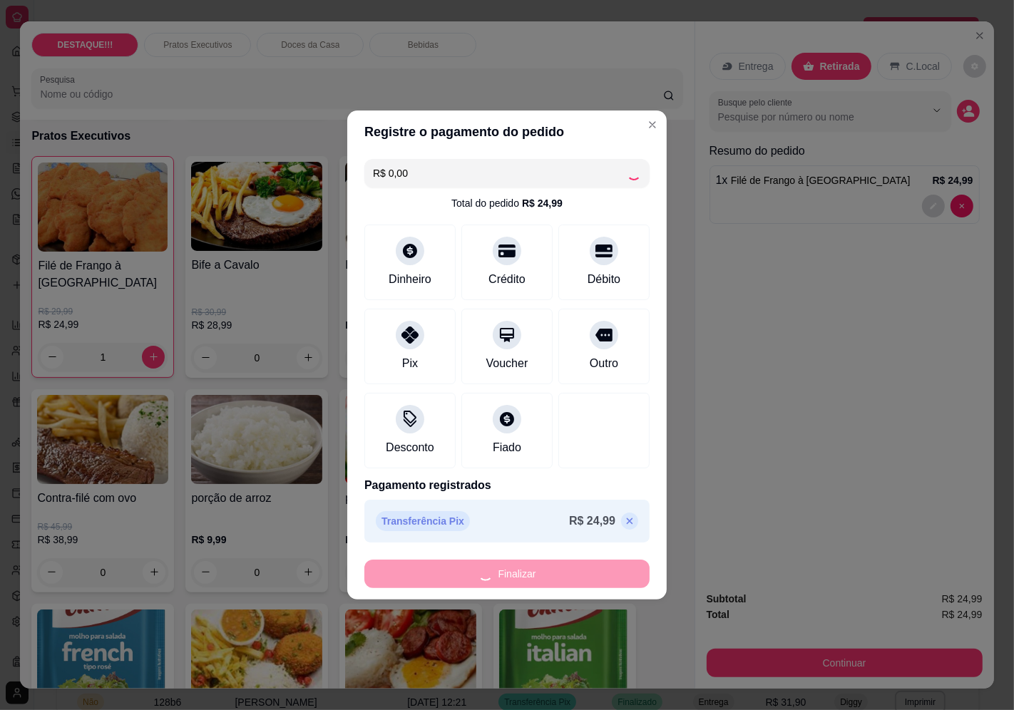
type input "0"
type input "-R$ 24,99"
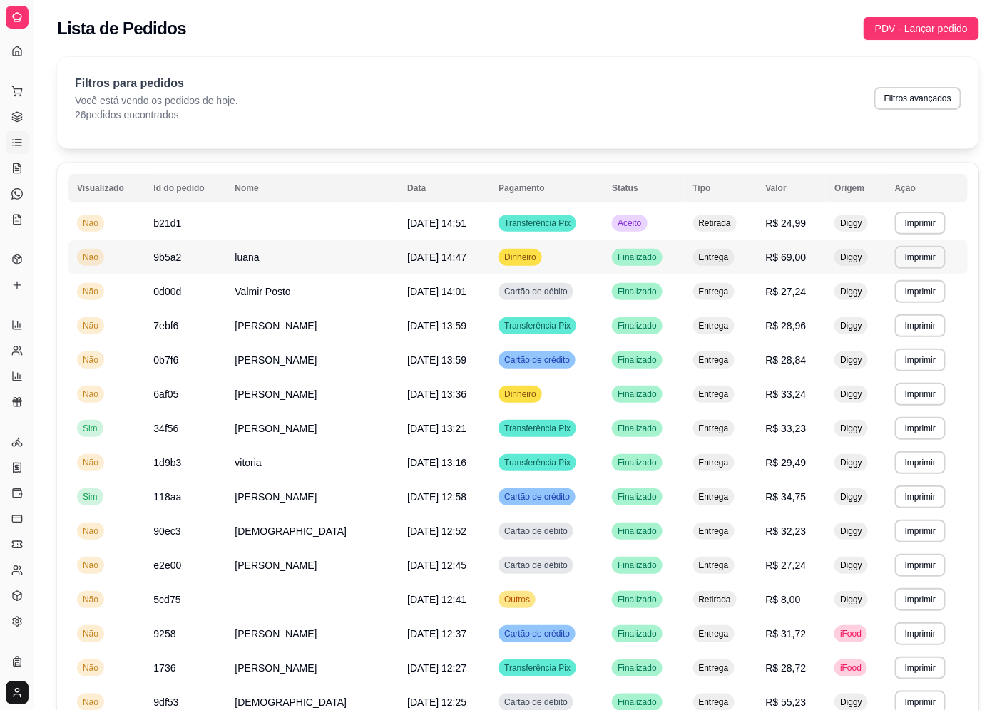
click at [323, 265] on td "luana" at bounding box center [312, 257] width 173 height 34
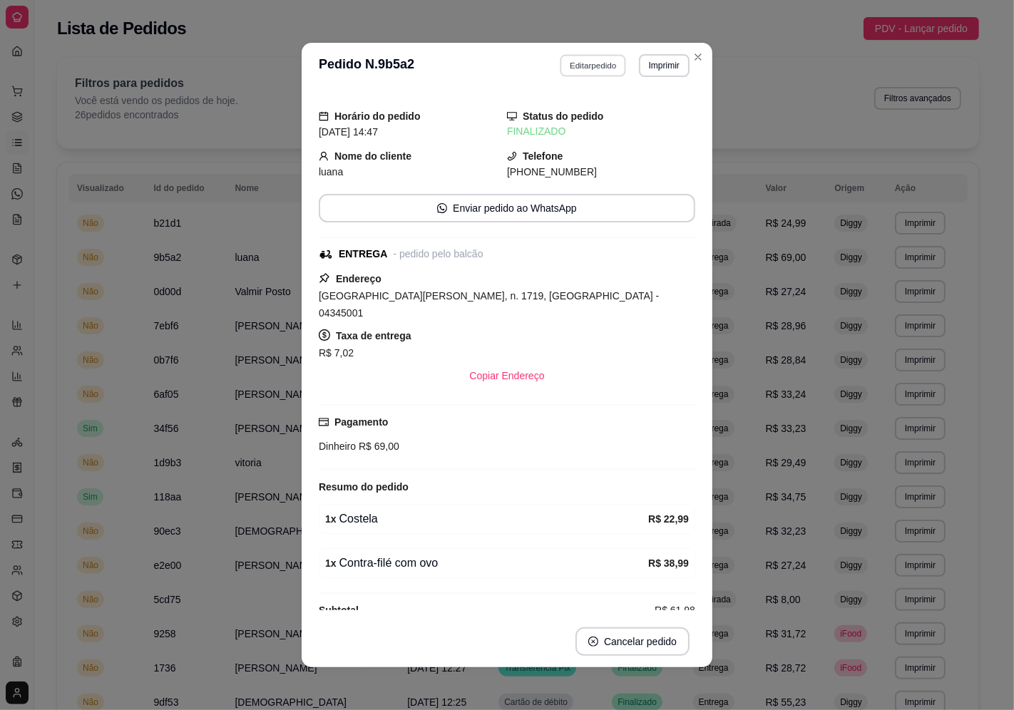
click at [594, 63] on button "Editar pedido" at bounding box center [593, 65] width 66 height 22
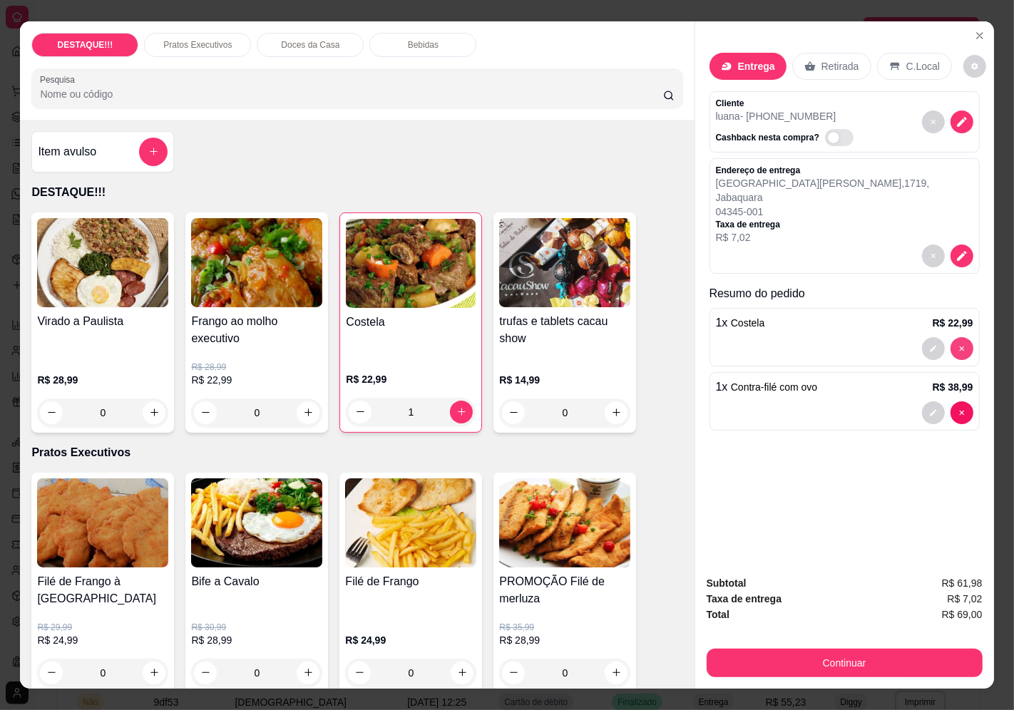
type input "0"
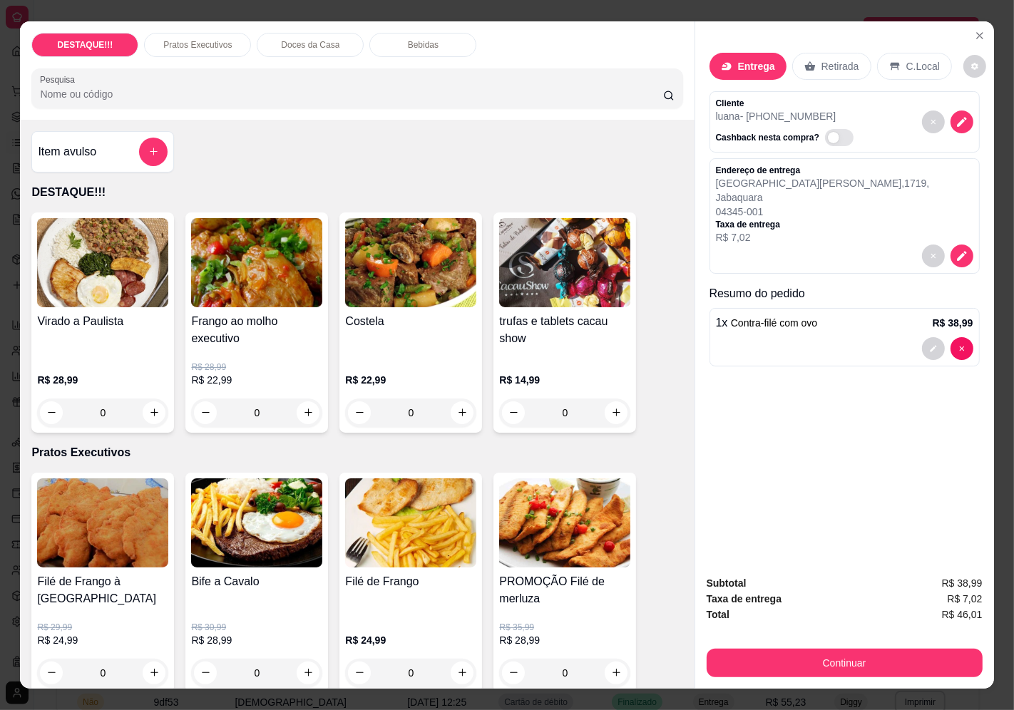
scroll to position [396, 0]
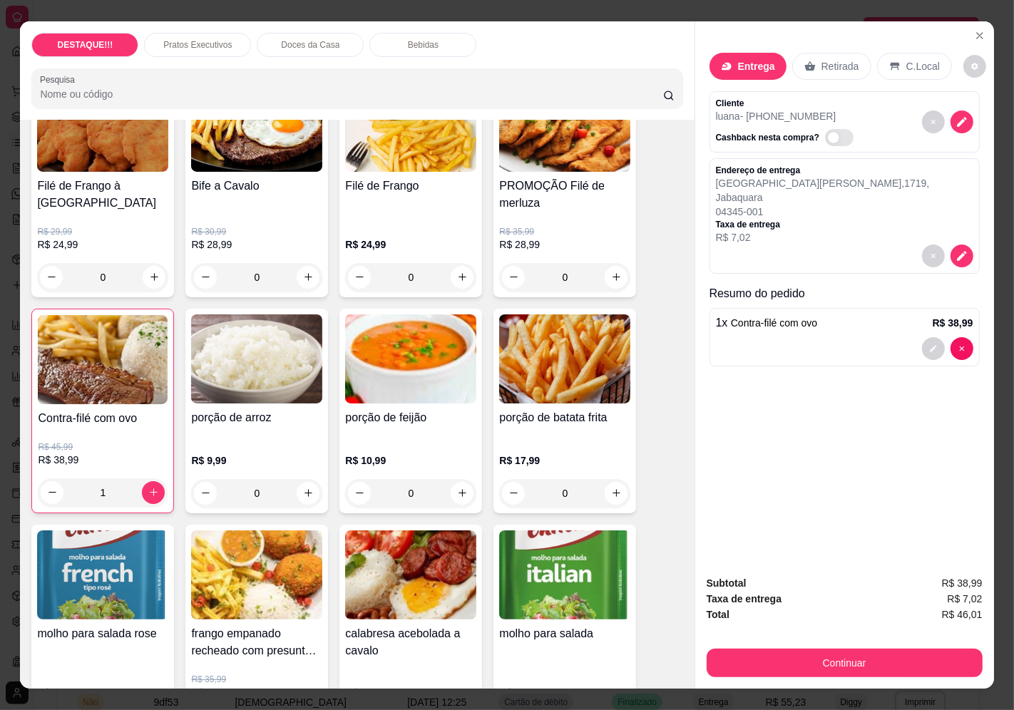
click at [110, 365] on img at bounding box center [103, 359] width 130 height 89
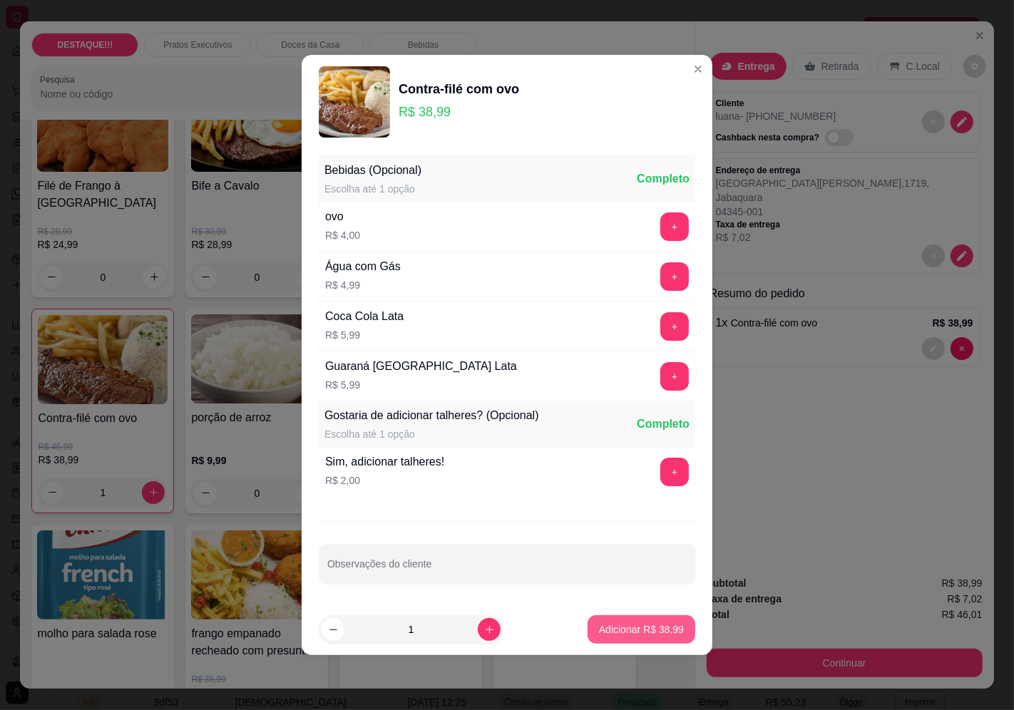
click at [652, 637] on button "Adicionar R$ 38,99" at bounding box center [641, 629] width 108 height 29
type input "2"
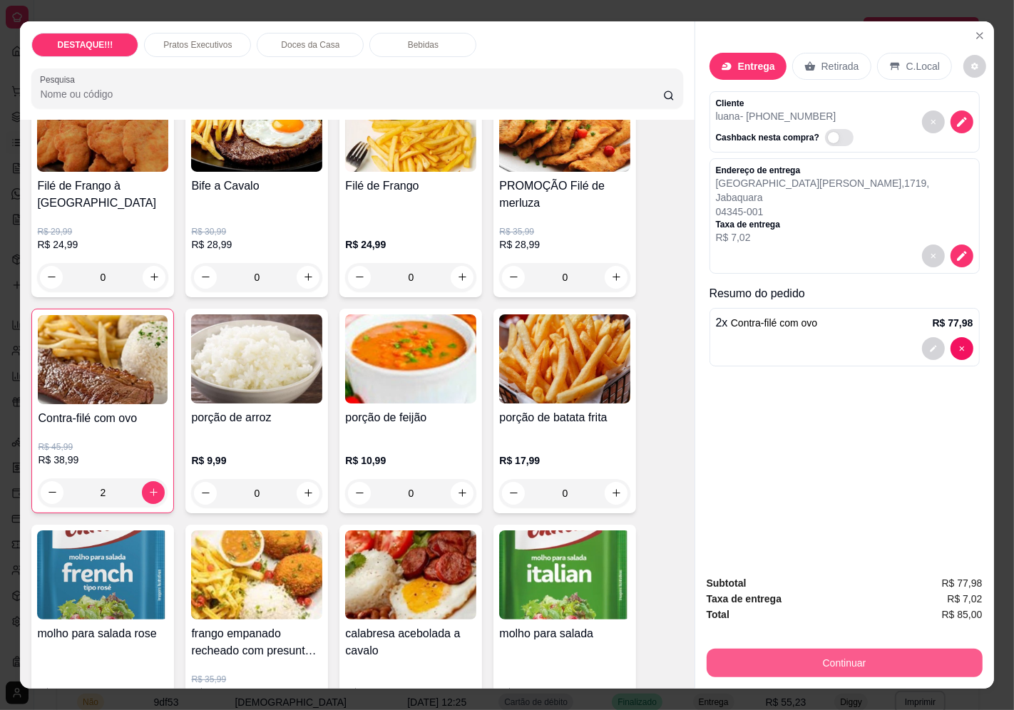
click at [838, 657] on button "Continuar" at bounding box center [844, 663] width 276 height 29
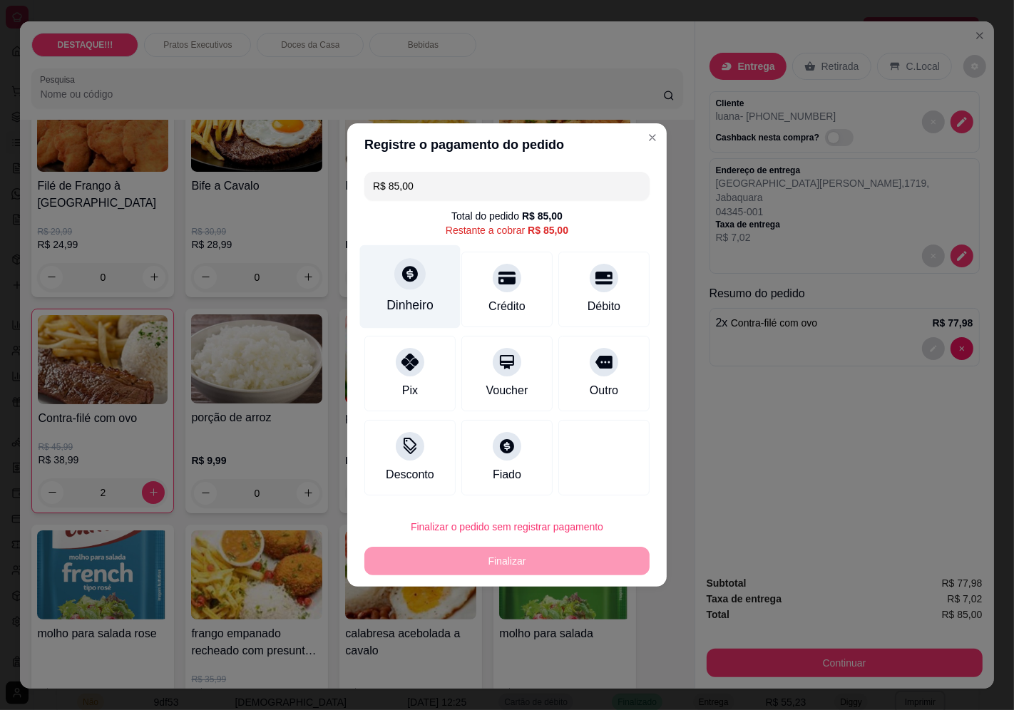
click at [407, 292] on div "Dinheiro" at bounding box center [410, 286] width 101 height 83
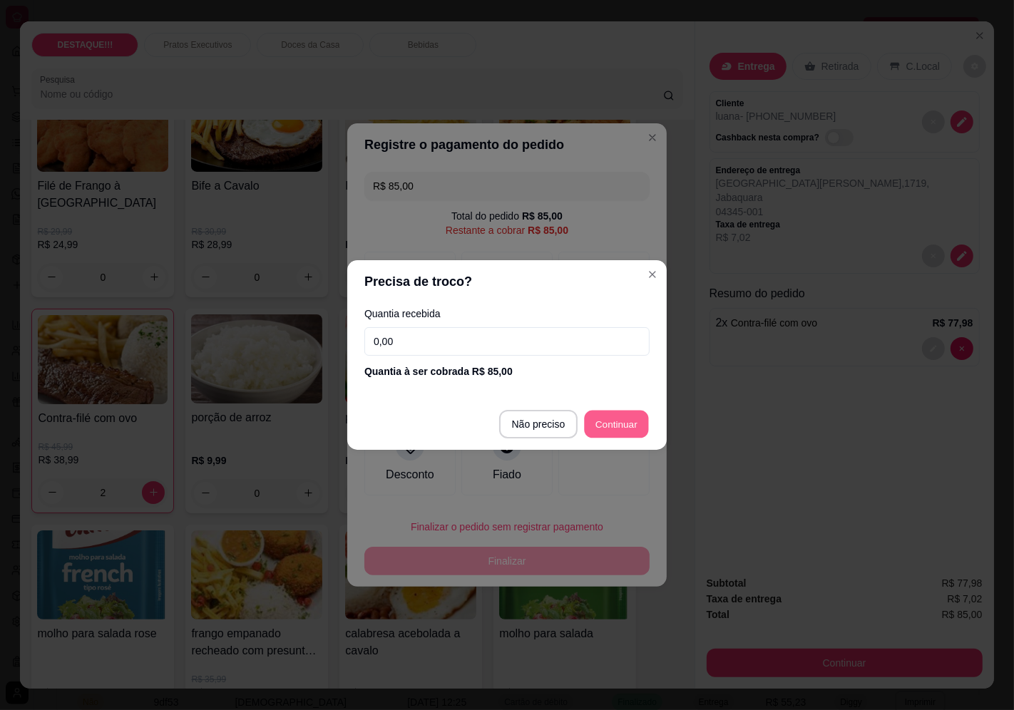
type input "R$ 0,00"
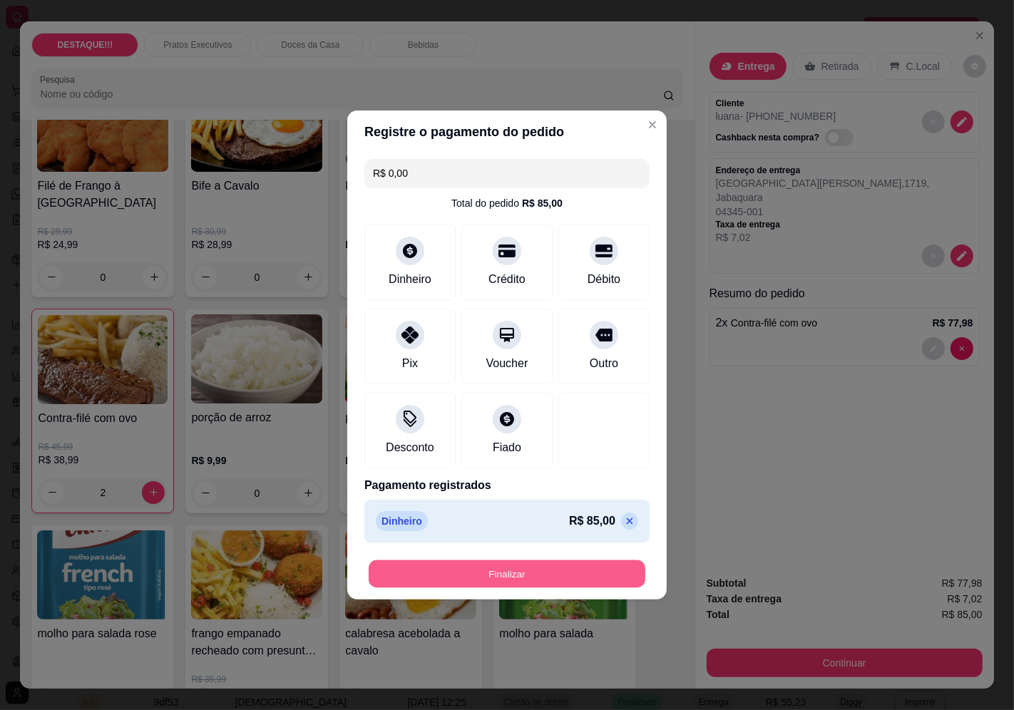
click at [560, 567] on button "Finalizar" at bounding box center [507, 574] width 277 height 28
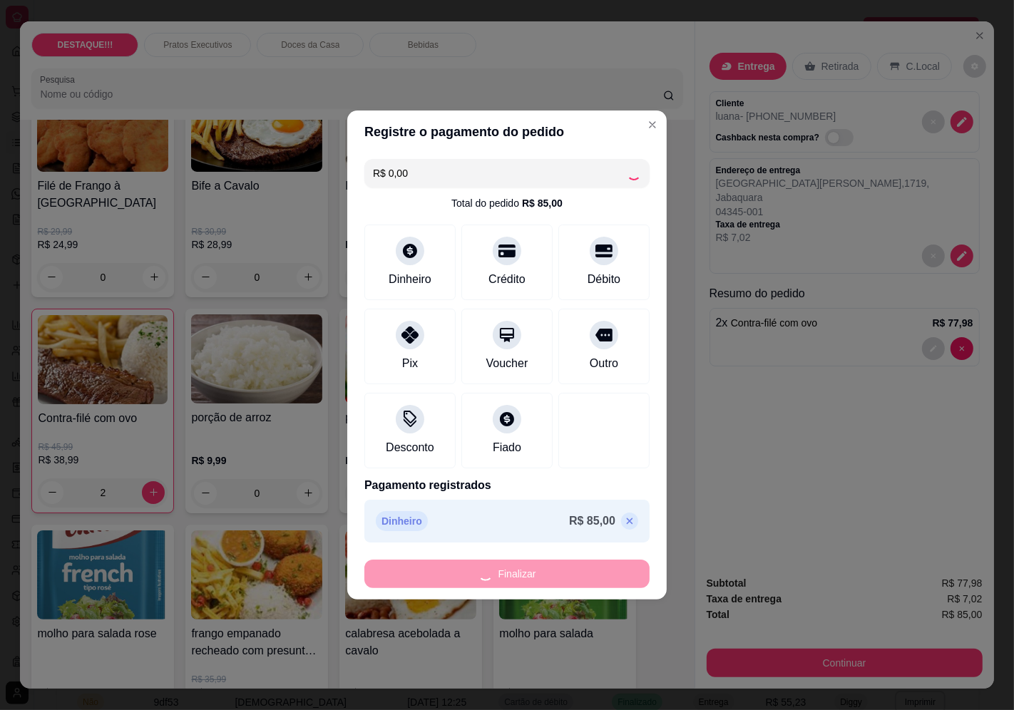
type input "0"
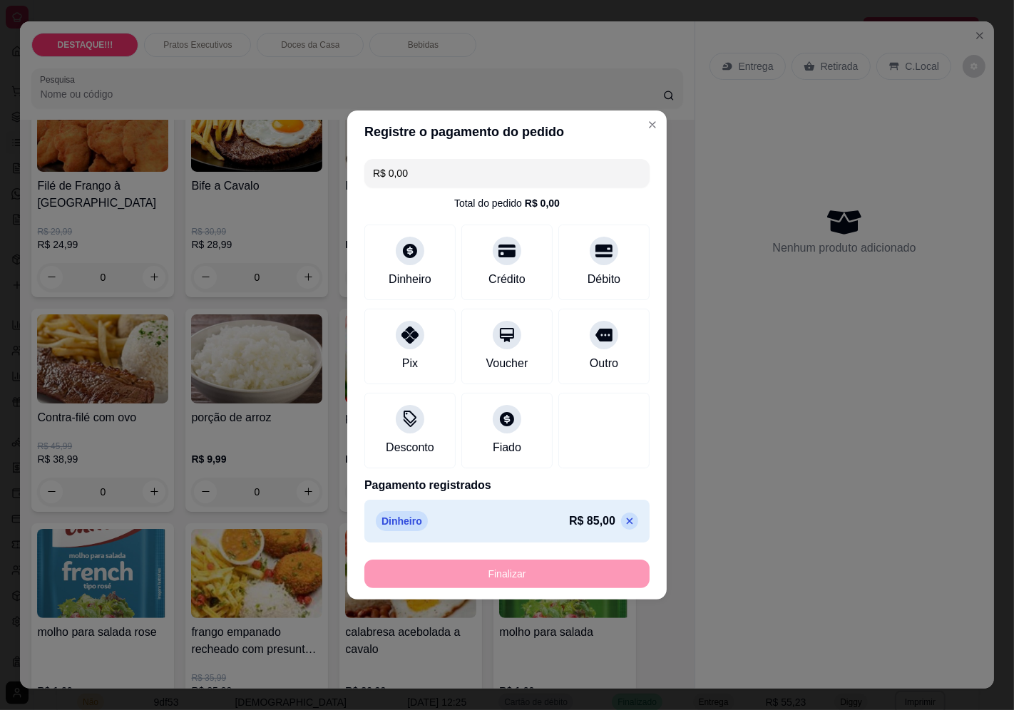
type input "-R$ 85,00"
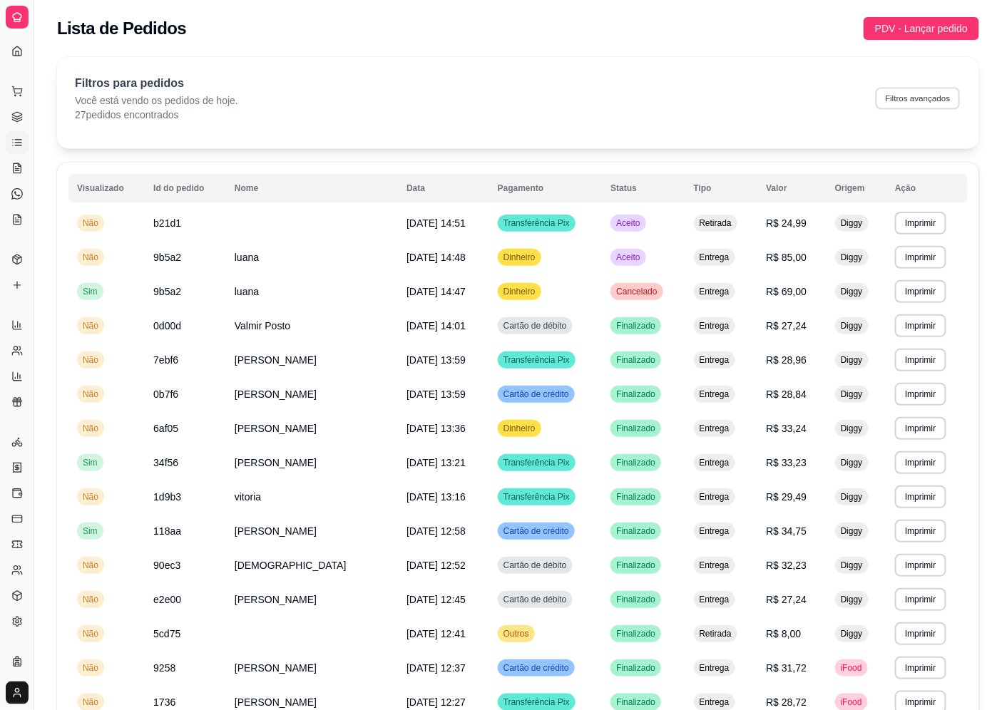
click at [952, 98] on button "Filtros avançados" at bounding box center [917, 98] width 84 height 22
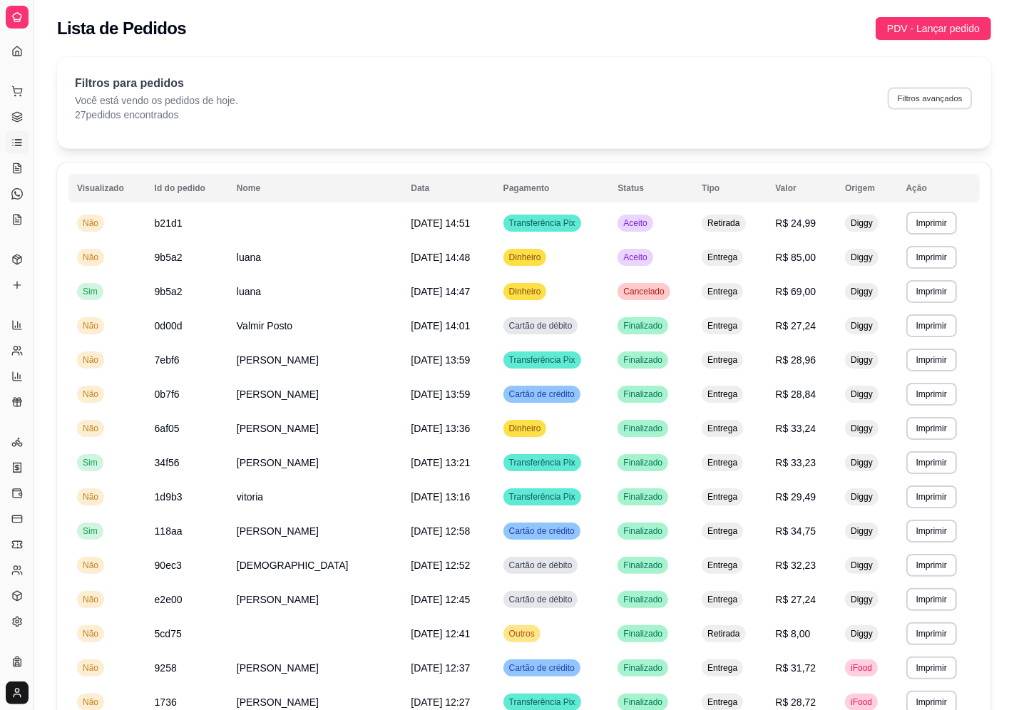
select select "0"
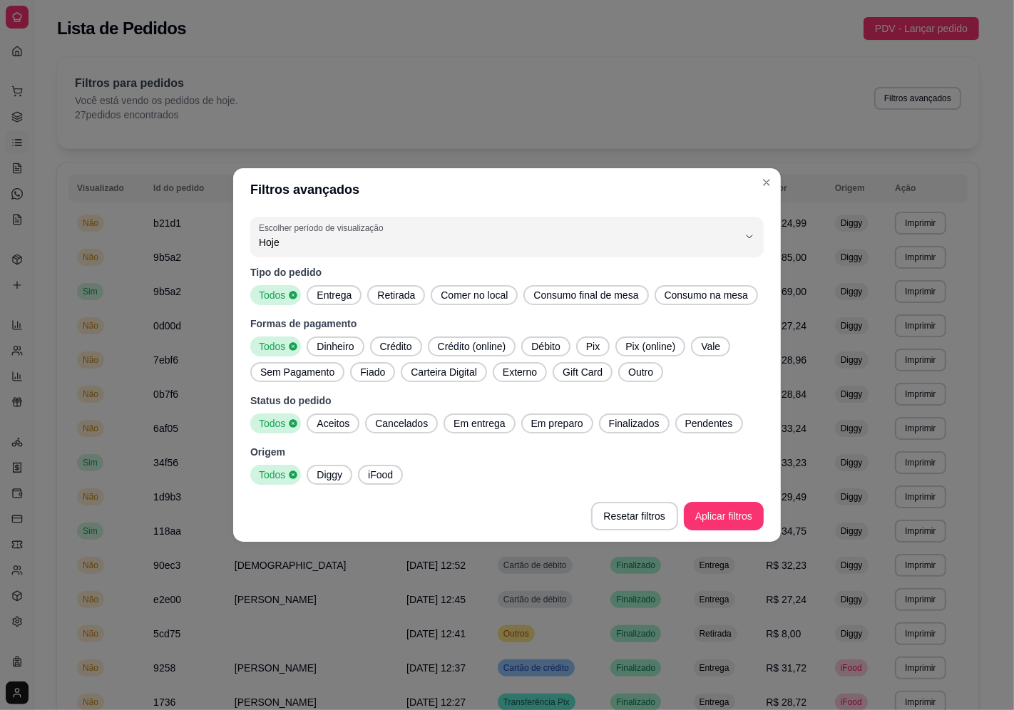
click at [343, 354] on div "Dinheiro" at bounding box center [335, 346] width 57 height 20
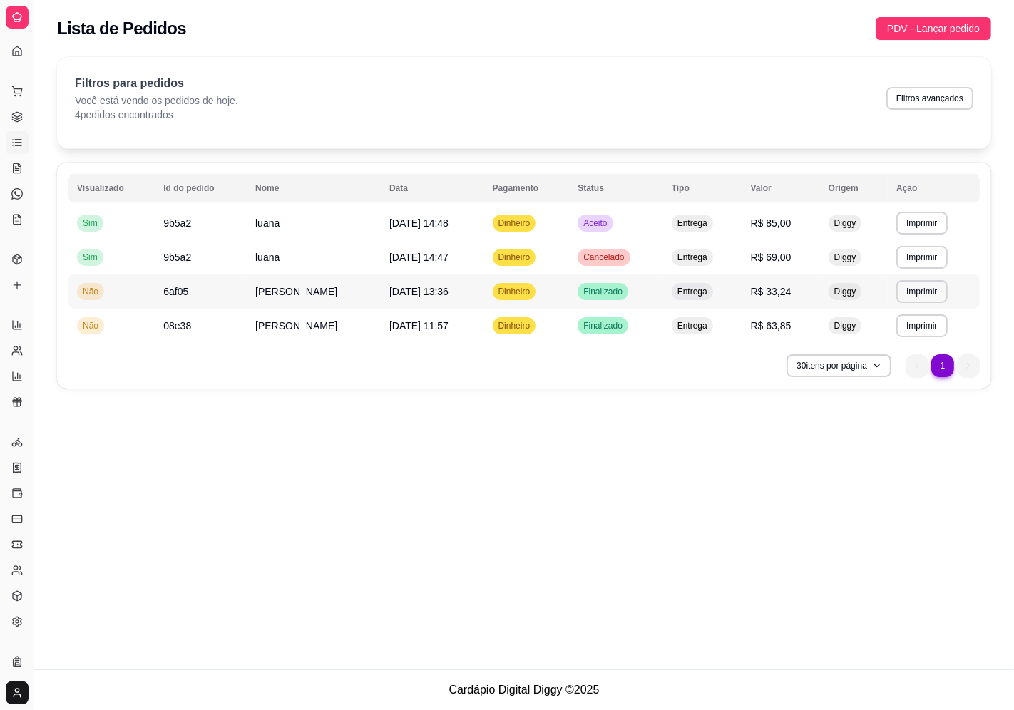
click at [119, 287] on td "Não" at bounding box center [111, 291] width 86 height 34
click at [115, 330] on td "Não" at bounding box center [111, 326] width 86 height 34
click at [86, 329] on span "Não" at bounding box center [90, 325] width 21 height 11
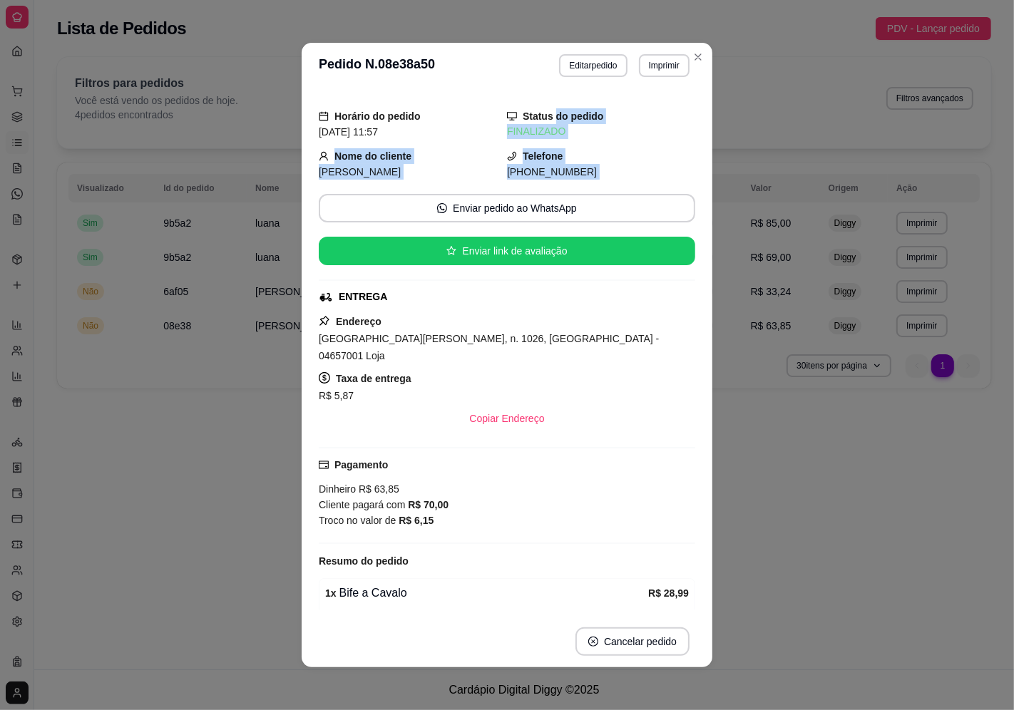
drag, startPoint x: 500, startPoint y: 188, endPoint x: 543, endPoint y: 111, distance: 87.7
click at [543, 111] on div "Horário do pedido [DATE] 11:57 Status do pedido FINALIZADO Nome do cliente [PER…" at bounding box center [507, 352] width 376 height 516
click at [596, 113] on div "Status do pedido FINALIZADO" at bounding box center [601, 123] width 188 height 31
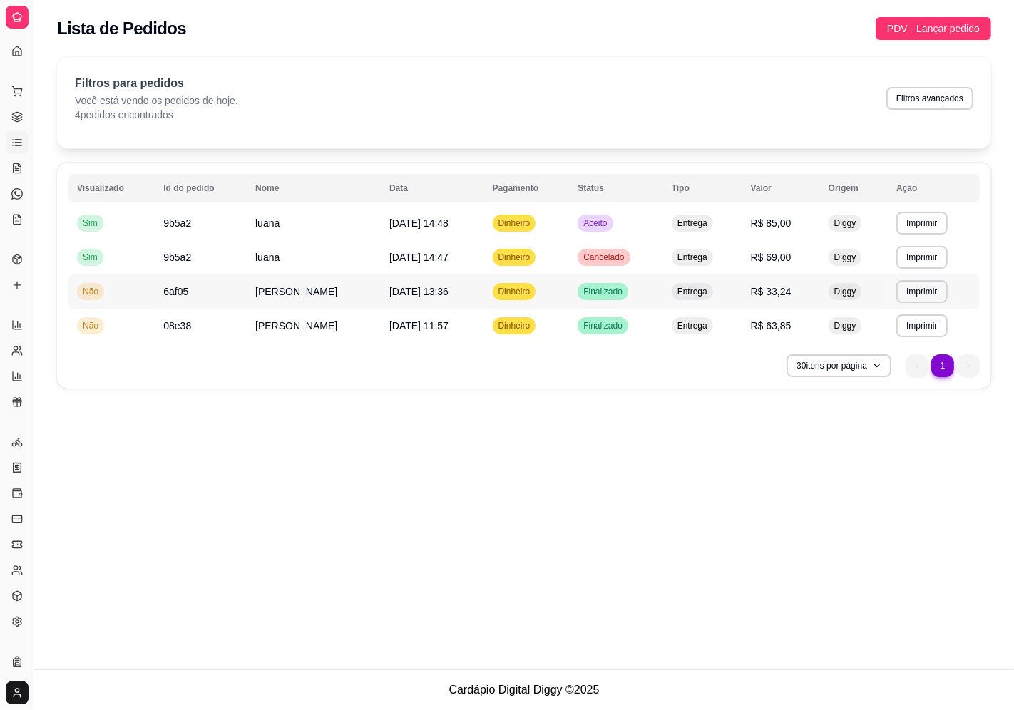
click at [91, 286] on span "Não" at bounding box center [90, 291] width 21 height 11
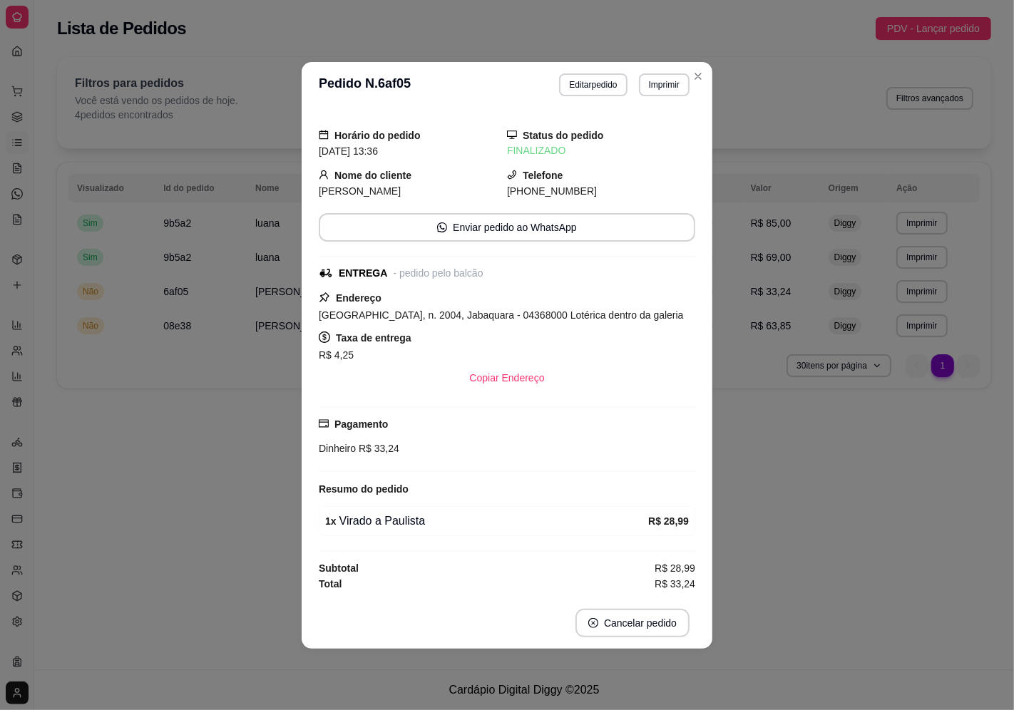
click at [632, 578] on div "Total R$ 33,24" at bounding box center [507, 584] width 376 height 16
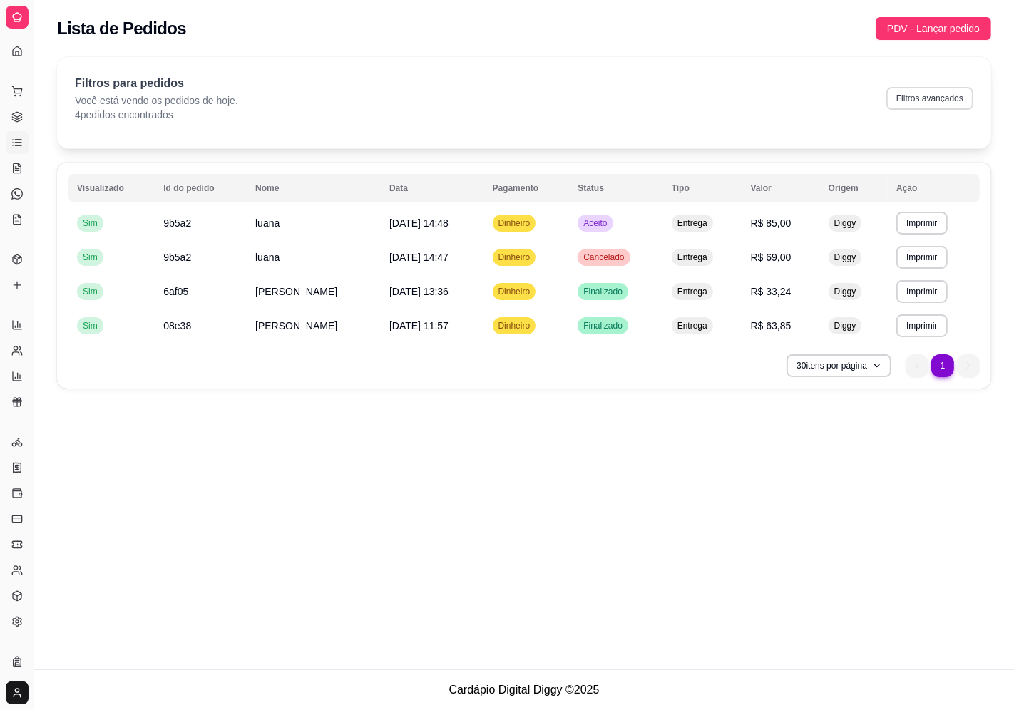
click at [914, 96] on button "Filtros avançados" at bounding box center [929, 98] width 87 height 23
select select "0"
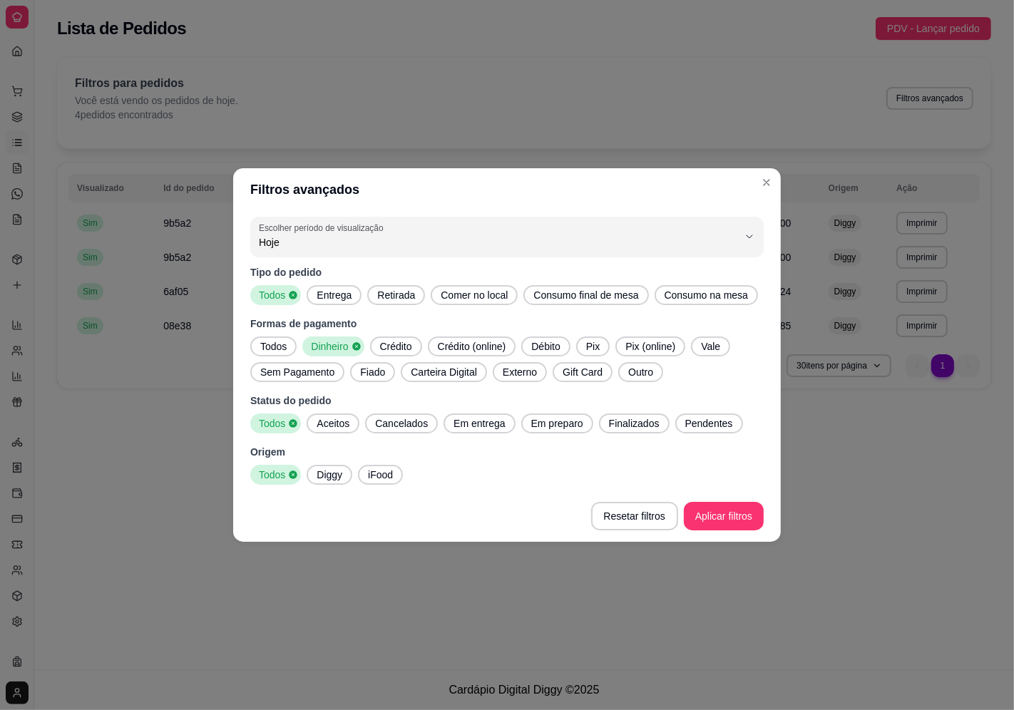
click at [345, 339] on span "Dinheiro" at bounding box center [328, 346] width 46 height 14
click at [350, 340] on div "Dinheiro" at bounding box center [332, 346] width 61 height 20
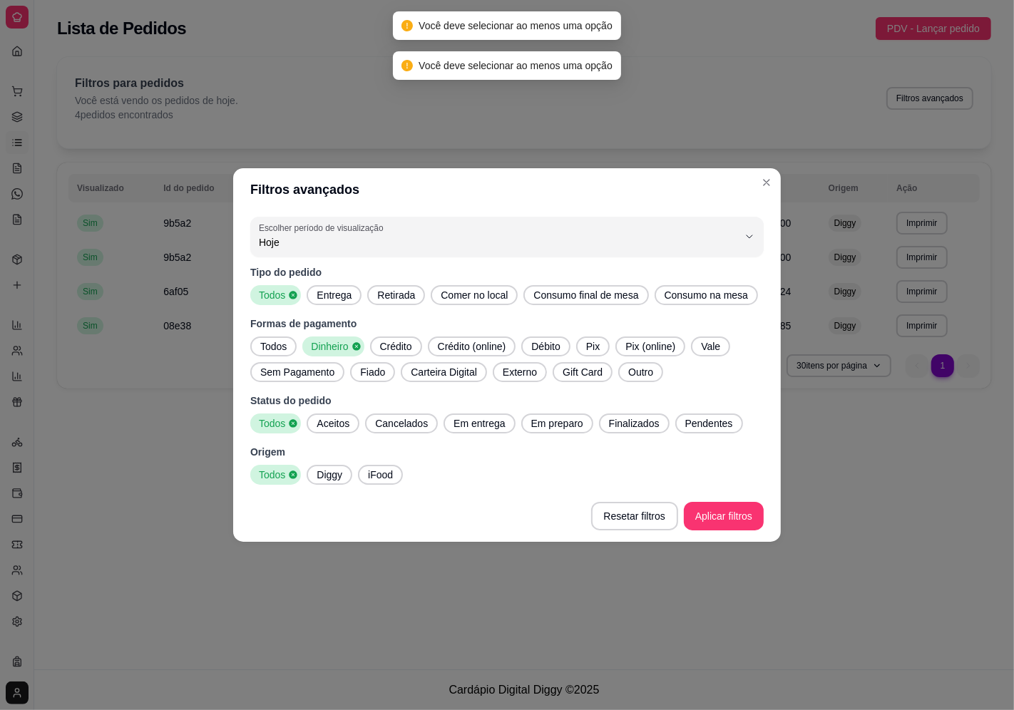
click at [358, 351] on icon at bounding box center [356, 346] width 10 height 10
click at [272, 346] on span "Todos" at bounding box center [274, 346] width 38 height 14
click at [582, 345] on span "Pix" at bounding box center [592, 346] width 25 height 14
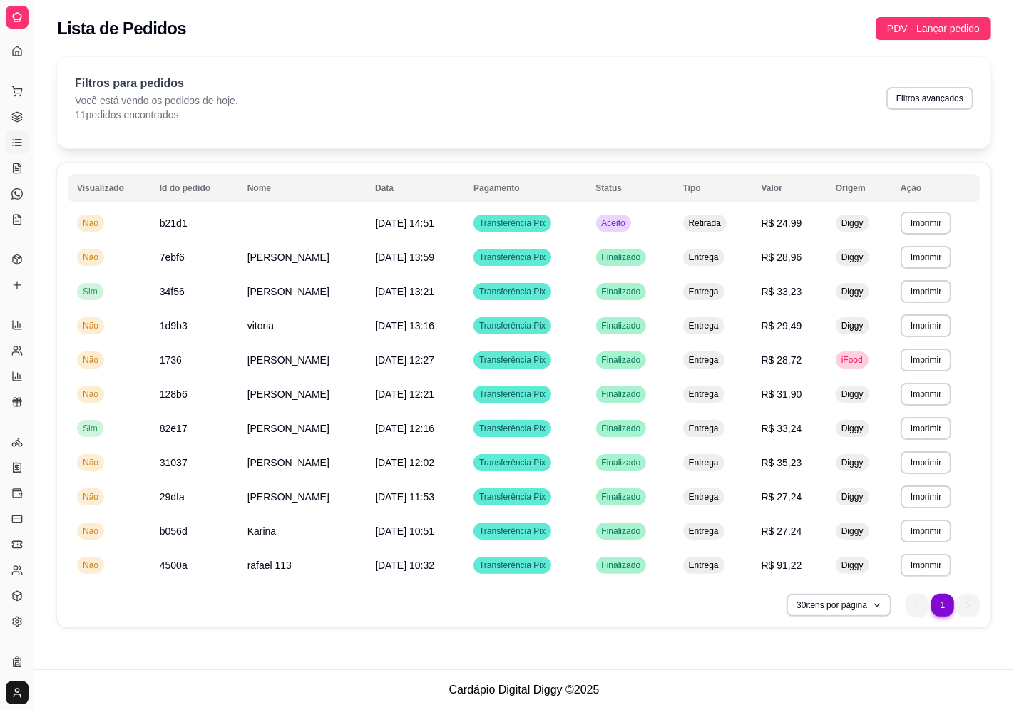
click at [18, 57] on div "Dia a dia" at bounding box center [17, 68] width 22 height 23
click at [14, 96] on icon at bounding box center [16, 91] width 11 height 11
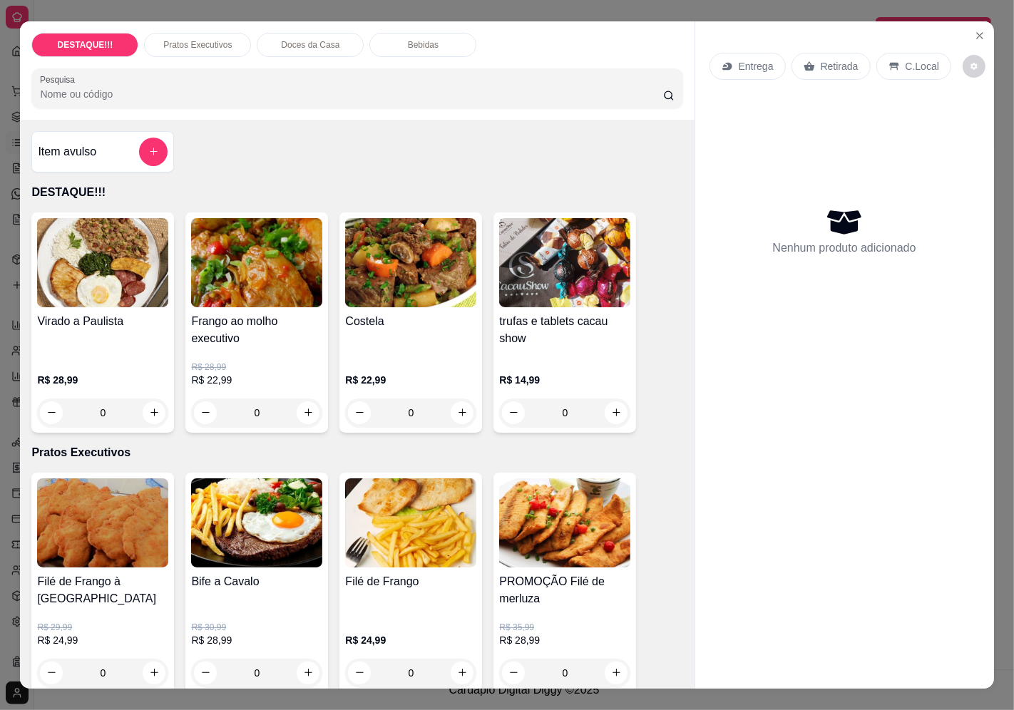
click at [847, 59] on p "Retirada" at bounding box center [840, 66] width 38 height 14
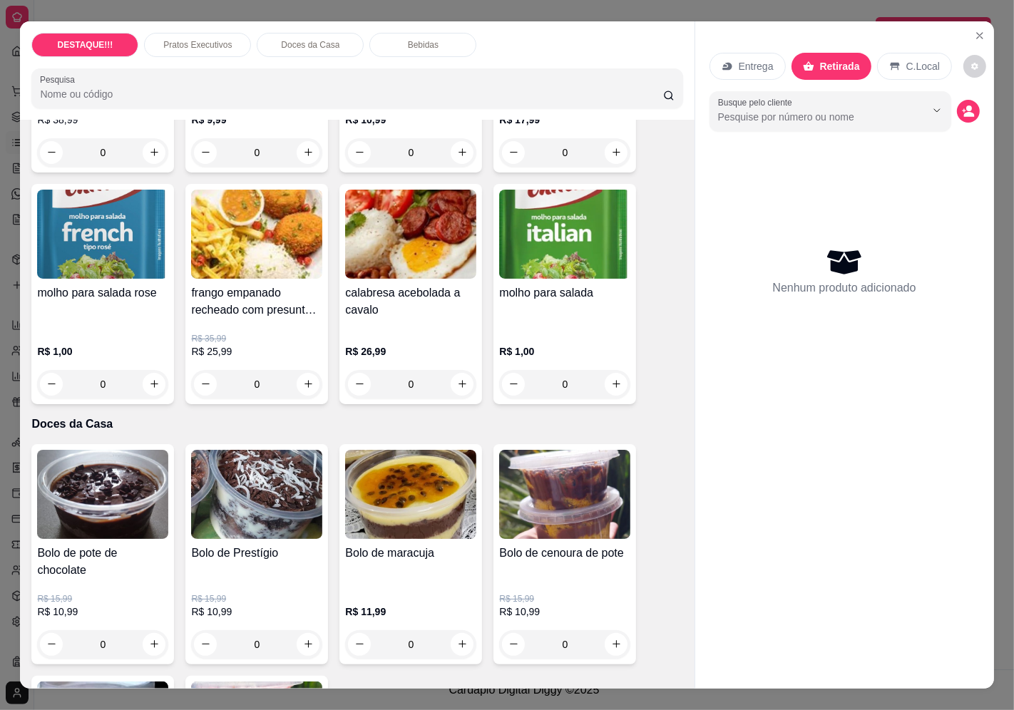
scroll to position [950, 0]
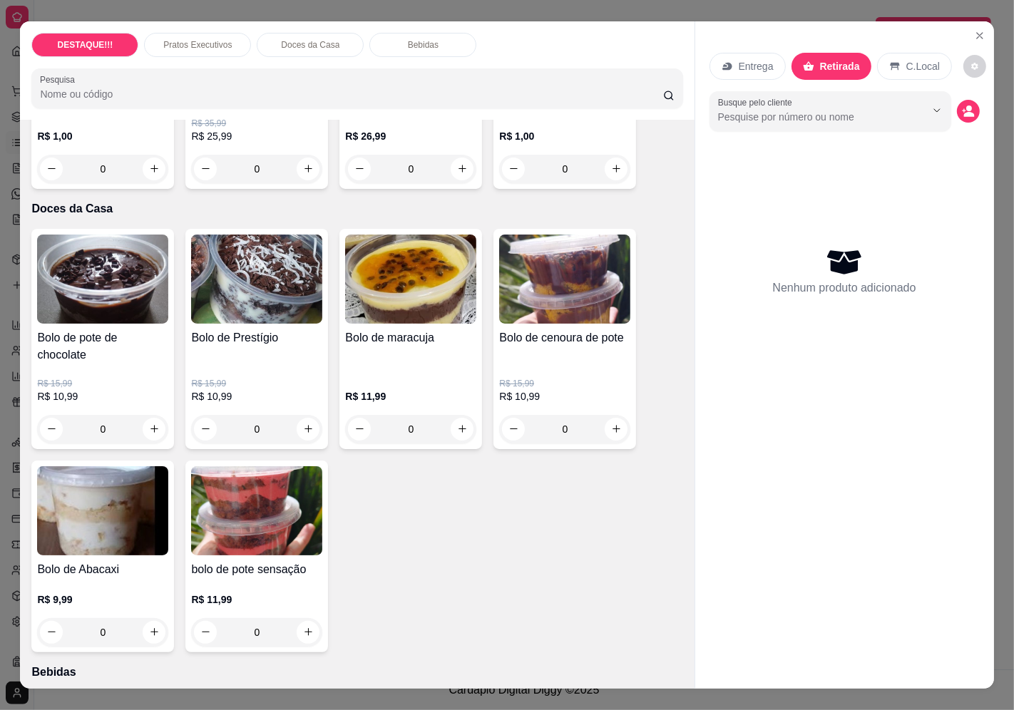
click at [240, 133] on p "R$ 25,99" at bounding box center [256, 136] width 131 height 14
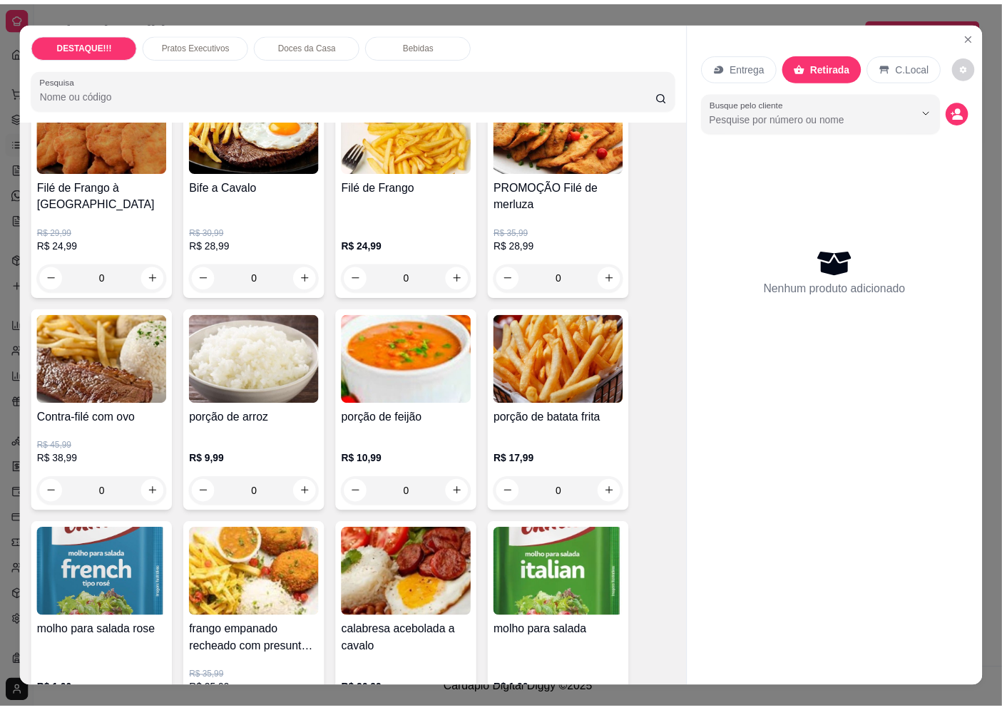
scroll to position [0, 0]
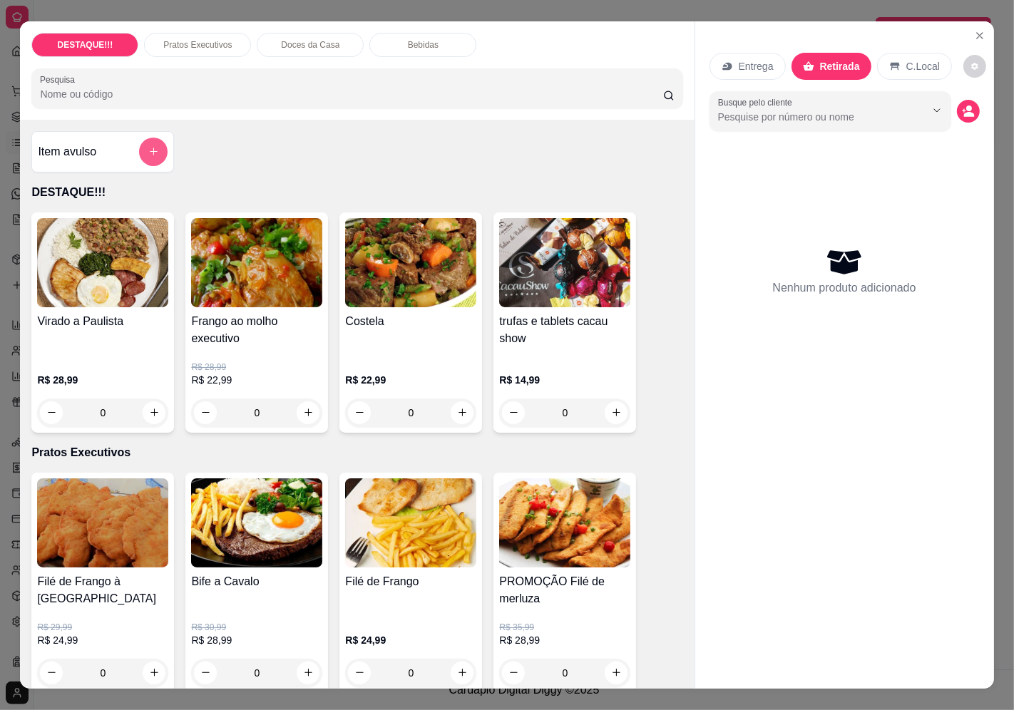
click at [140, 150] on button "add-separate-item" at bounding box center [153, 152] width 29 height 29
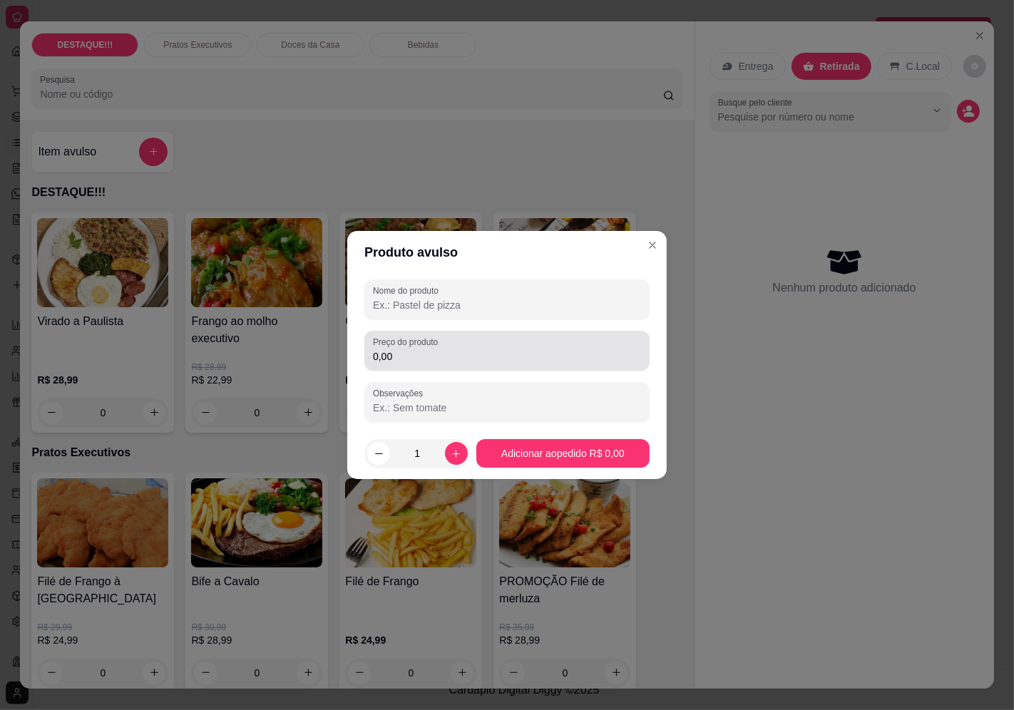
click at [445, 361] on input "0,00" at bounding box center [507, 356] width 268 height 14
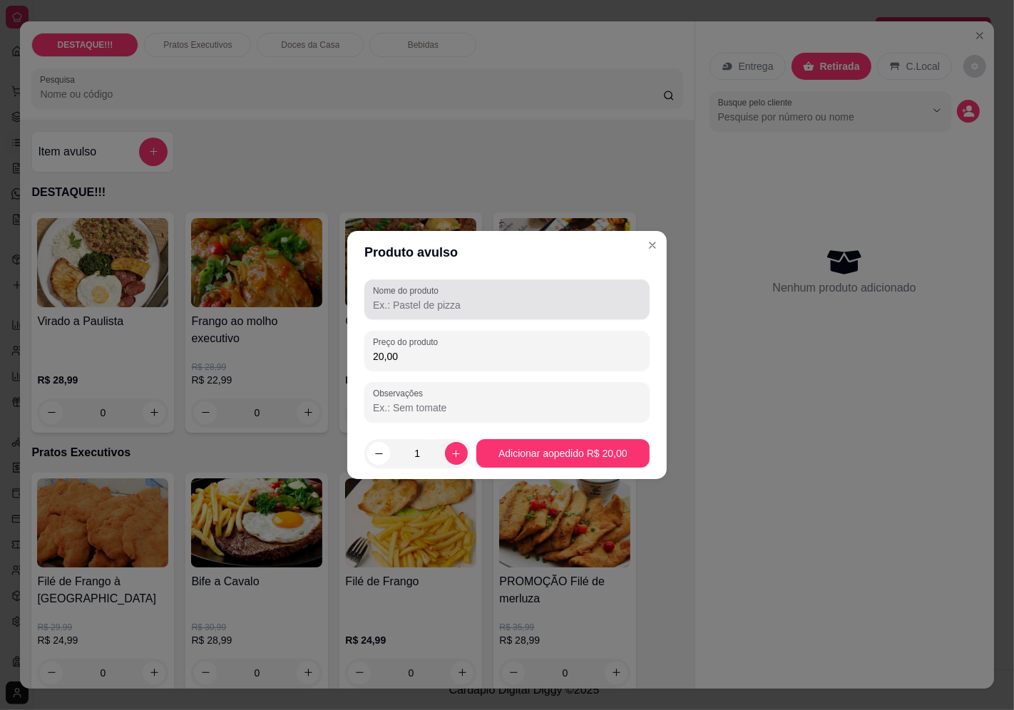
type input "20,00"
click at [479, 292] on div at bounding box center [507, 299] width 268 height 29
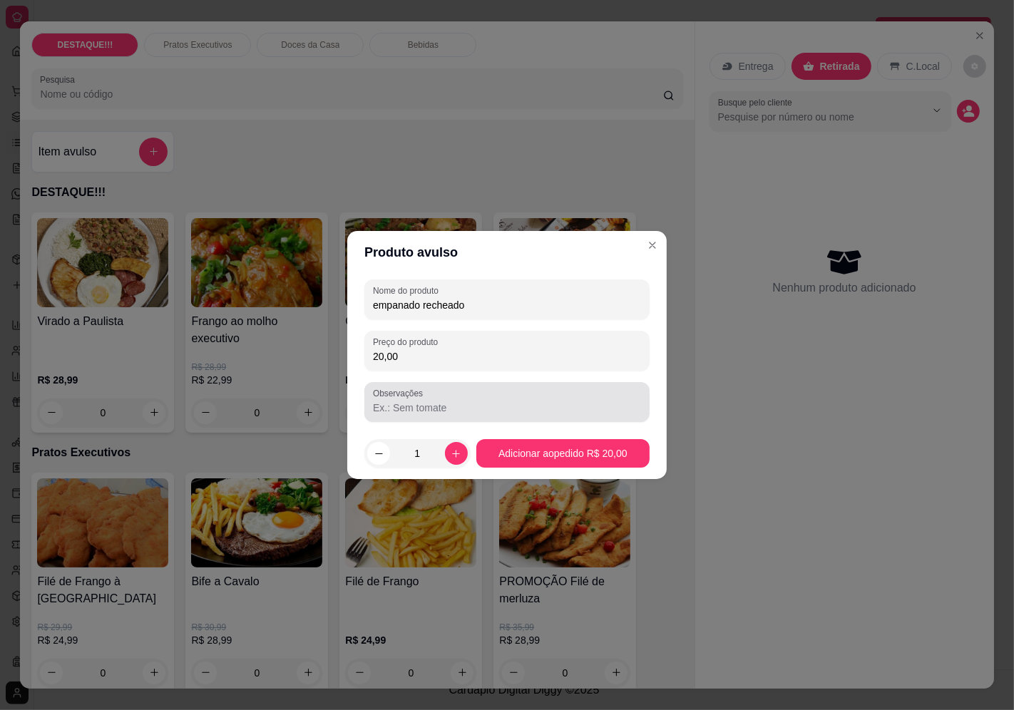
type input "empanado recheado"
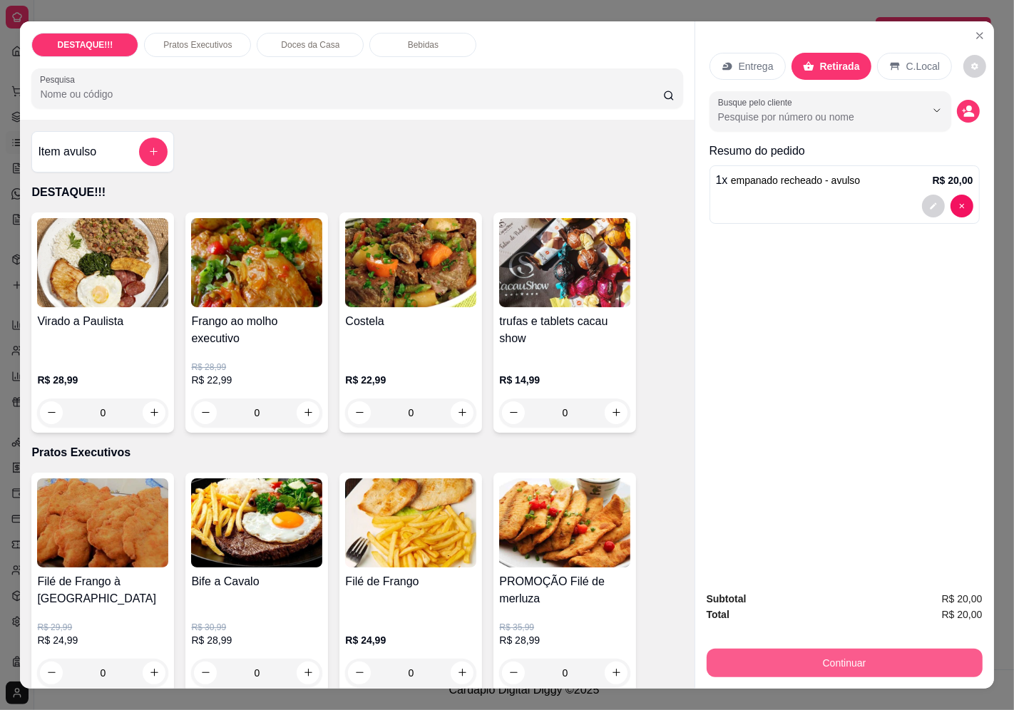
click at [844, 660] on button "Continuar" at bounding box center [844, 663] width 276 height 29
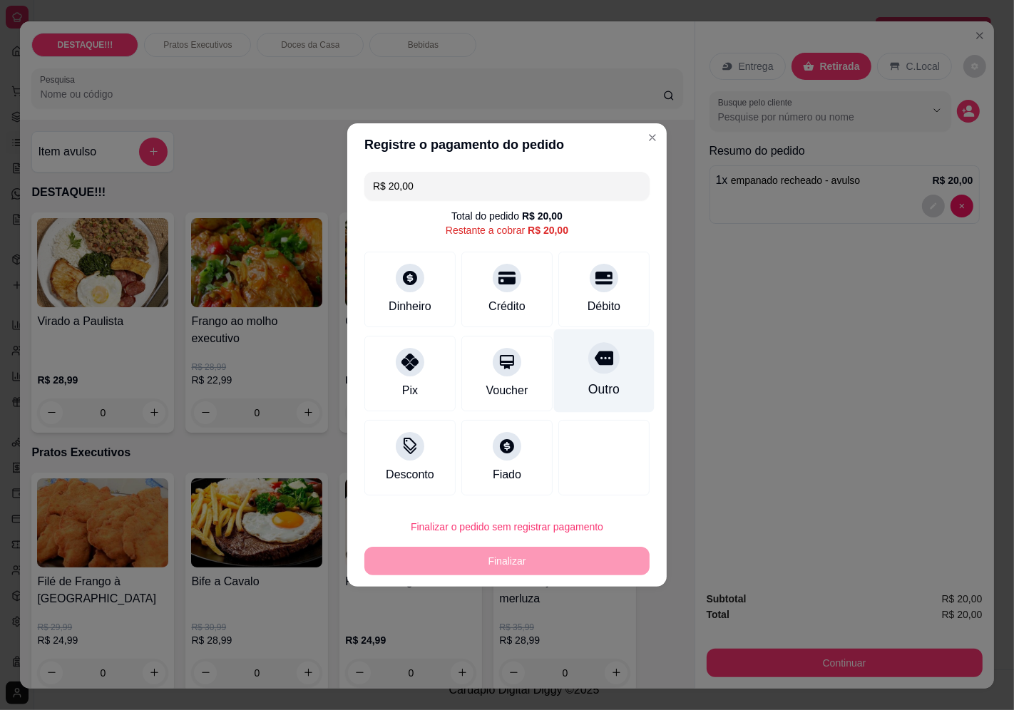
click at [601, 374] on div "Outro" at bounding box center [604, 370] width 101 height 83
type input "R$ 0,00"
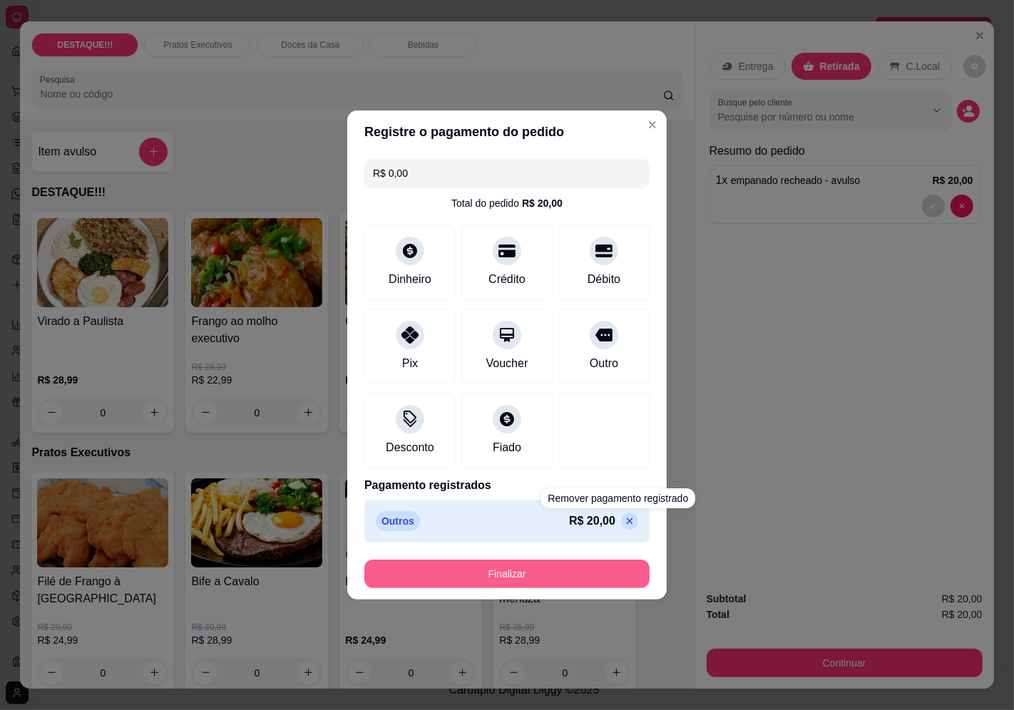
click at [610, 570] on button "Finalizar" at bounding box center [506, 574] width 285 height 29
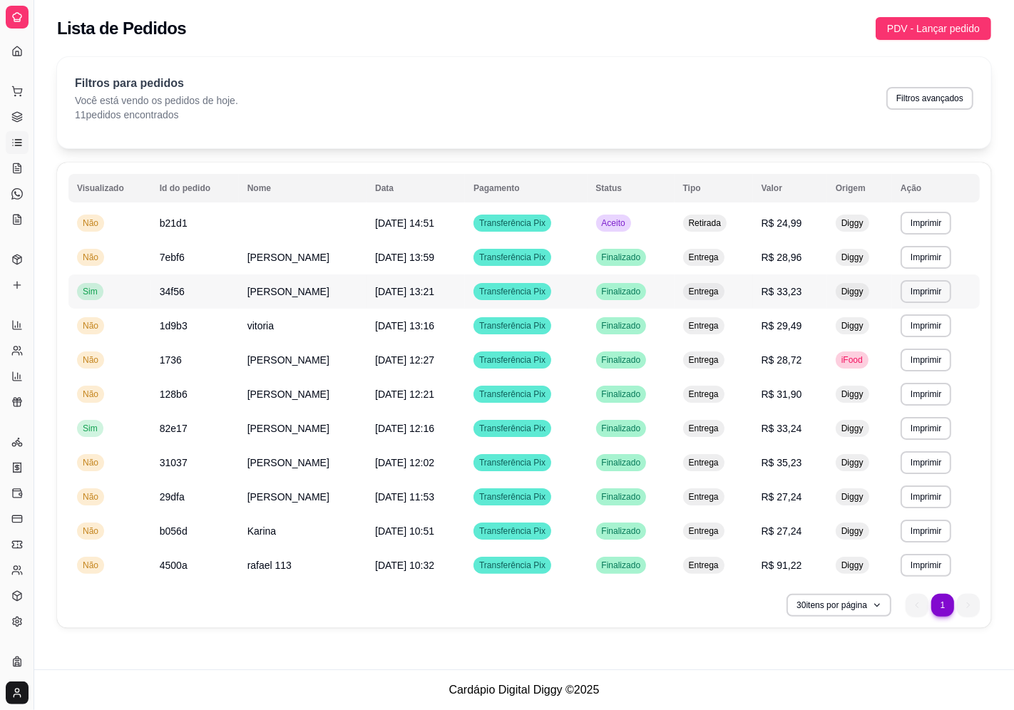
click at [299, 287] on span "[PERSON_NAME]" at bounding box center [288, 291] width 82 height 11
click at [83, 668] on footer "Cardápio Digital Diggy © 2025" at bounding box center [524, 689] width 980 height 41
click at [968, 101] on button "Filtros avançados" at bounding box center [929, 98] width 87 height 23
select select "0"
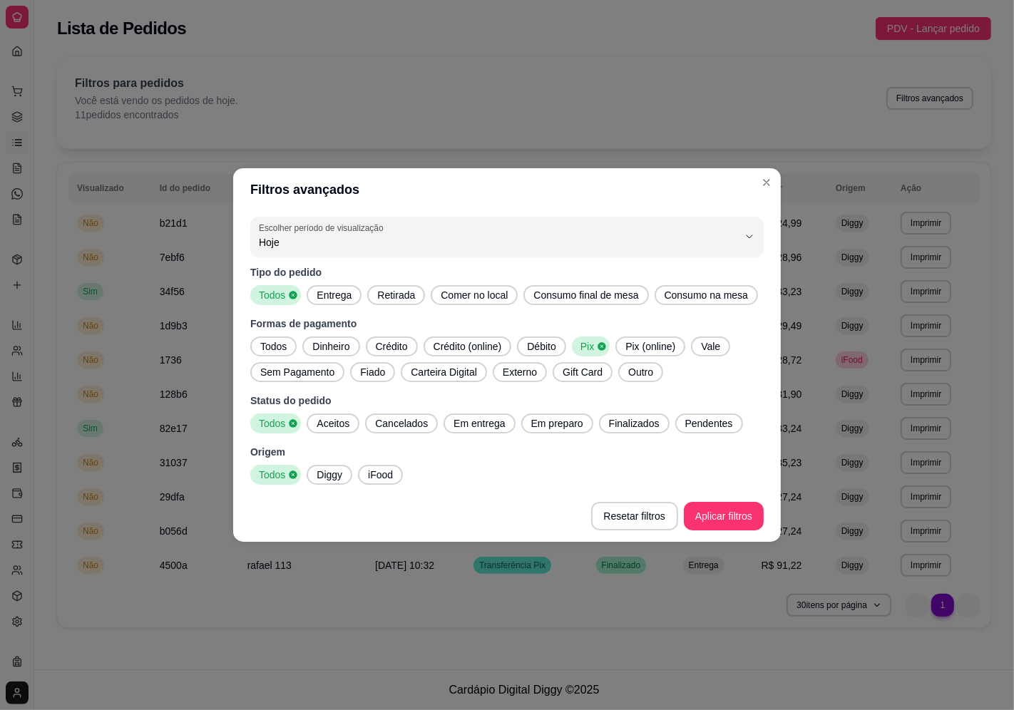
click at [285, 348] on span "Todos" at bounding box center [274, 346] width 38 height 14
click at [379, 468] on span "iFood" at bounding box center [380, 475] width 36 height 14
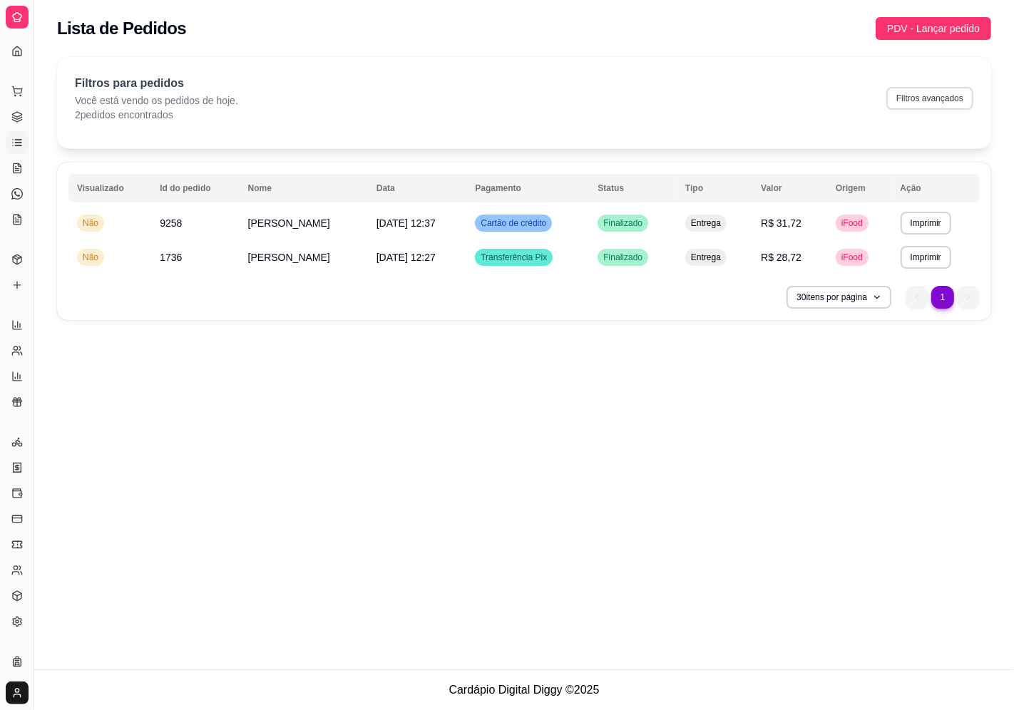
click at [959, 96] on button "Filtros avançados" at bounding box center [929, 98] width 87 height 23
select select "0"
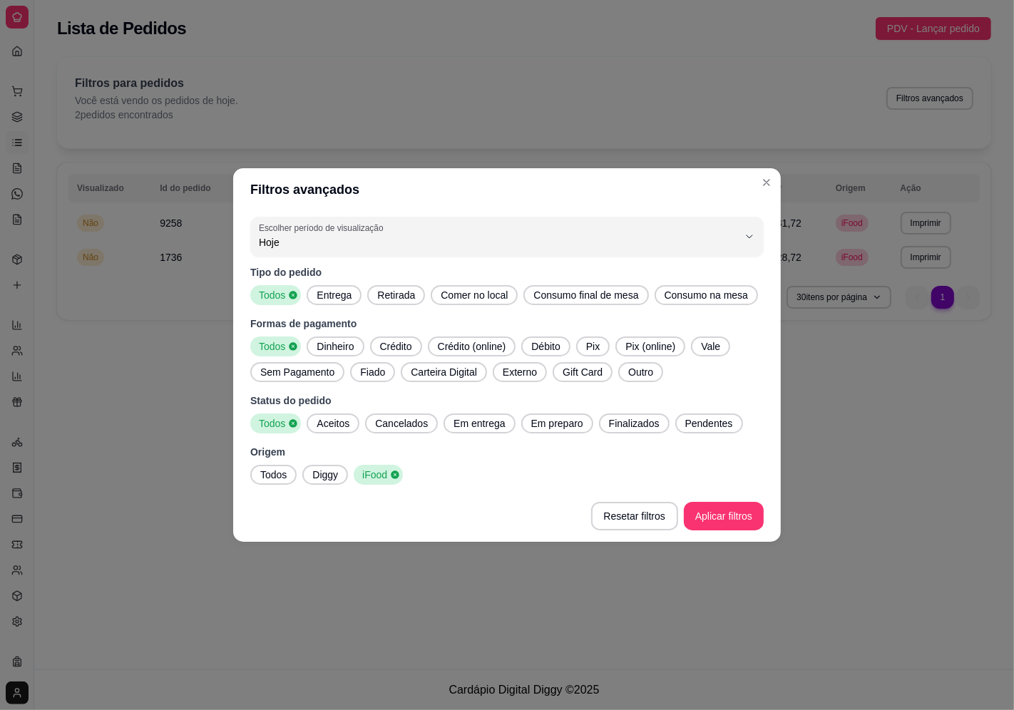
click at [288, 473] on span "Todos" at bounding box center [274, 475] width 38 height 14
click at [339, 347] on span "Dinheiro" at bounding box center [335, 346] width 48 height 14
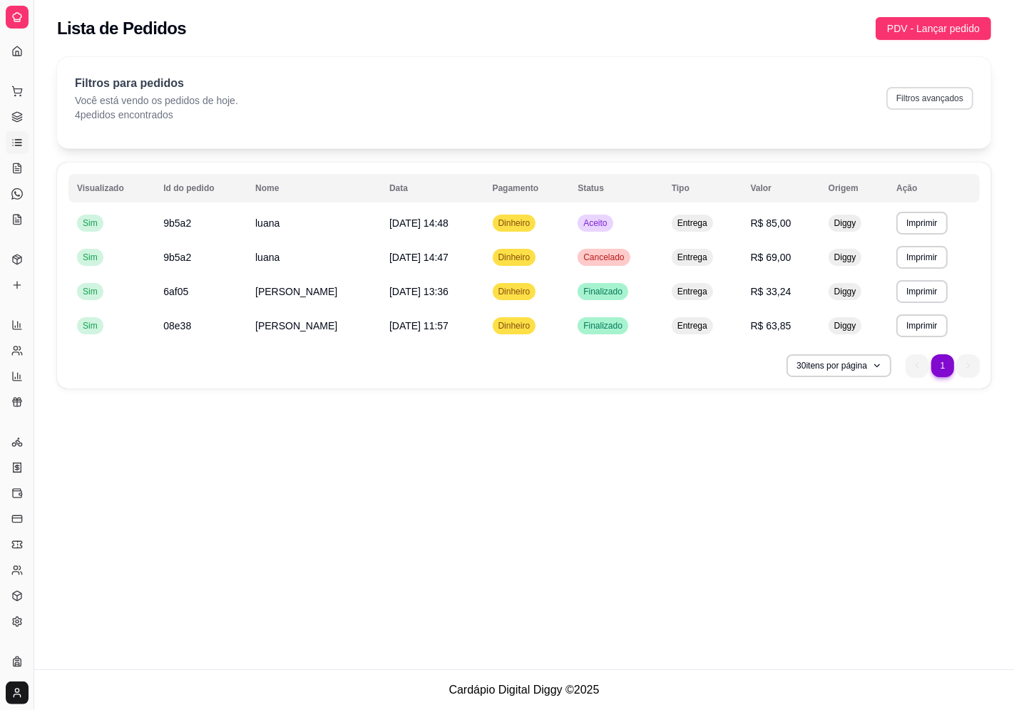
click at [925, 108] on button "Filtros avançados" at bounding box center [929, 98] width 87 height 23
select select "0"
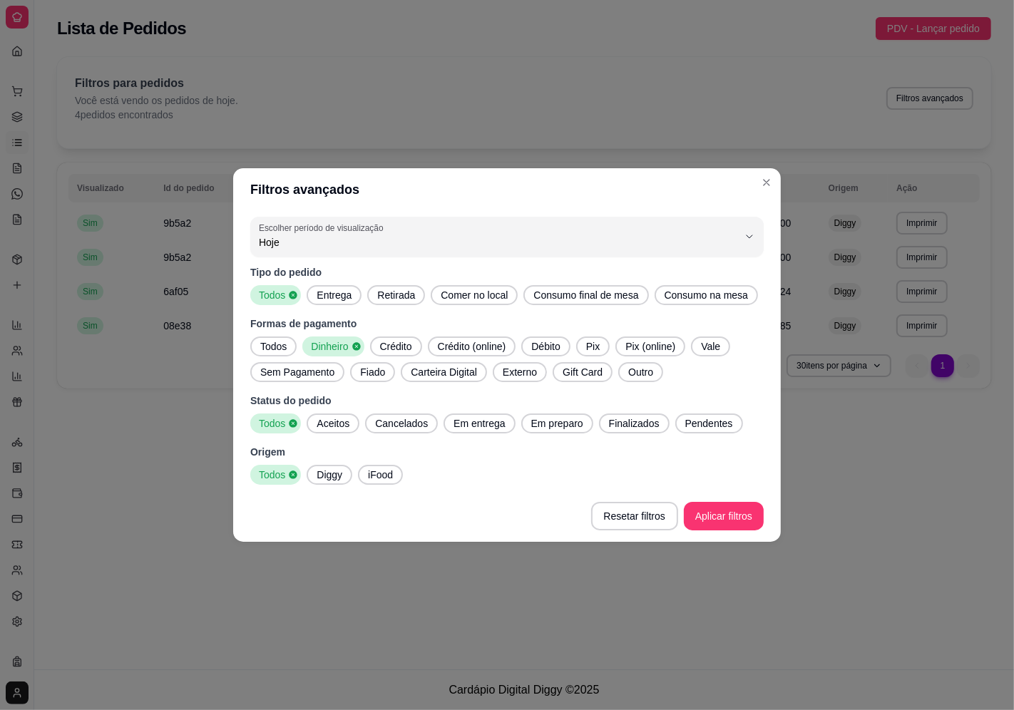
click at [622, 369] on span "Outro" at bounding box center [640, 372] width 36 height 14
click at [354, 344] on icon at bounding box center [356, 346] width 8 height 8
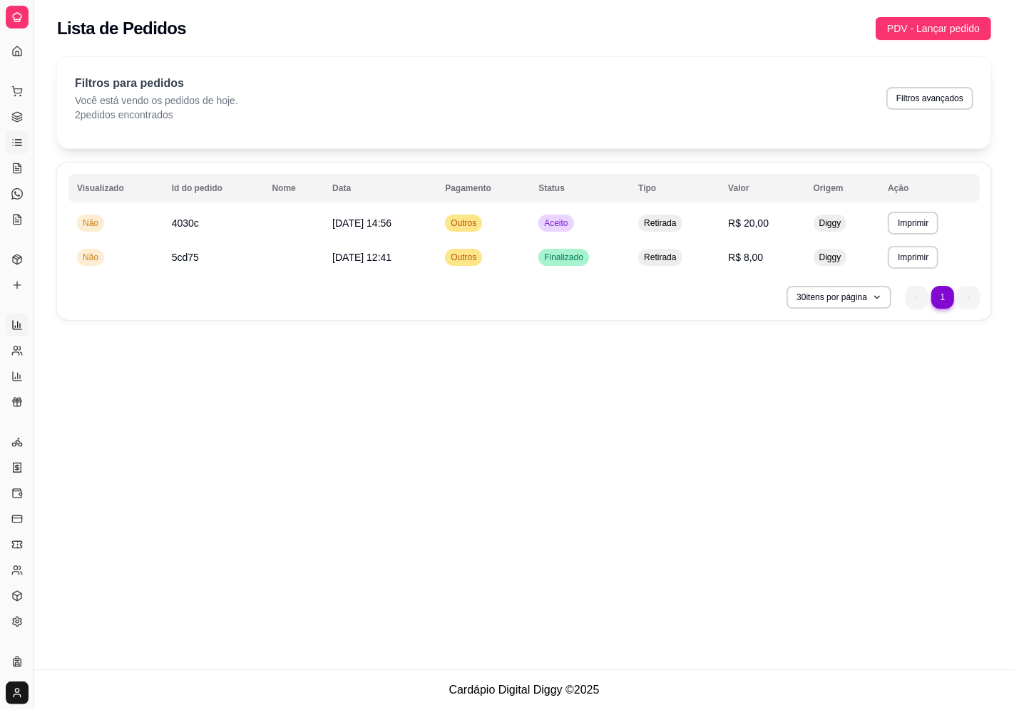
click at [11, 331] on link "Relatórios de vendas" at bounding box center [17, 325] width 23 height 23
select select "ALL"
select select "0"
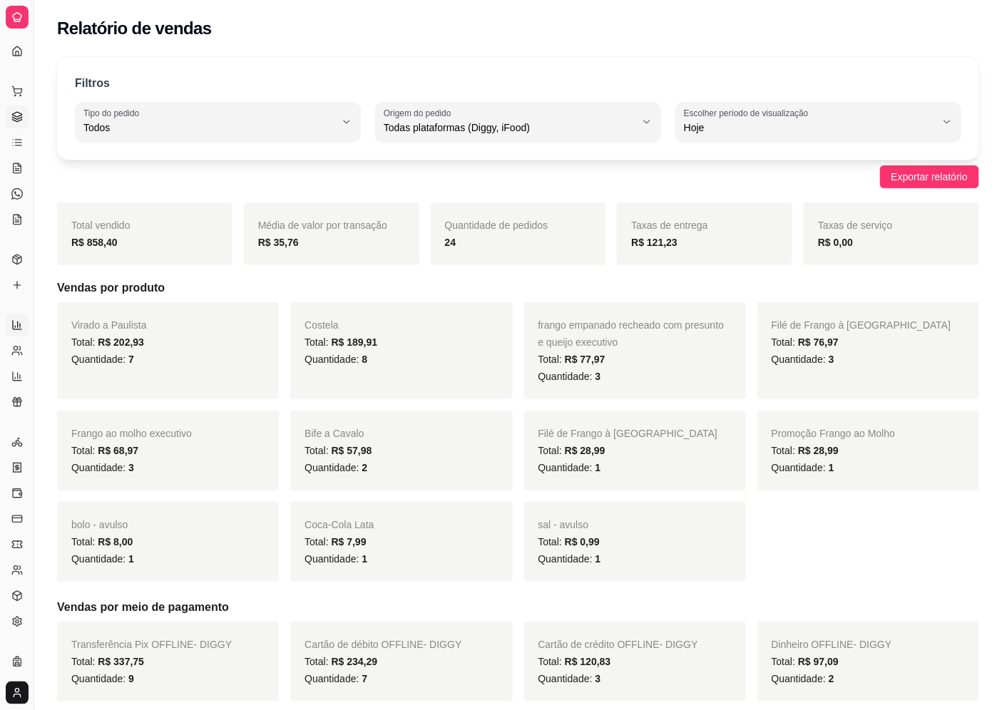
click at [9, 114] on link "Gestor de Pedidos" at bounding box center [17, 117] width 23 height 23
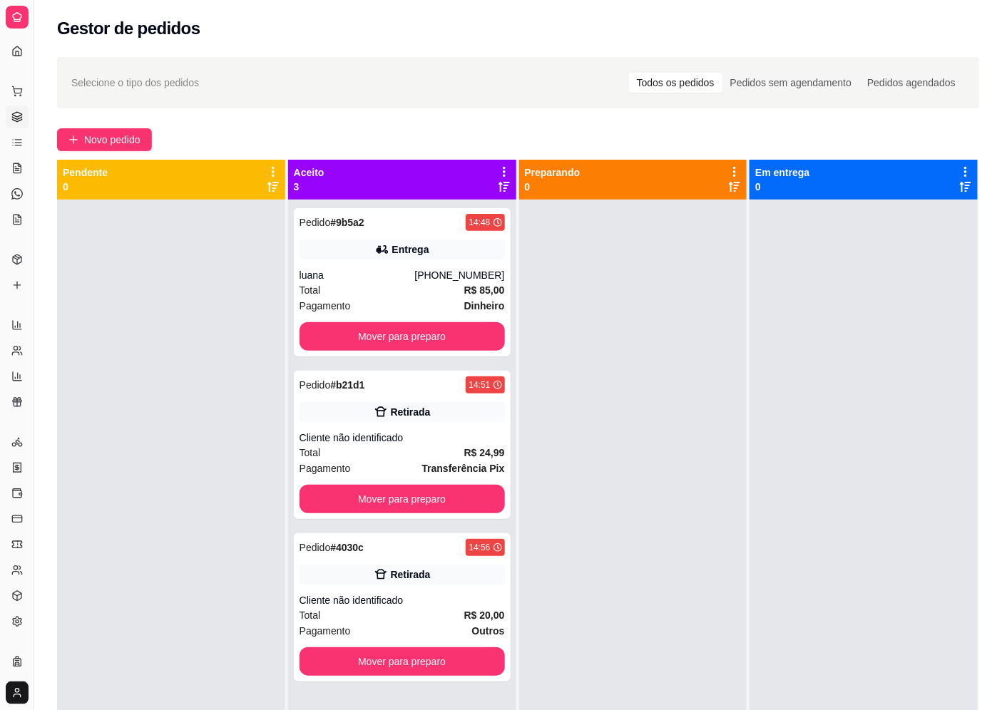
click at [455, 364] on div "Pedido # 9b5a2 14:48 Entrega luana [PHONE_NUMBER] Total R$ 85,00 Pagamento Dinh…" at bounding box center [402, 555] width 228 height 710
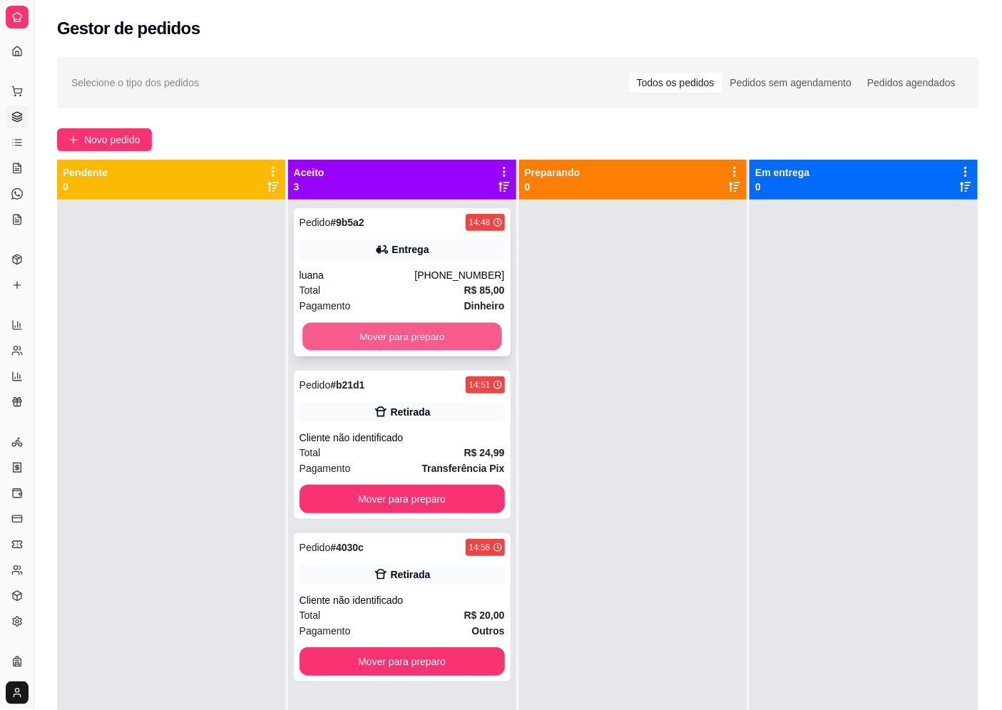
click at [474, 336] on button "Mover para preparo" at bounding box center [401, 337] width 199 height 28
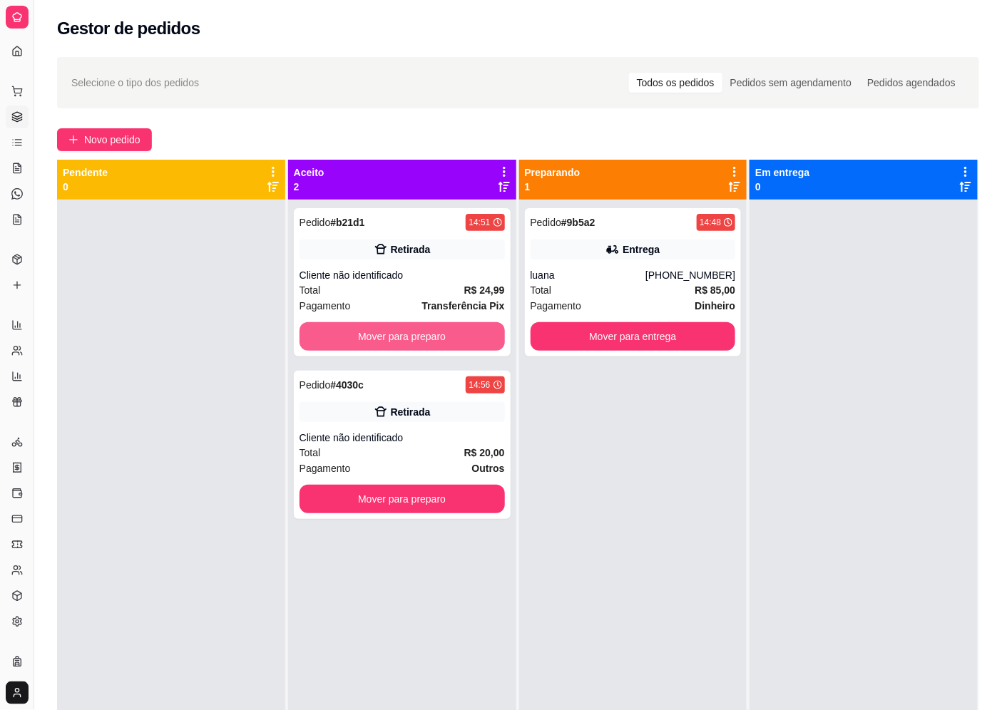
click at [474, 336] on button "Mover para preparo" at bounding box center [401, 336] width 205 height 29
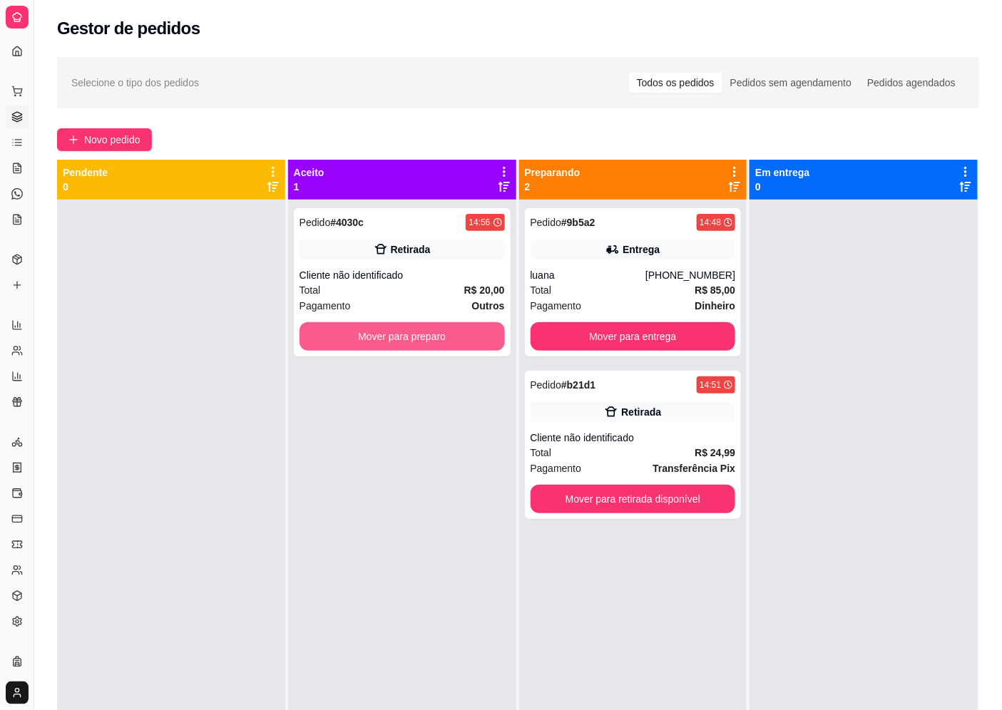
click at [474, 336] on button "Mover para preparo" at bounding box center [401, 336] width 205 height 29
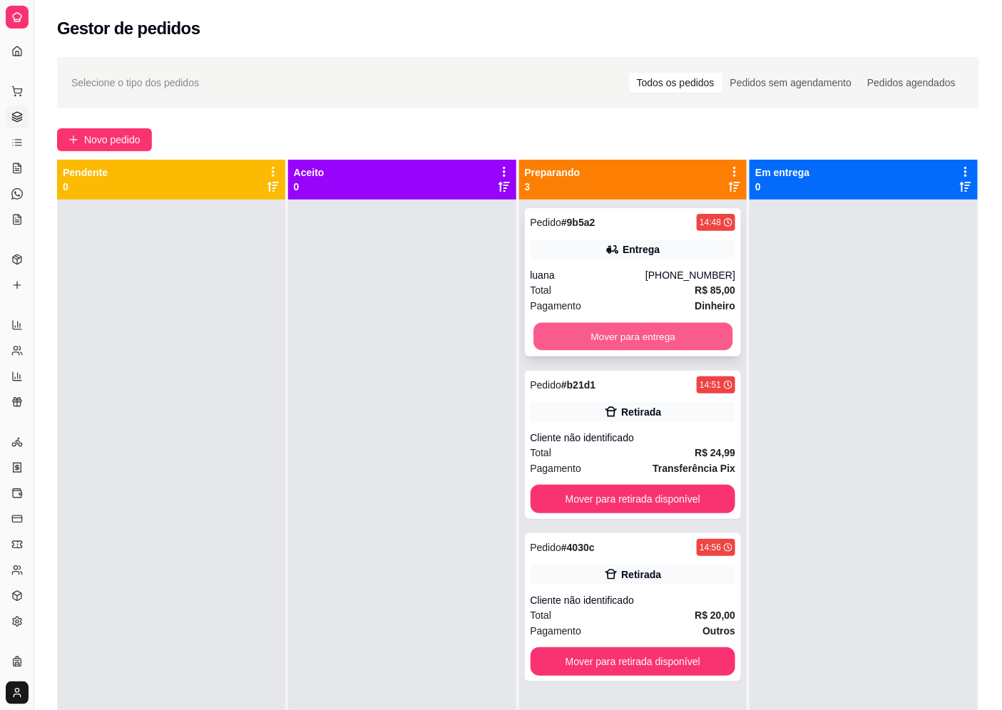
click at [626, 346] on button "Mover para entrega" at bounding box center [632, 337] width 199 height 28
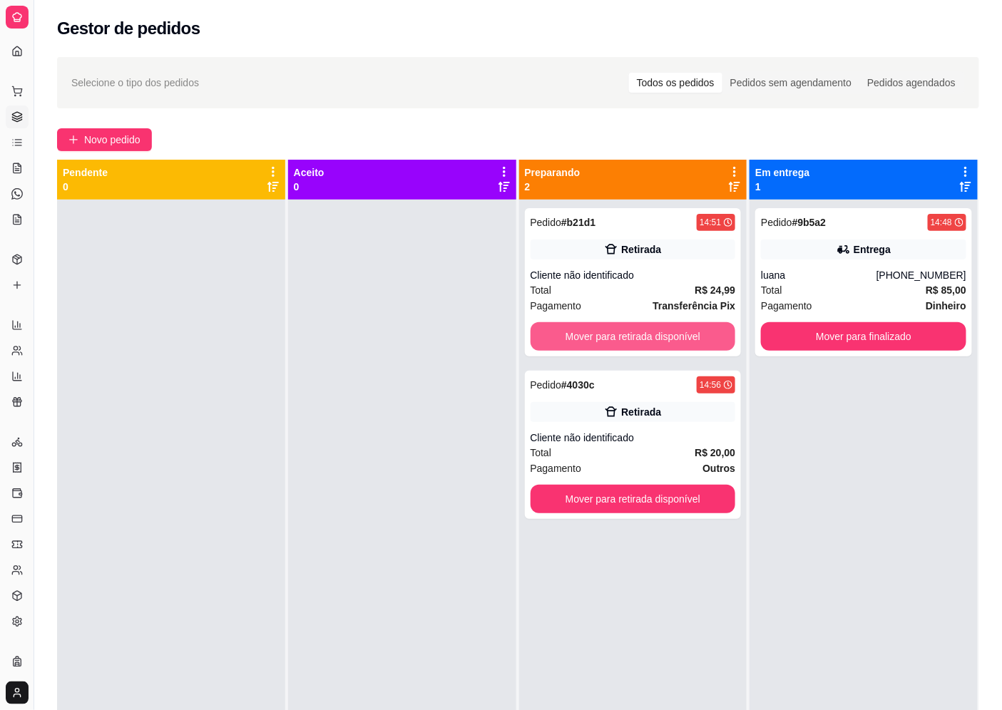
click at [626, 346] on button "Mover para retirada disponível" at bounding box center [632, 336] width 205 height 29
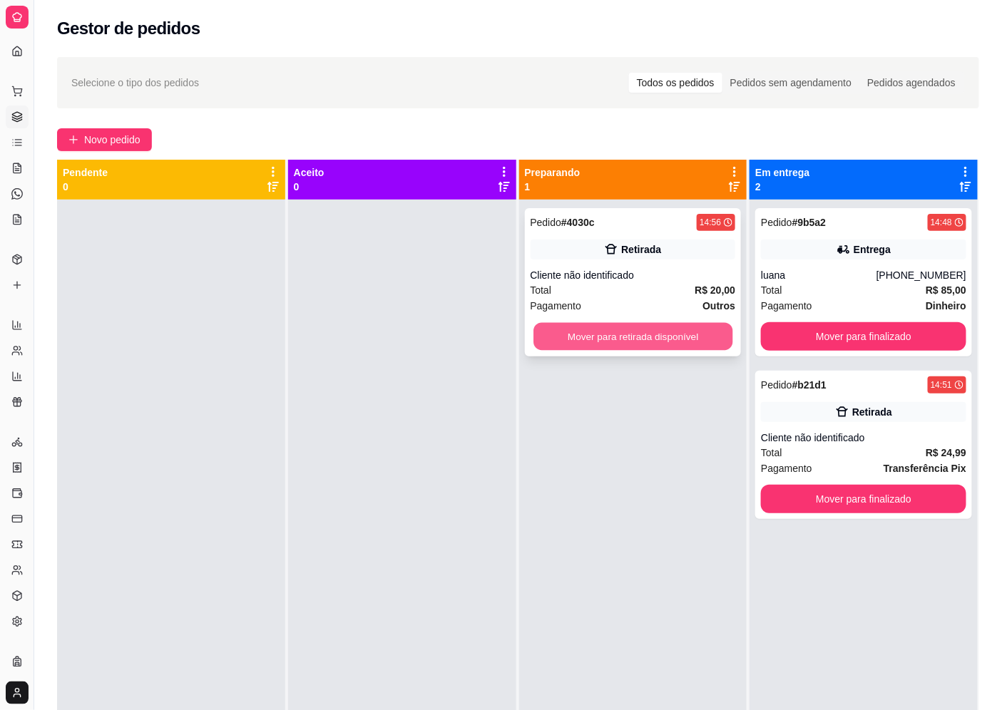
click at [627, 346] on button "Mover para retirada disponível" at bounding box center [632, 337] width 199 height 28
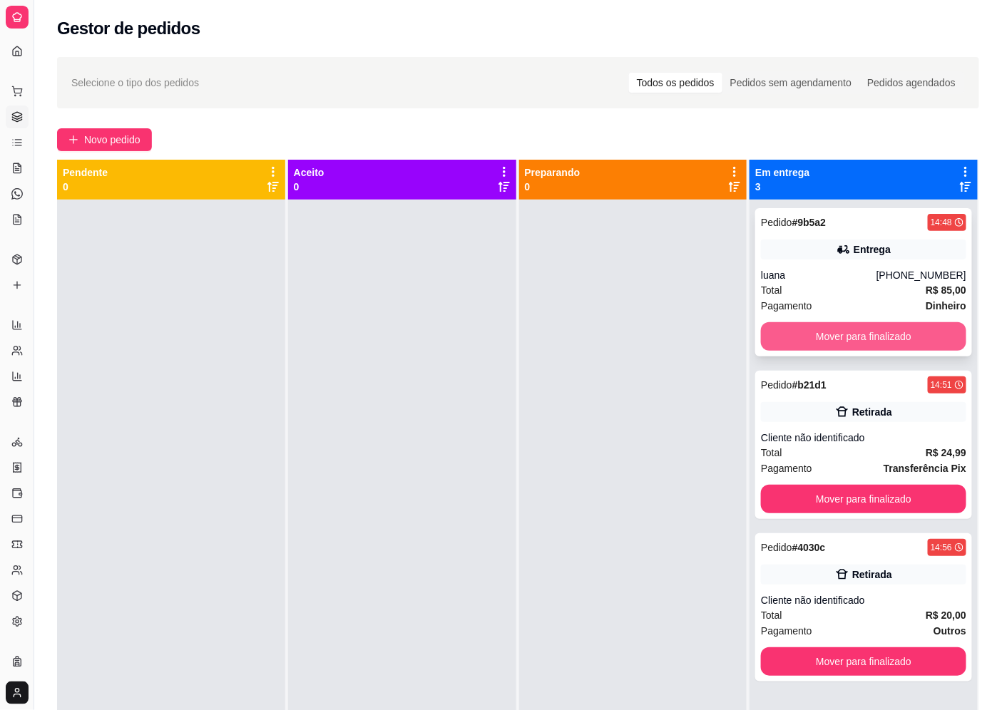
click at [937, 338] on button "Mover para finalizado" at bounding box center [863, 336] width 205 height 29
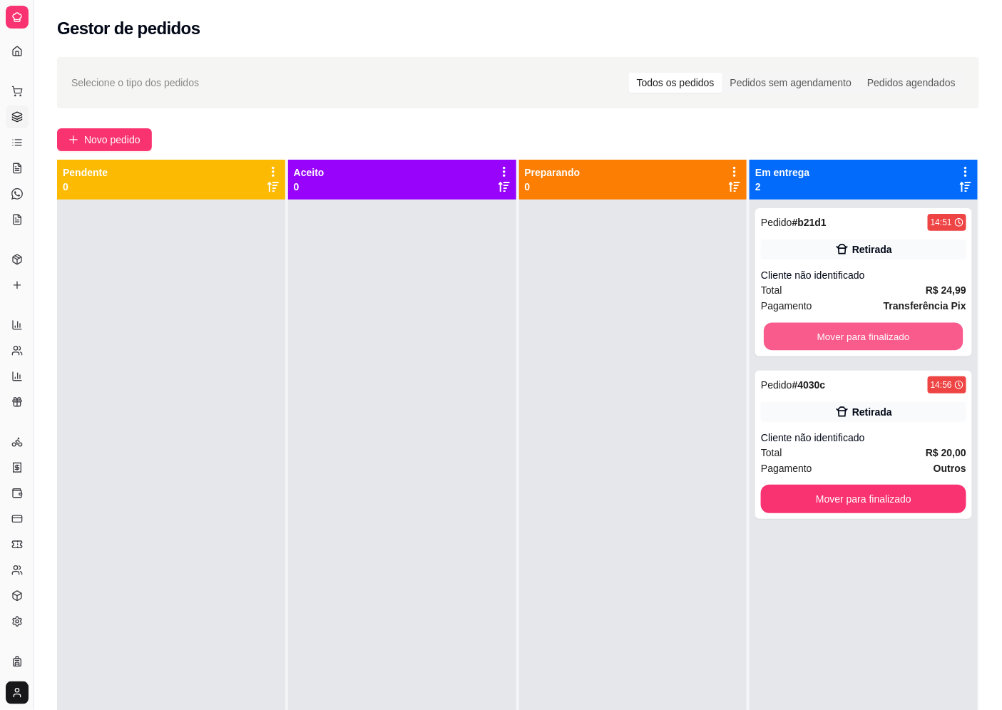
click at [937, 338] on button "Mover para finalizado" at bounding box center [863, 337] width 199 height 28
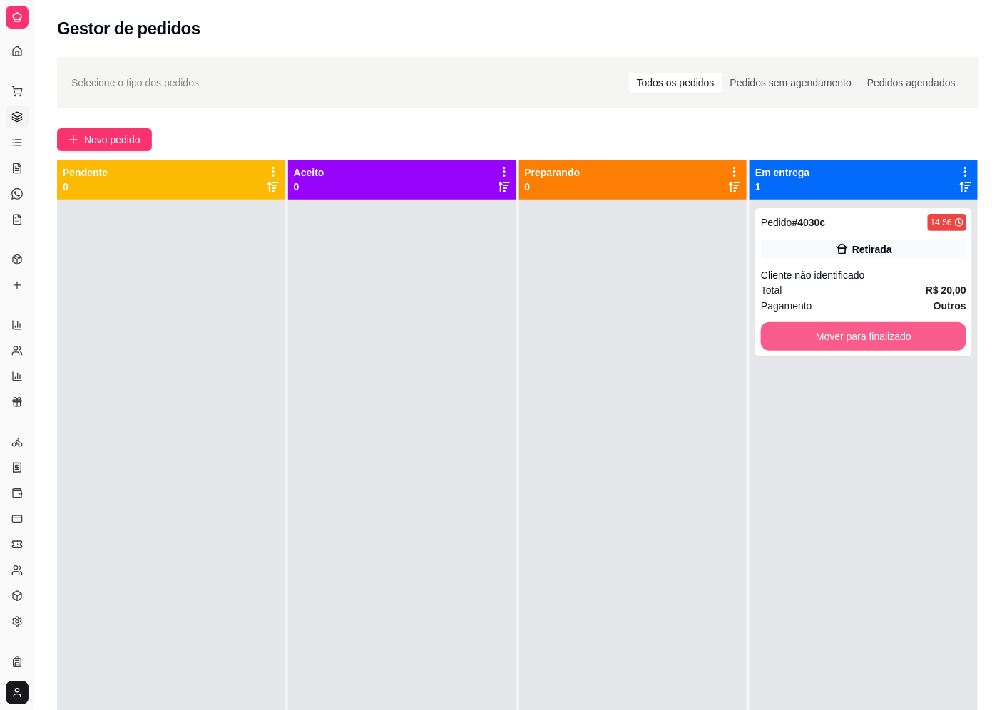
click at [937, 338] on button "Mover para finalizado" at bounding box center [863, 336] width 205 height 29
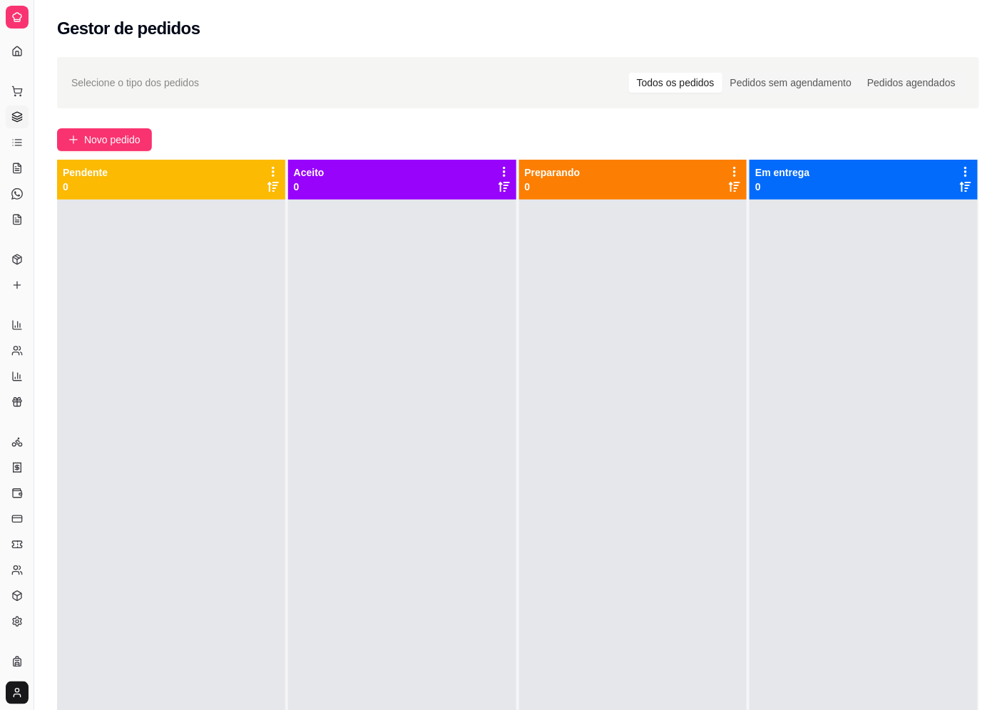
click at [13, 226] on div "Catálogo" at bounding box center [17, 236] width 22 height 23
click at [16, 224] on icon at bounding box center [18, 219] width 8 height 9
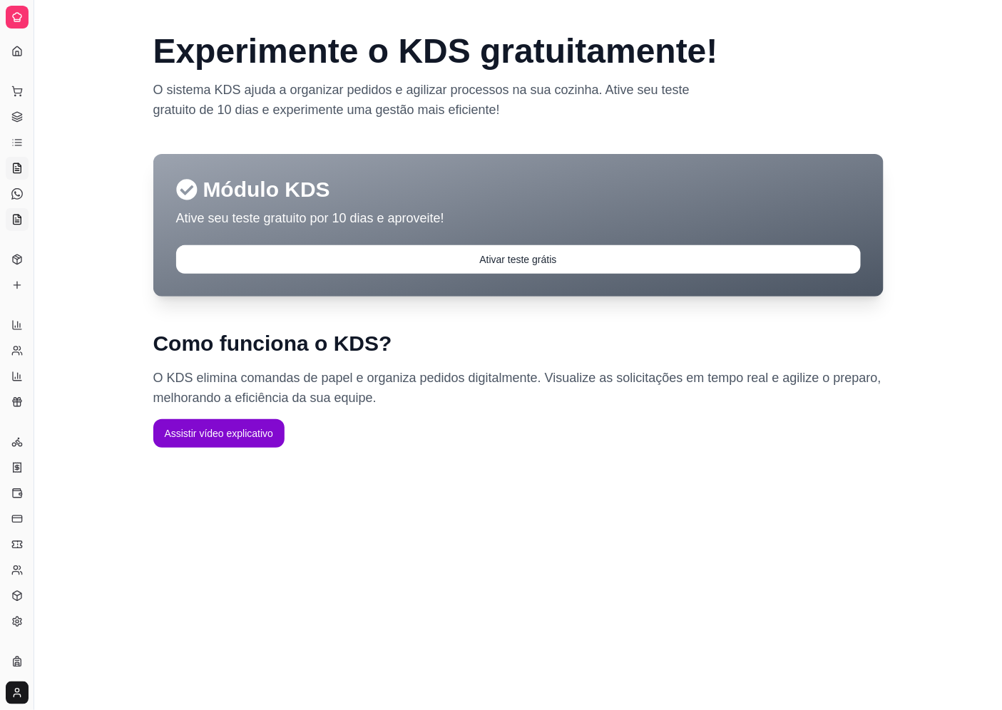
click at [15, 169] on icon at bounding box center [16, 168] width 11 height 11
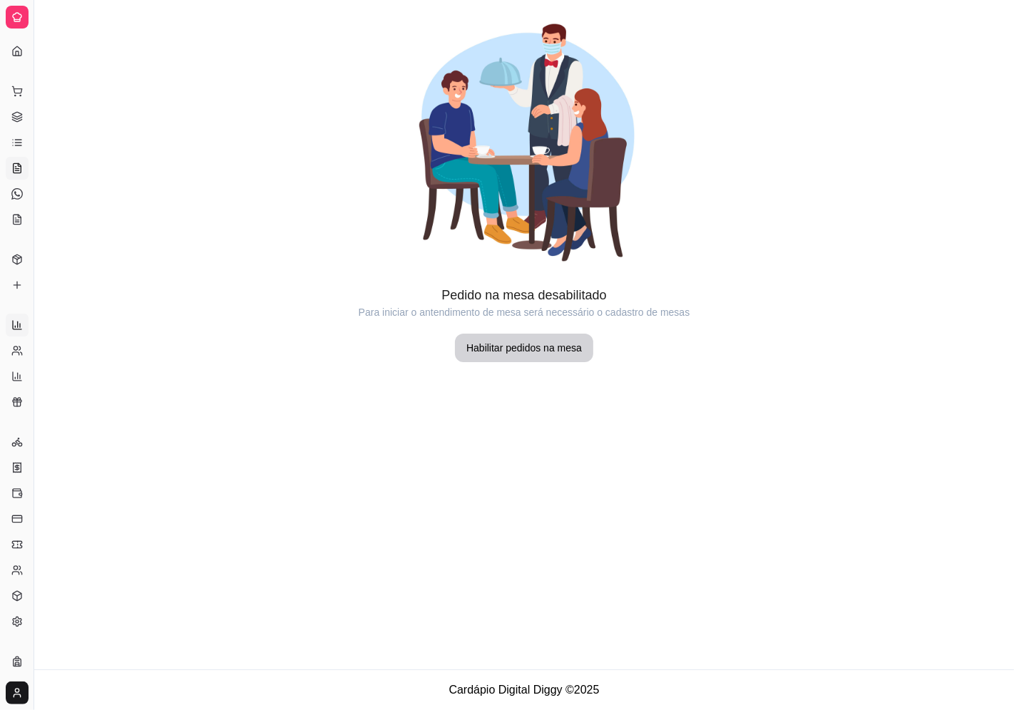
click at [18, 323] on icon at bounding box center [16, 324] width 11 height 11
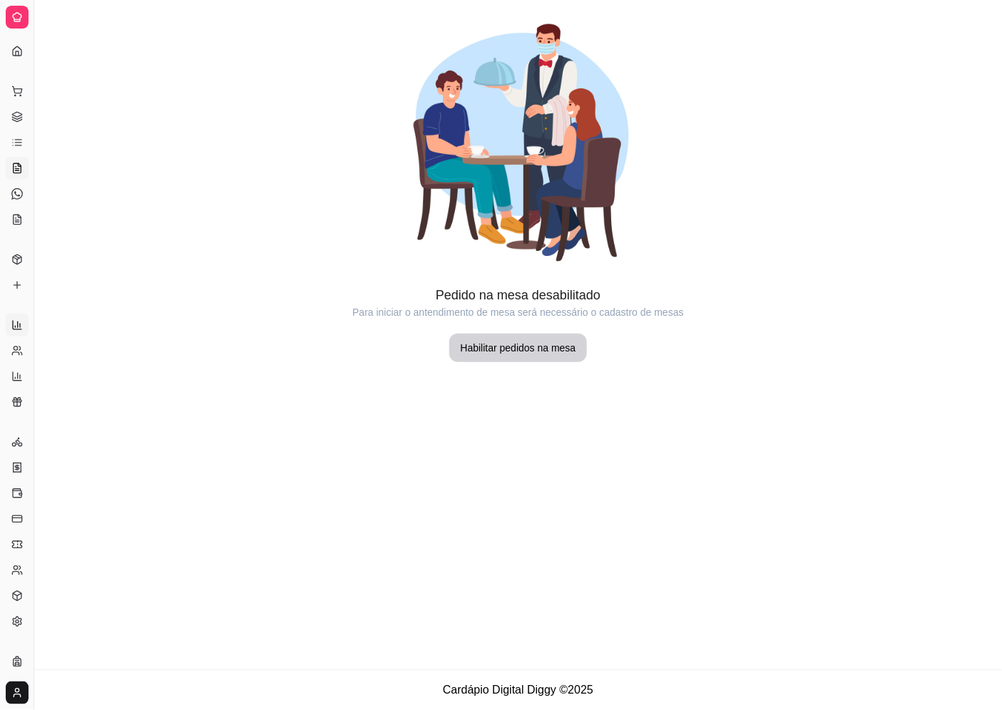
select select "ALL"
select select "0"
